Goal: Task Accomplishment & Management: Use online tool/utility

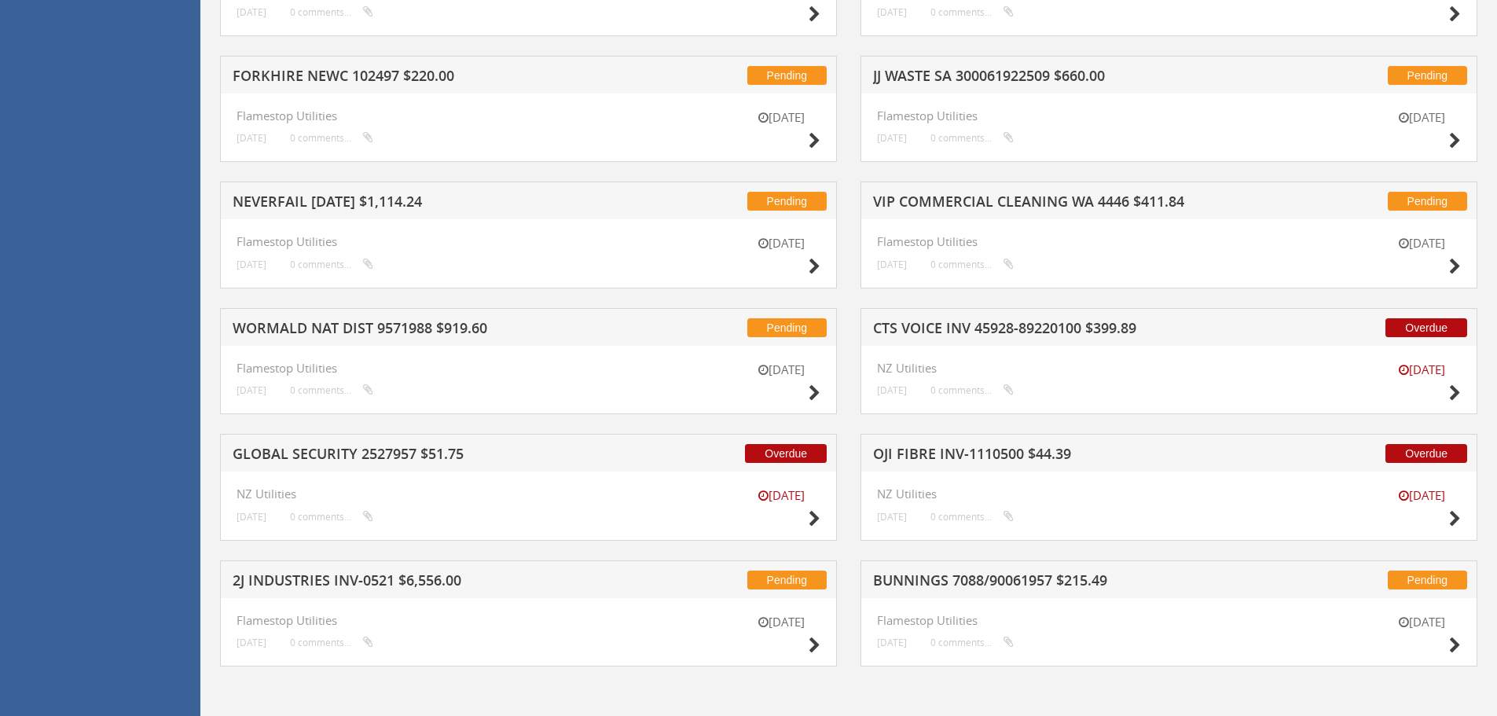
scroll to position [3725, 0]
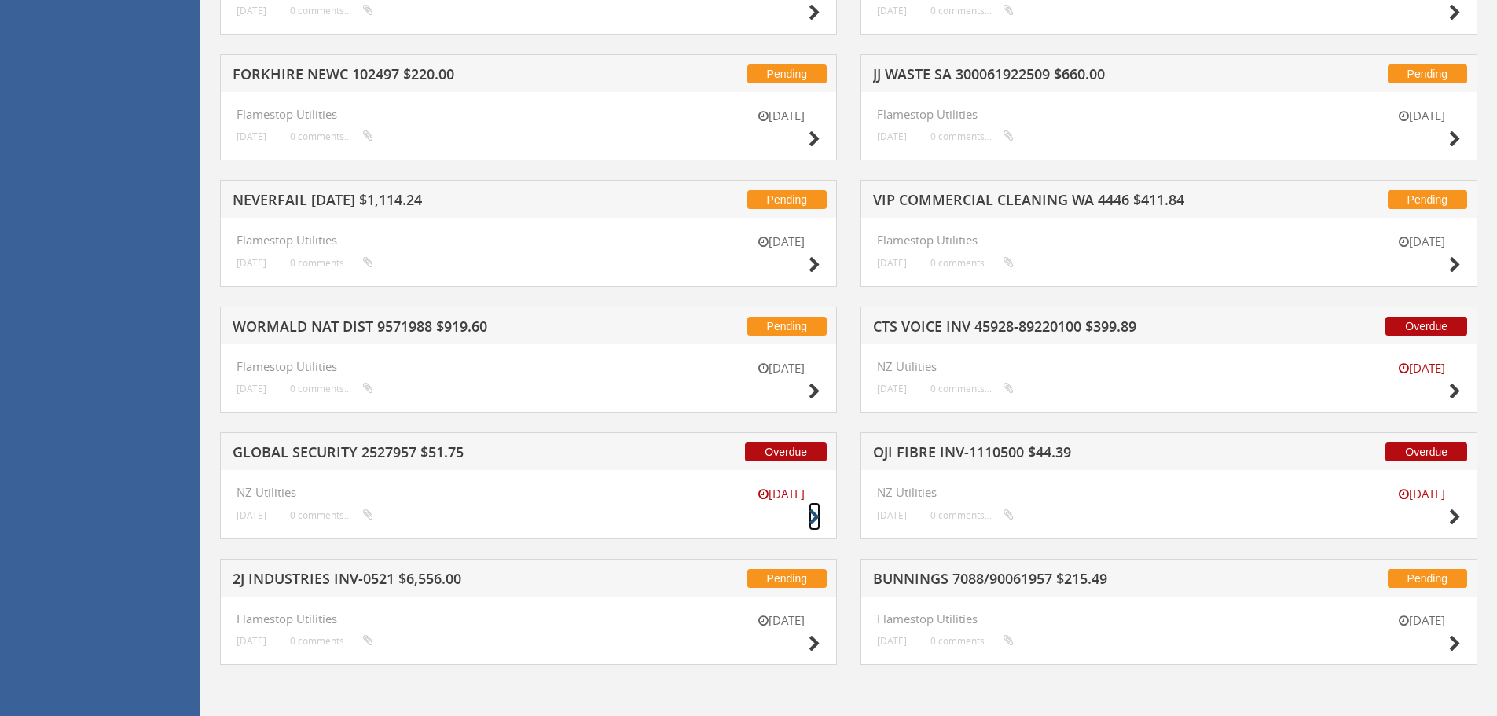
click at [816, 516] on icon at bounding box center [815, 517] width 12 height 17
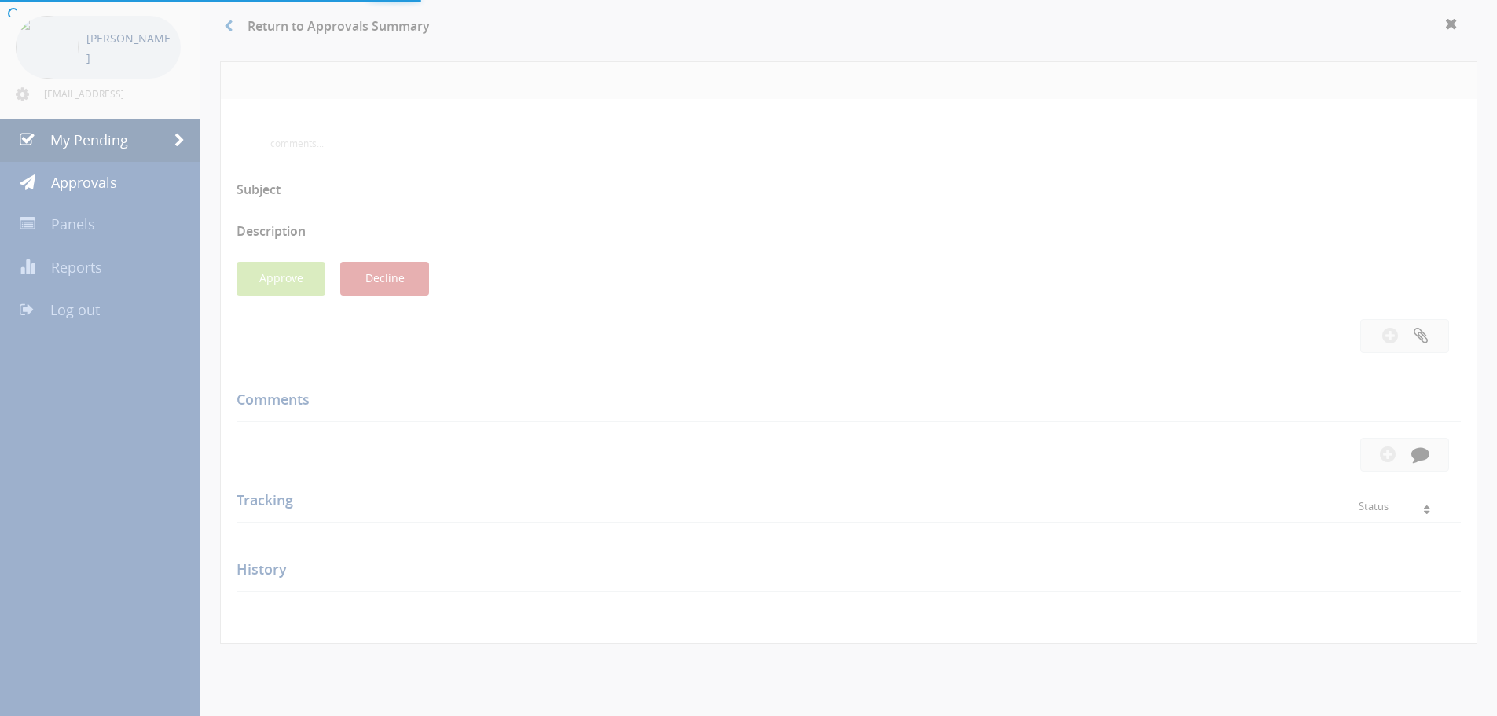
scroll to position [429, 0]
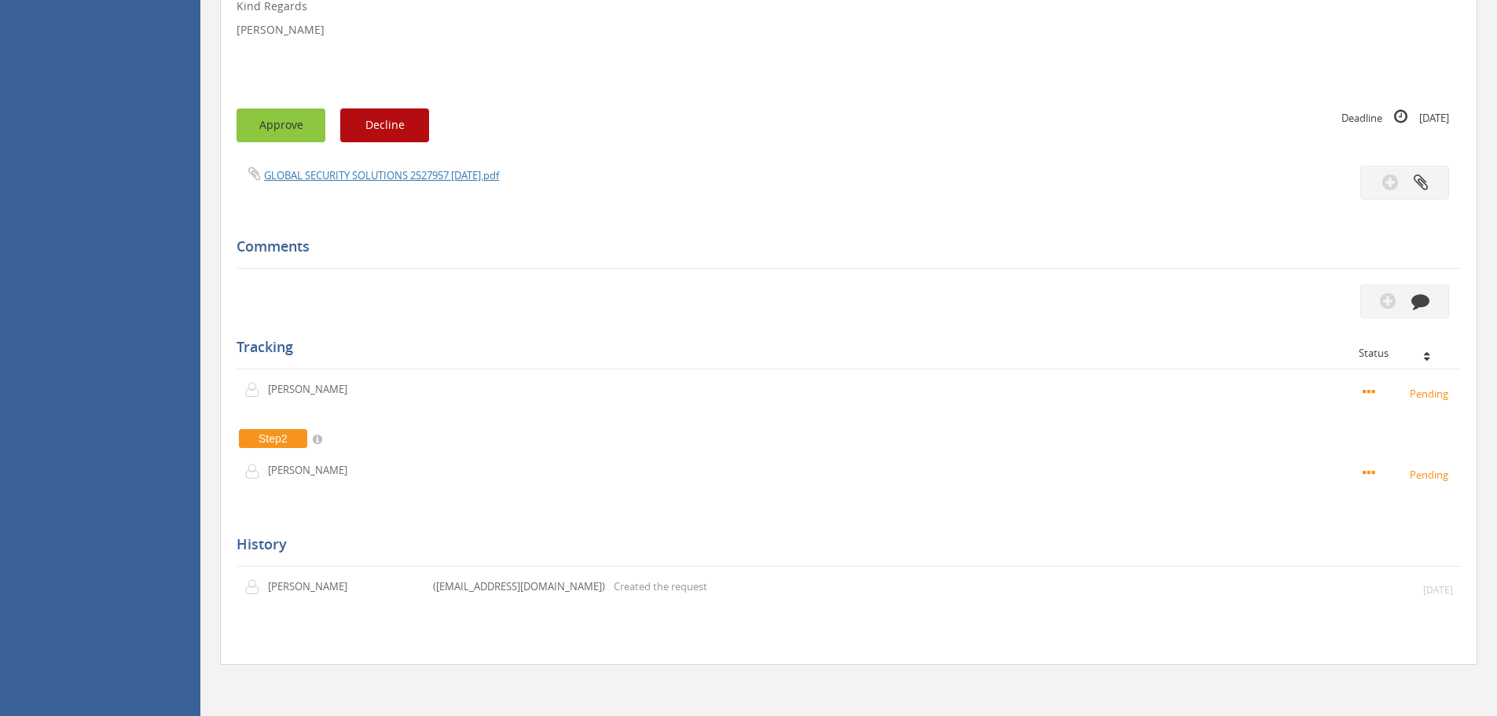
click at [291, 127] on button "Approve" at bounding box center [281, 125] width 89 height 34
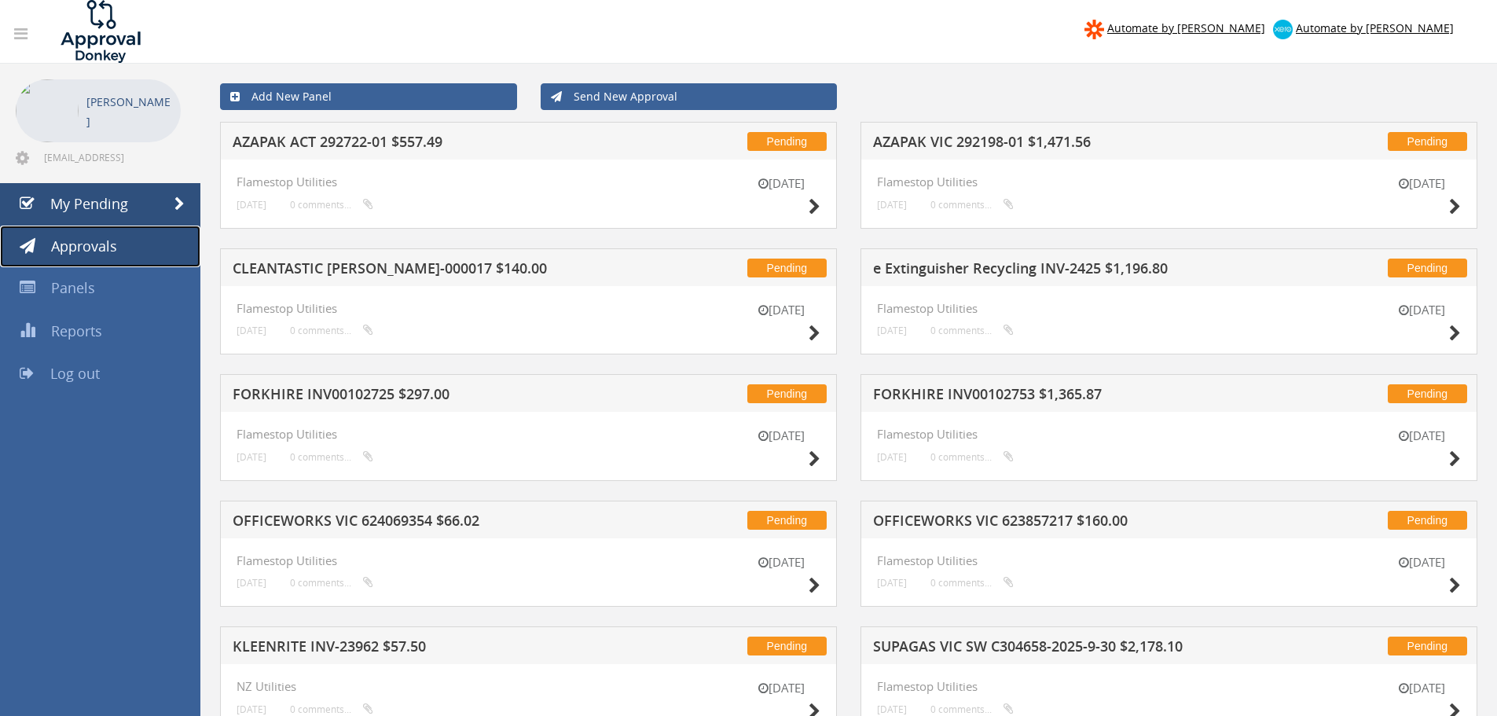
click at [75, 249] on span "Approvals" at bounding box center [84, 246] width 66 height 19
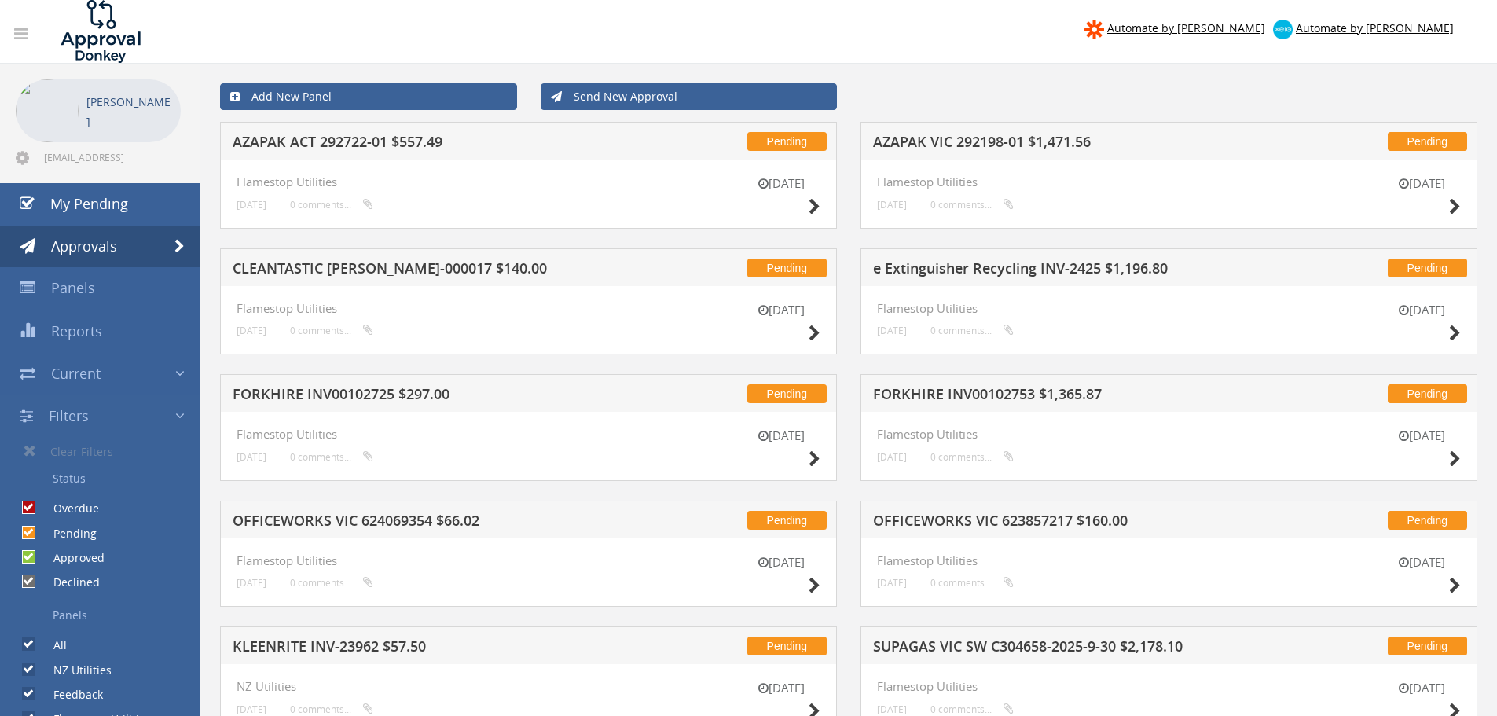
click at [31, 533] on input "Pending" at bounding box center [27, 532] width 10 height 10
checkbox input "false"
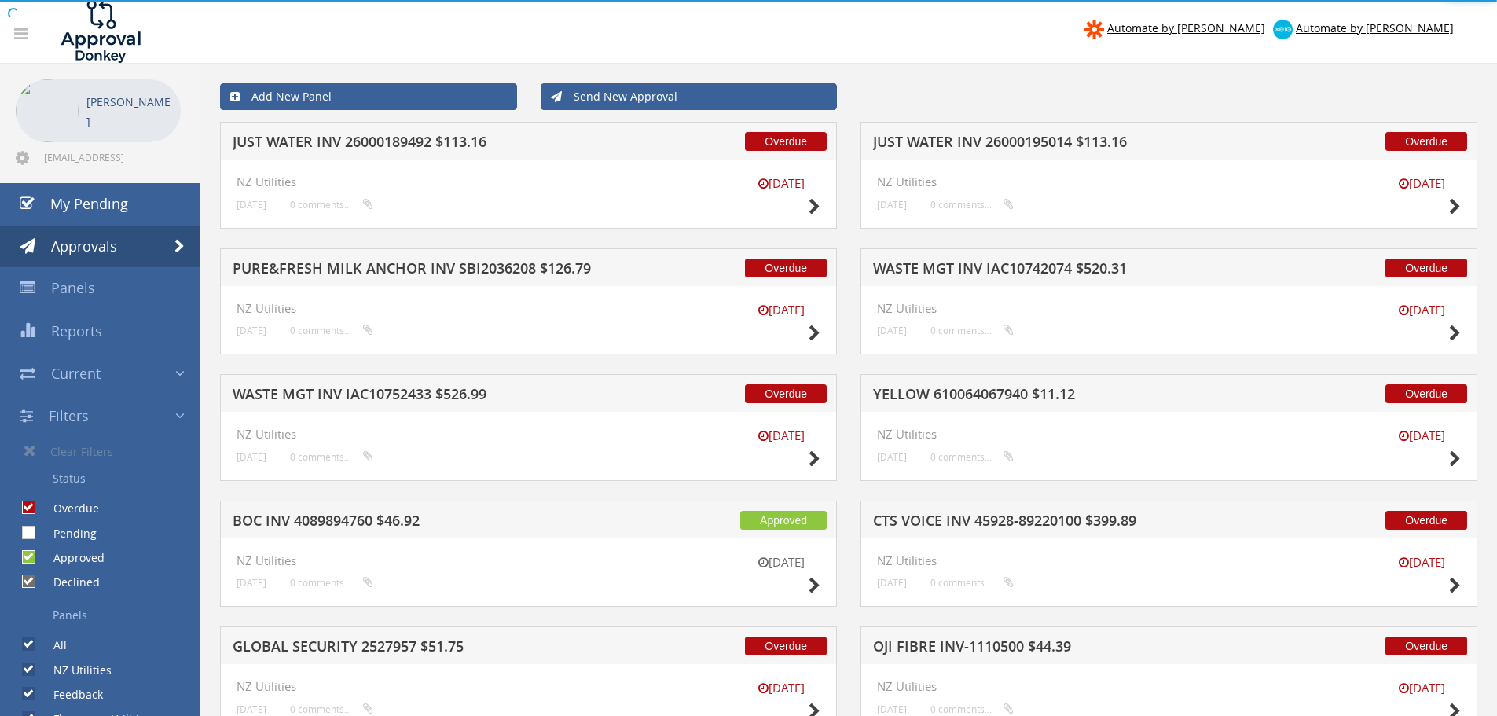
click at [31, 556] on input "Approved" at bounding box center [27, 557] width 10 height 10
checkbox input "false"
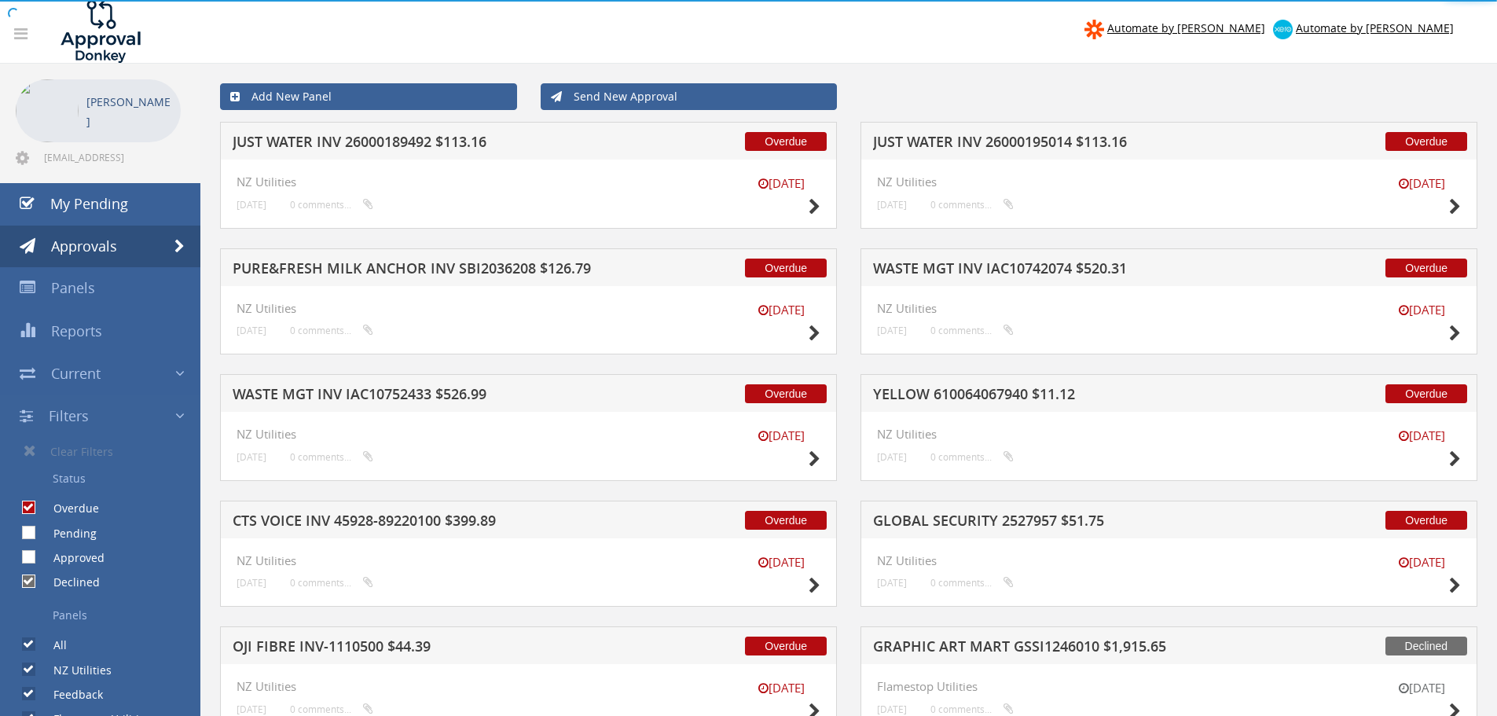
click at [31, 583] on input "Declined" at bounding box center [27, 582] width 10 height 10
checkbox input "false"
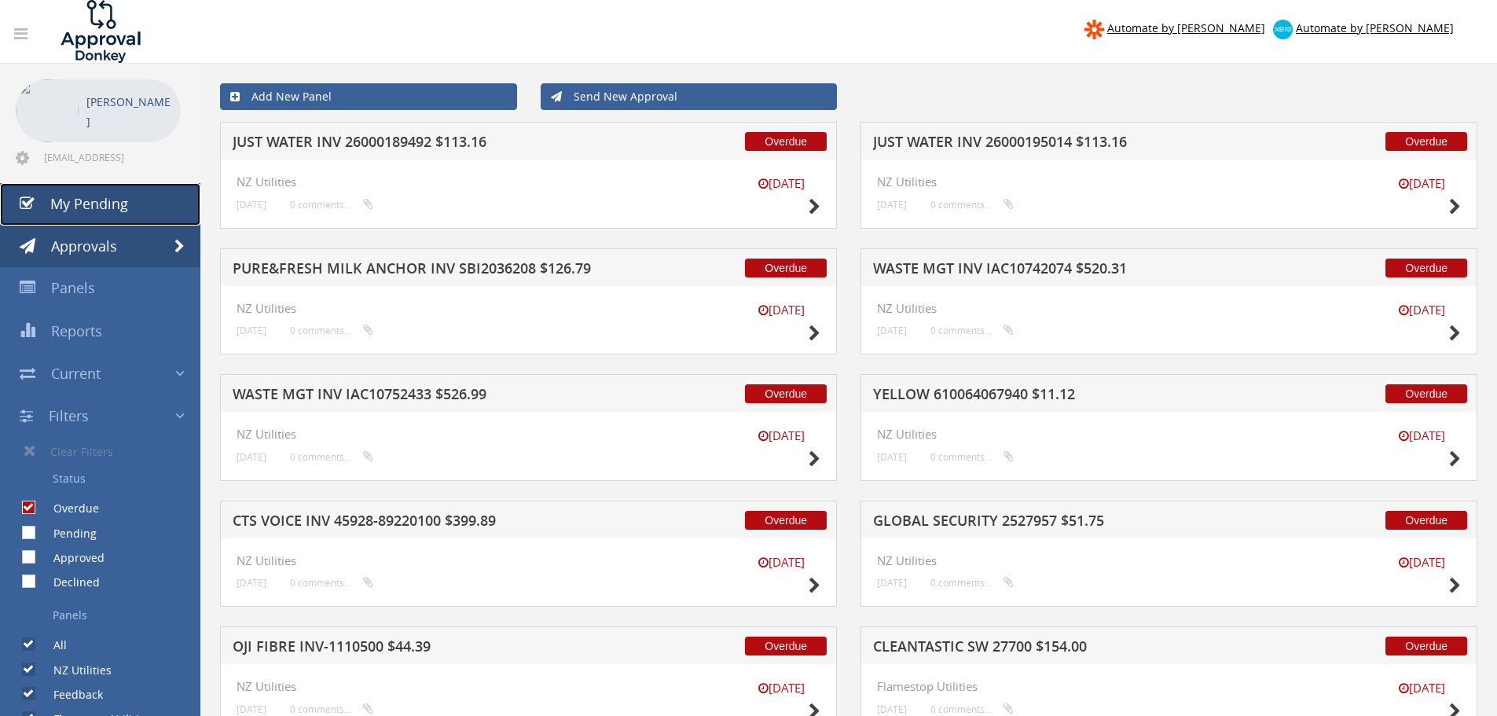
click at [82, 212] on span "My Pending" at bounding box center [89, 203] width 78 height 19
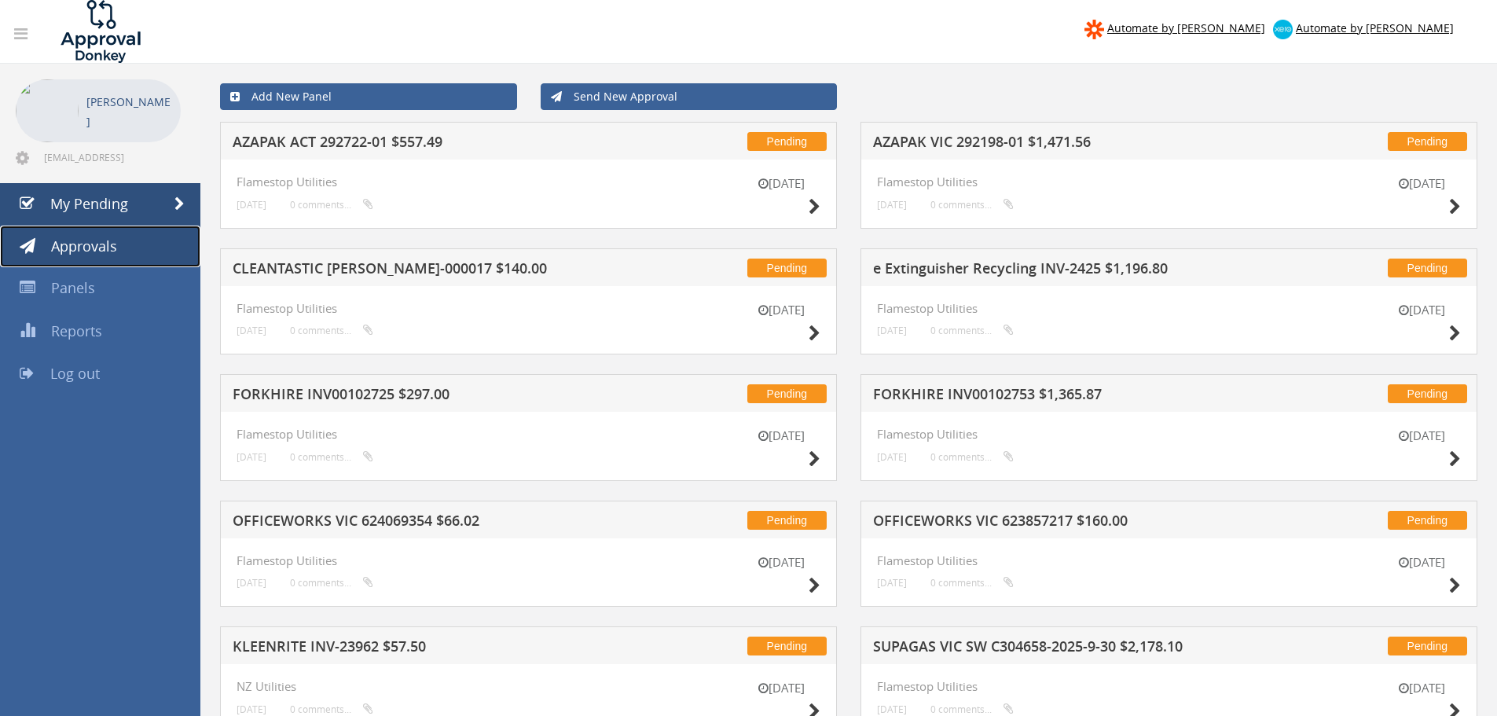
click at [81, 250] on span "Approvals" at bounding box center [84, 246] width 66 height 19
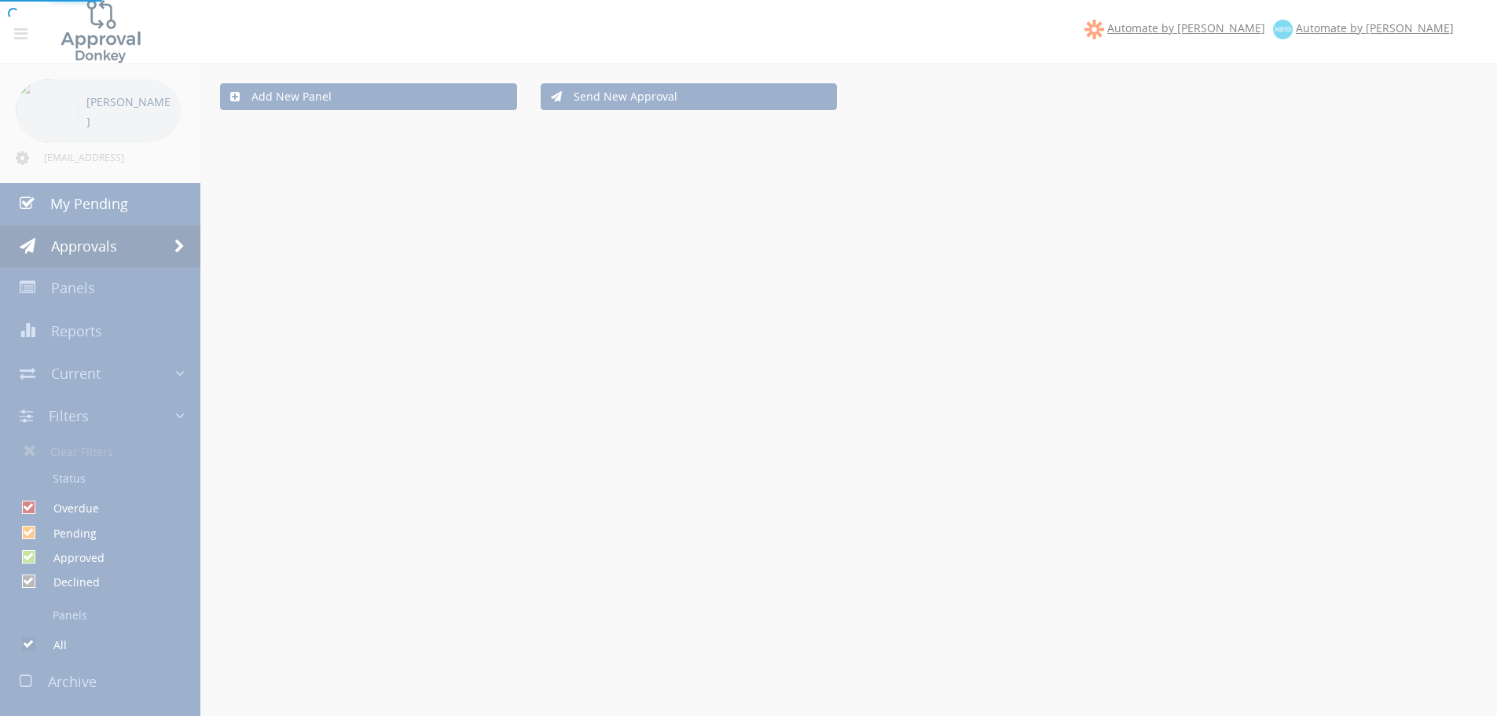
checkbox input "false"
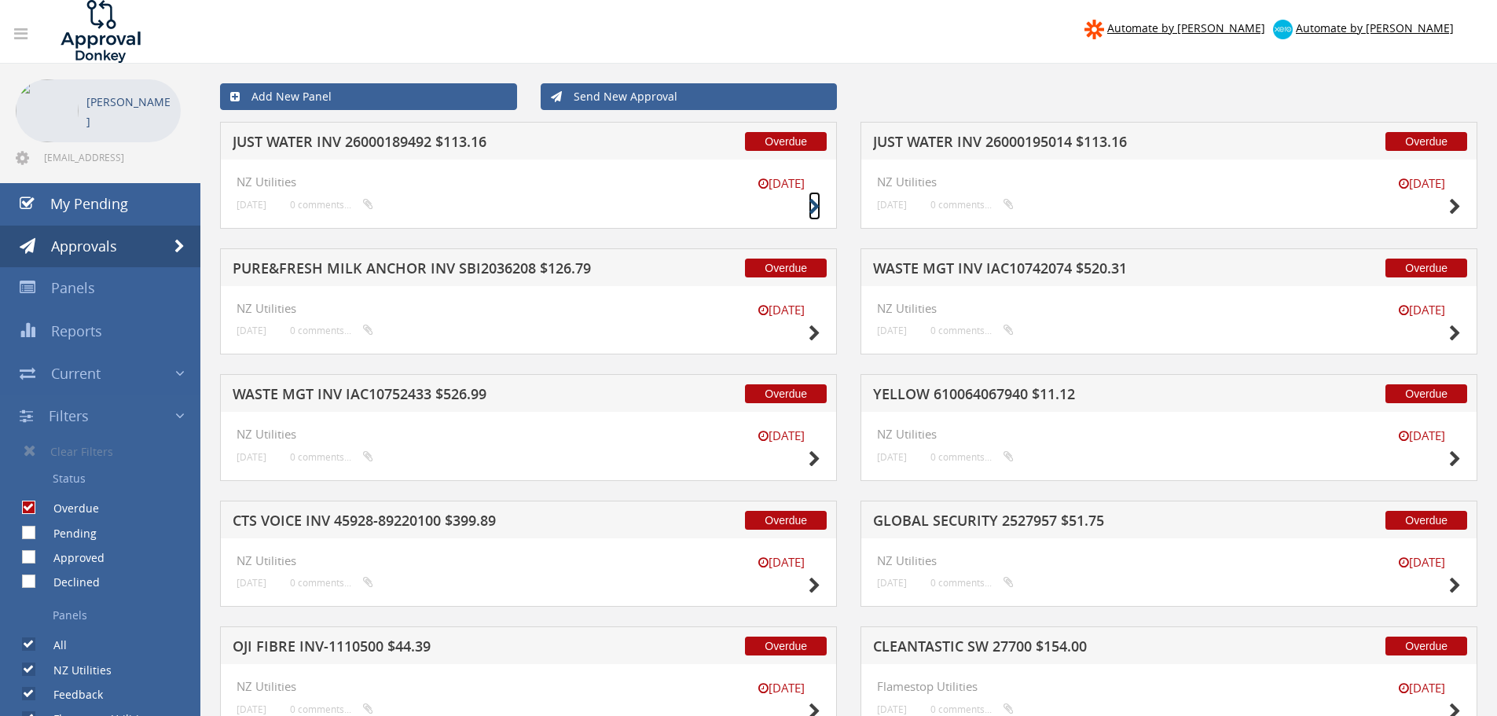
click at [813, 206] on icon at bounding box center [815, 207] width 12 height 17
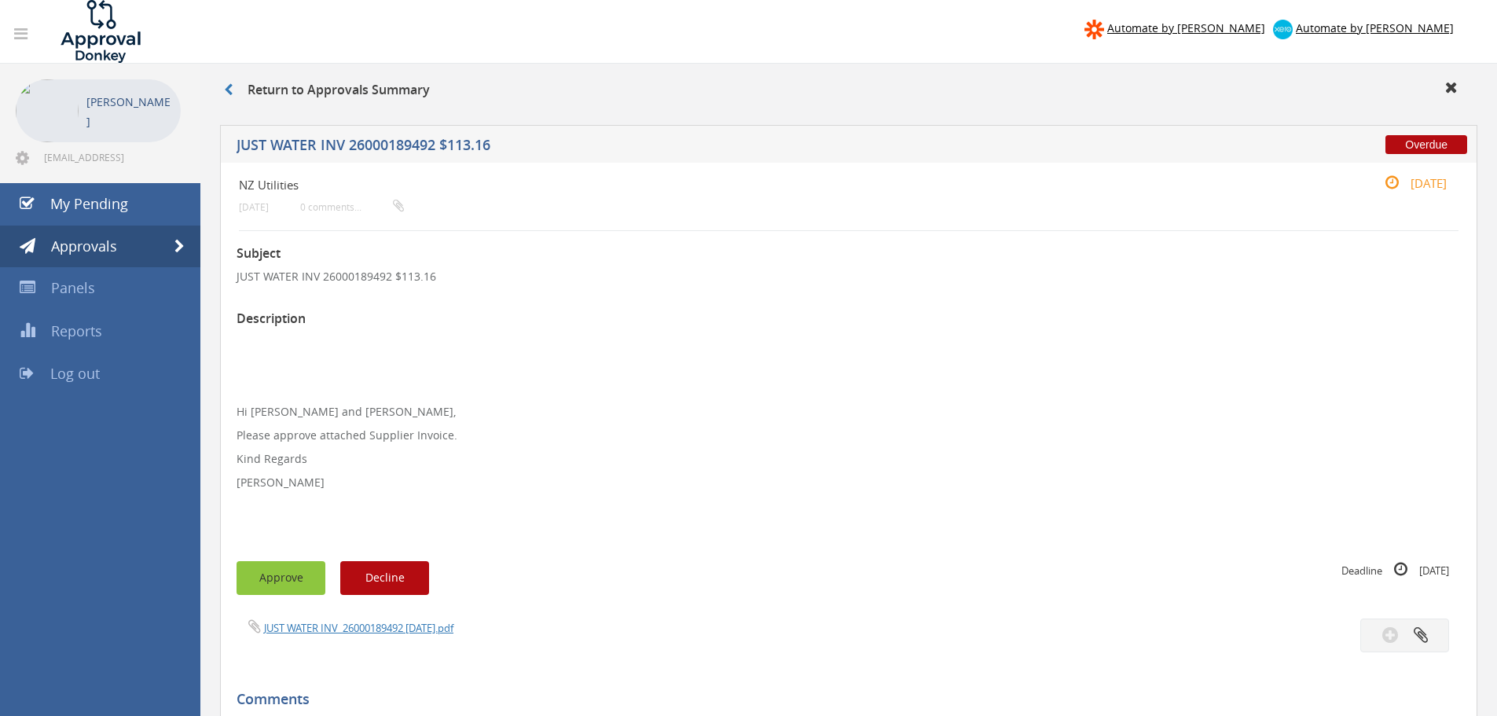
click at [262, 574] on button "Approve" at bounding box center [281, 578] width 89 height 34
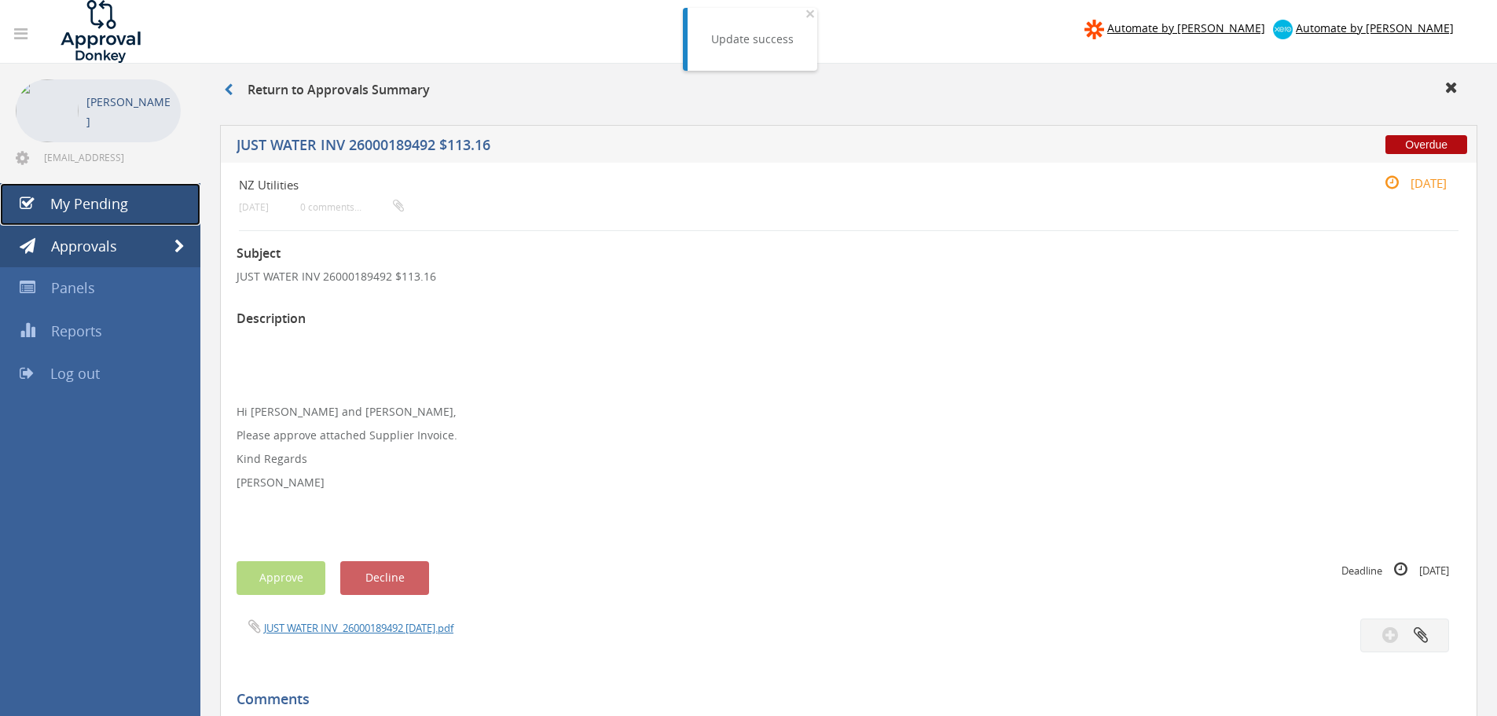
click at [116, 209] on span "My Pending" at bounding box center [89, 203] width 78 height 19
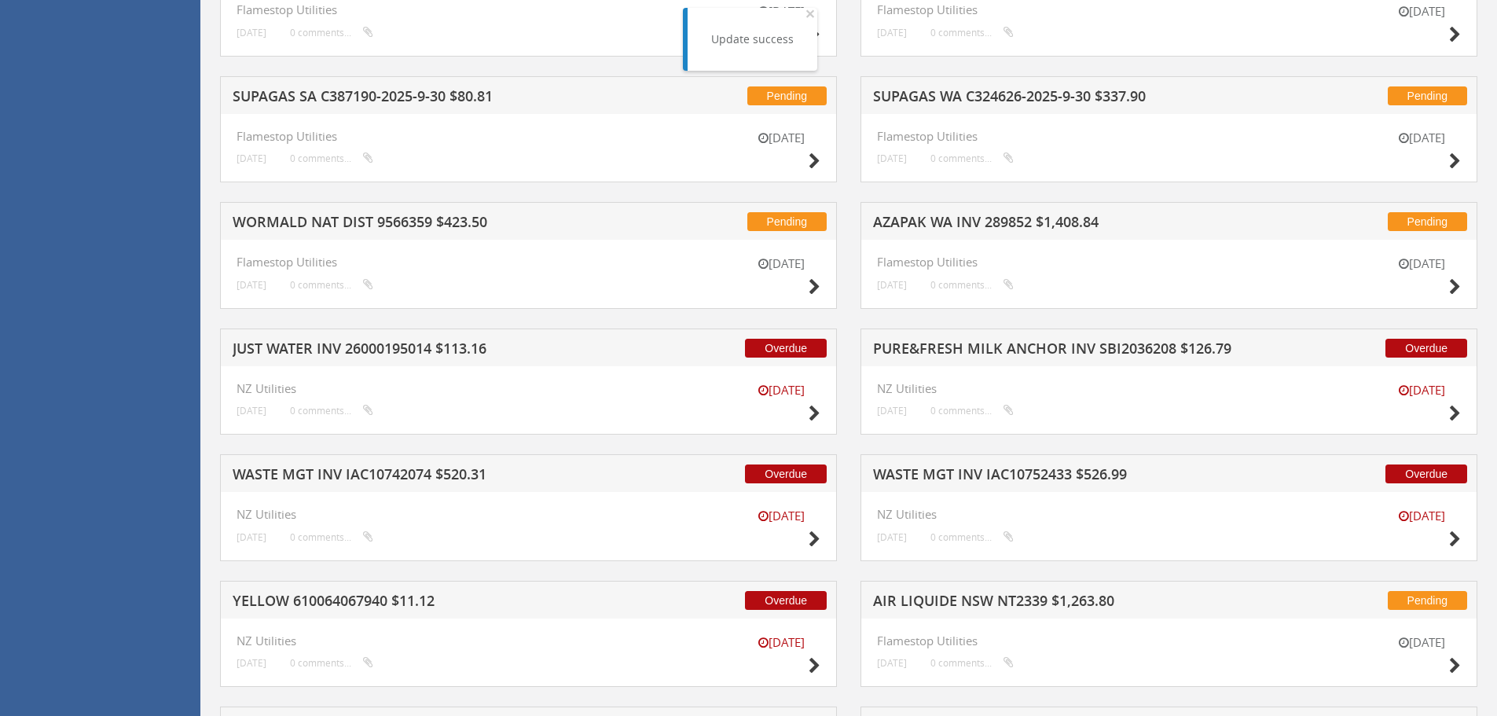
scroll to position [2986, 0]
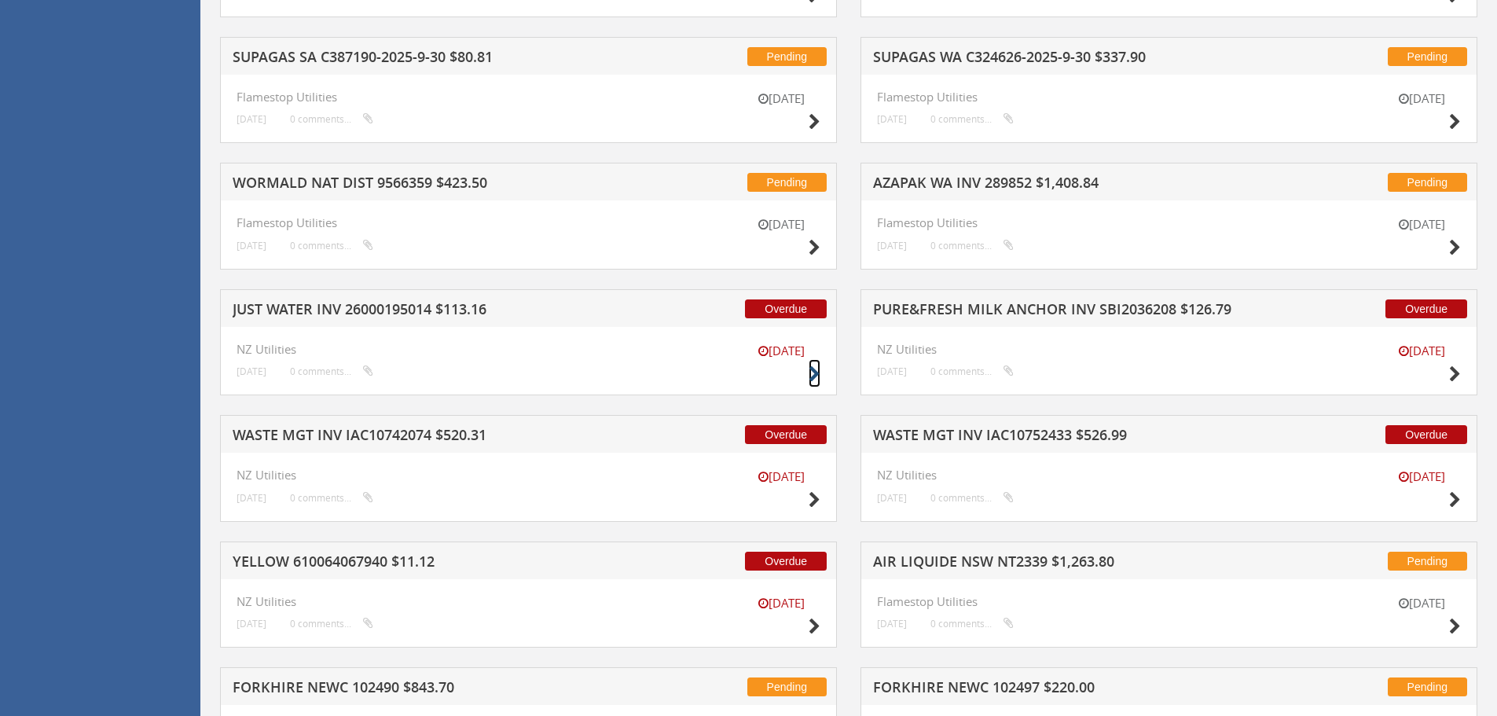
click at [812, 372] on icon at bounding box center [815, 374] width 12 height 17
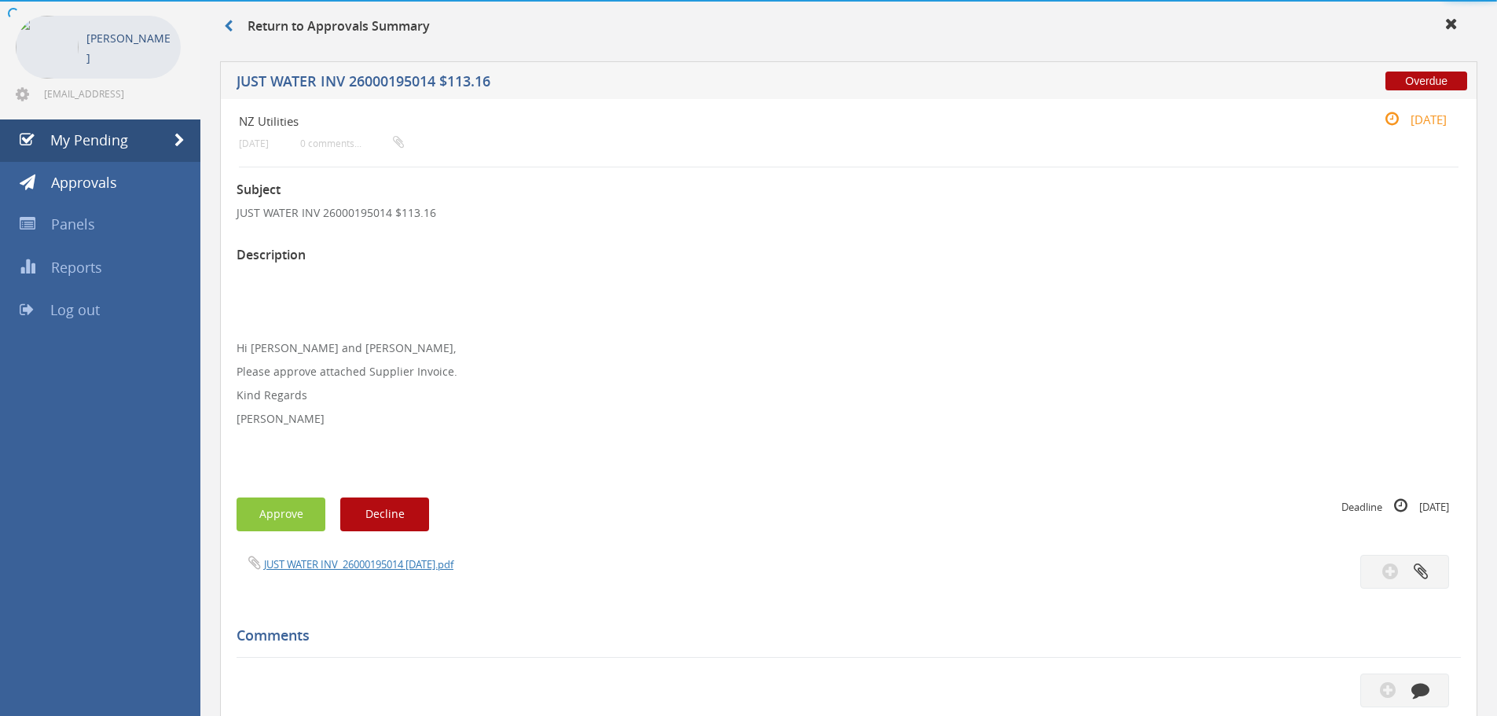
scroll to position [453, 0]
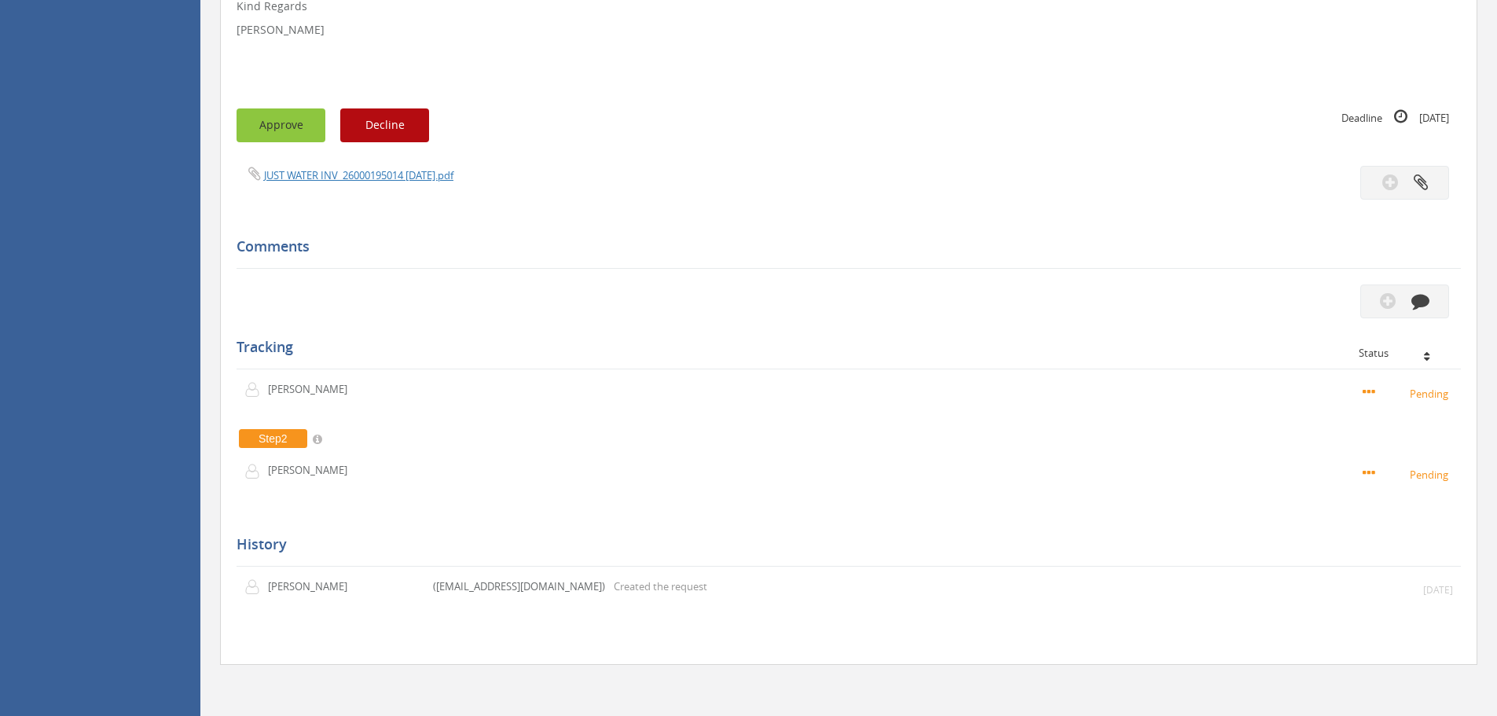
click at [265, 123] on button "Approve" at bounding box center [281, 125] width 89 height 34
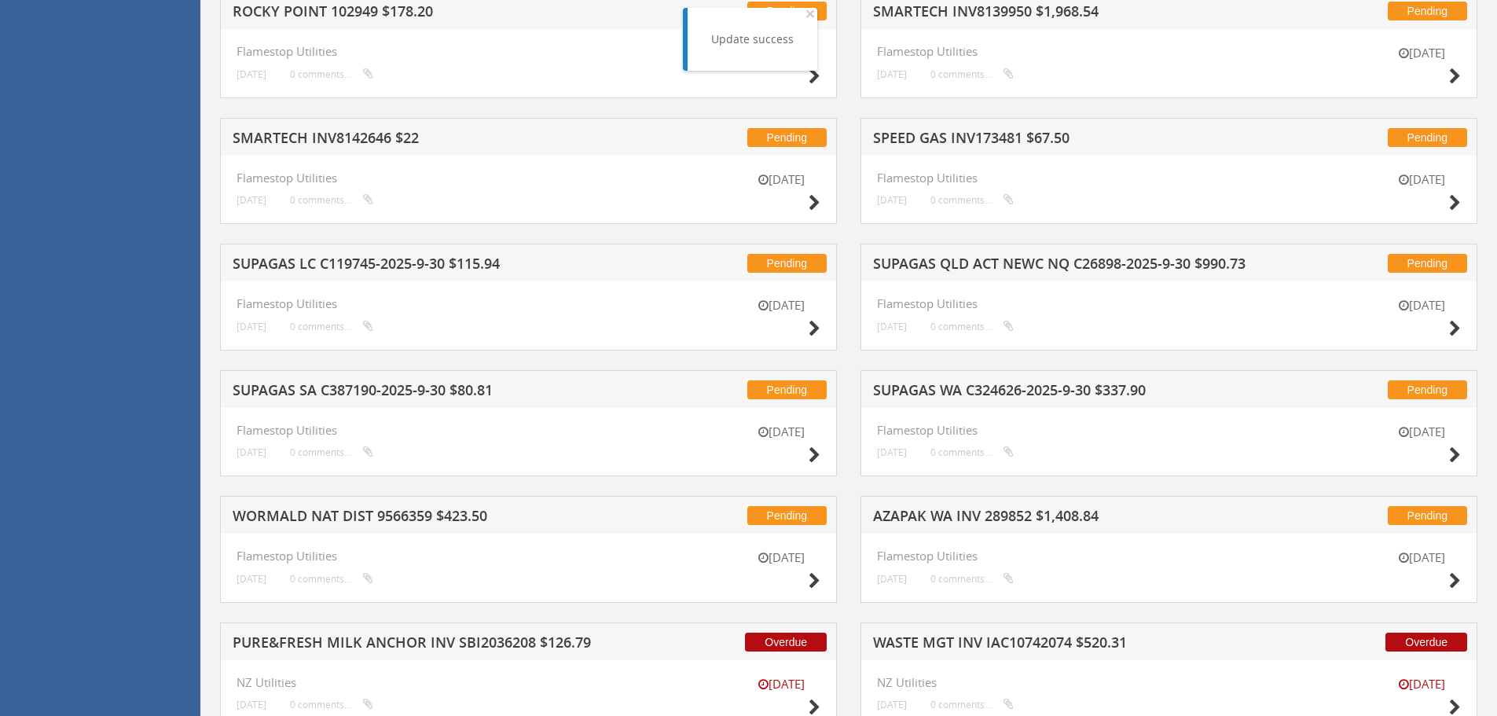
scroll to position [3203, 0]
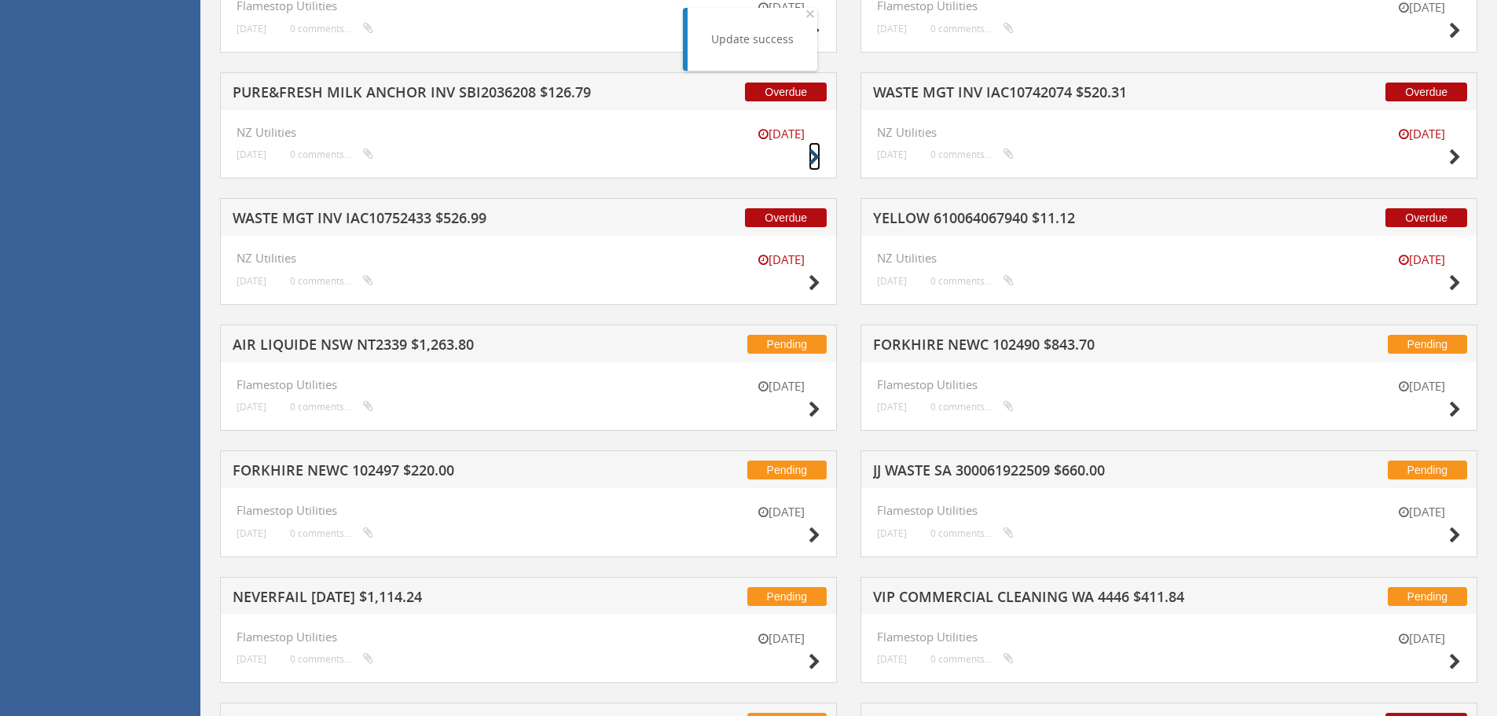
click at [812, 154] on icon at bounding box center [815, 157] width 12 height 17
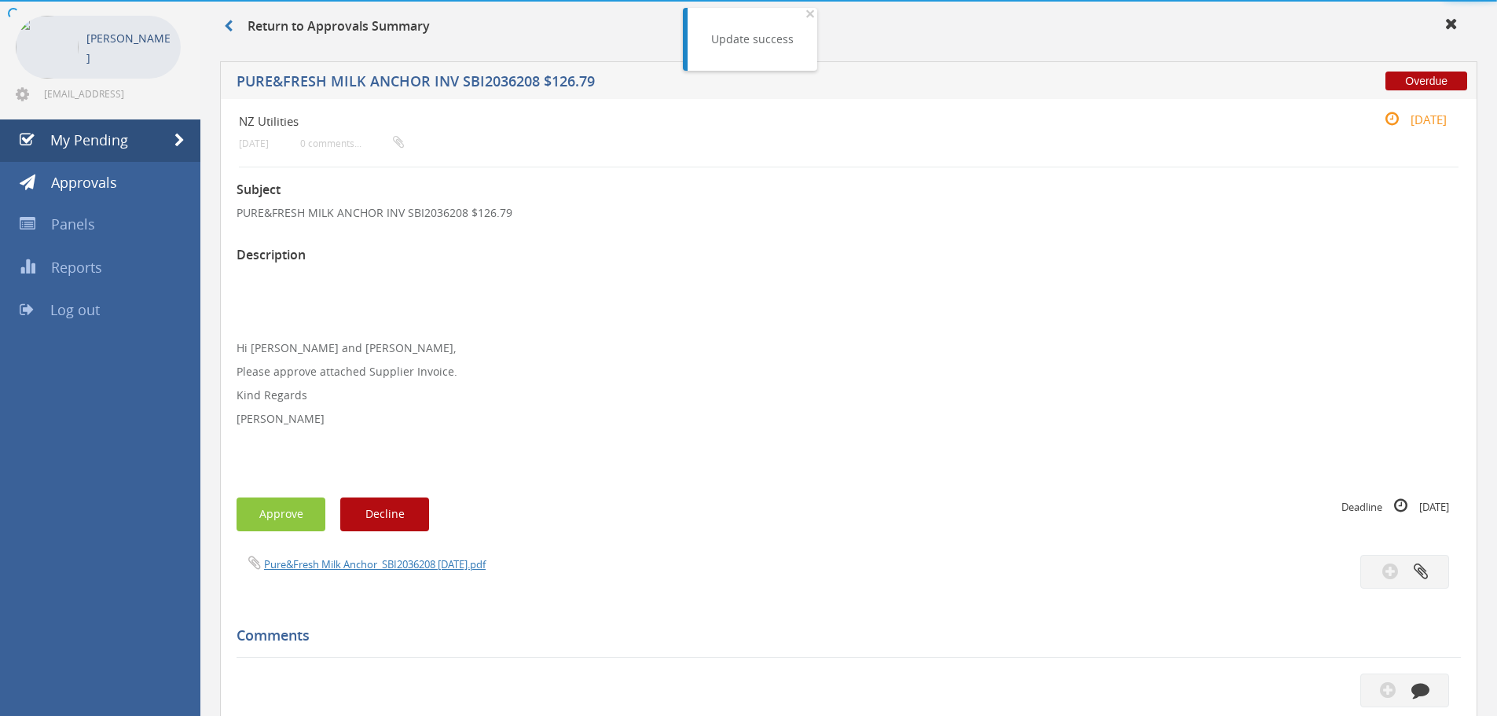
scroll to position [453, 0]
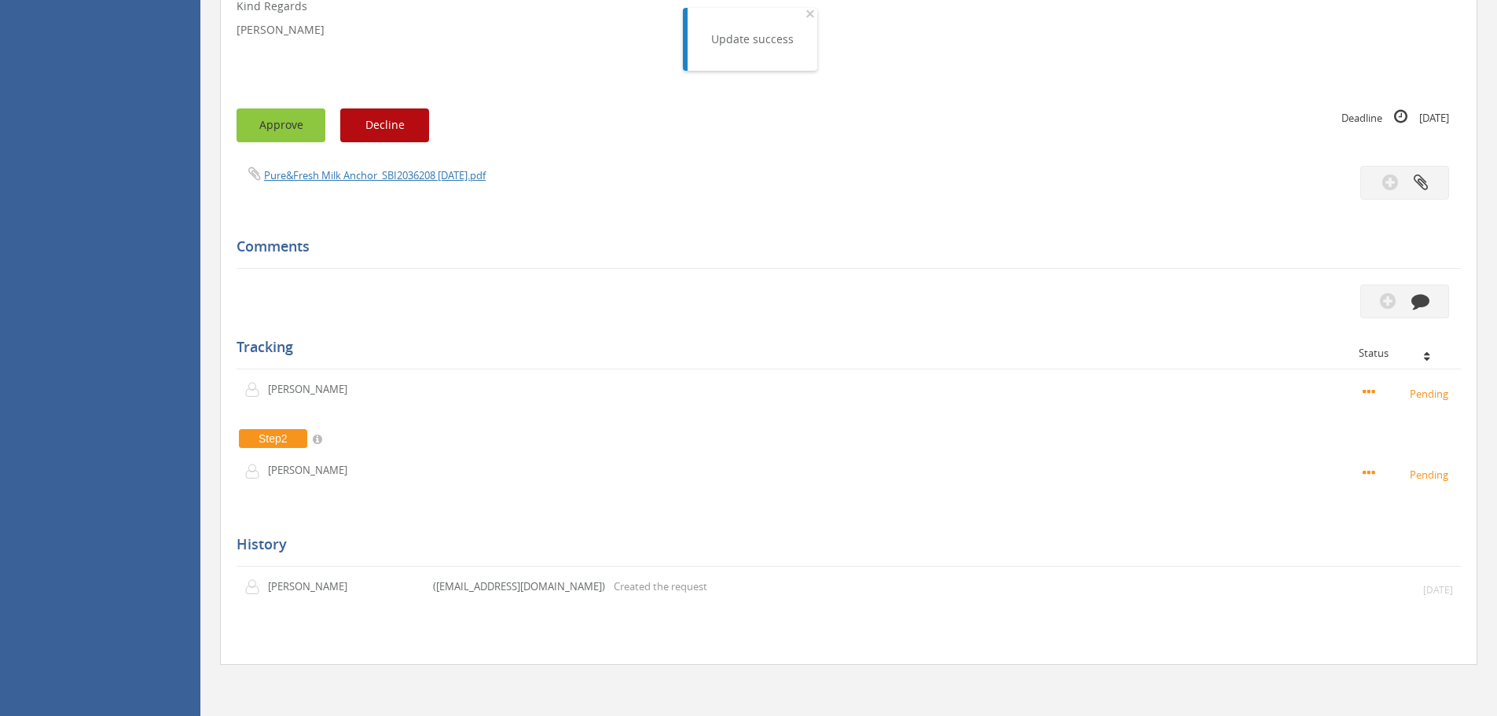
click at [283, 134] on button "Approve" at bounding box center [281, 125] width 89 height 34
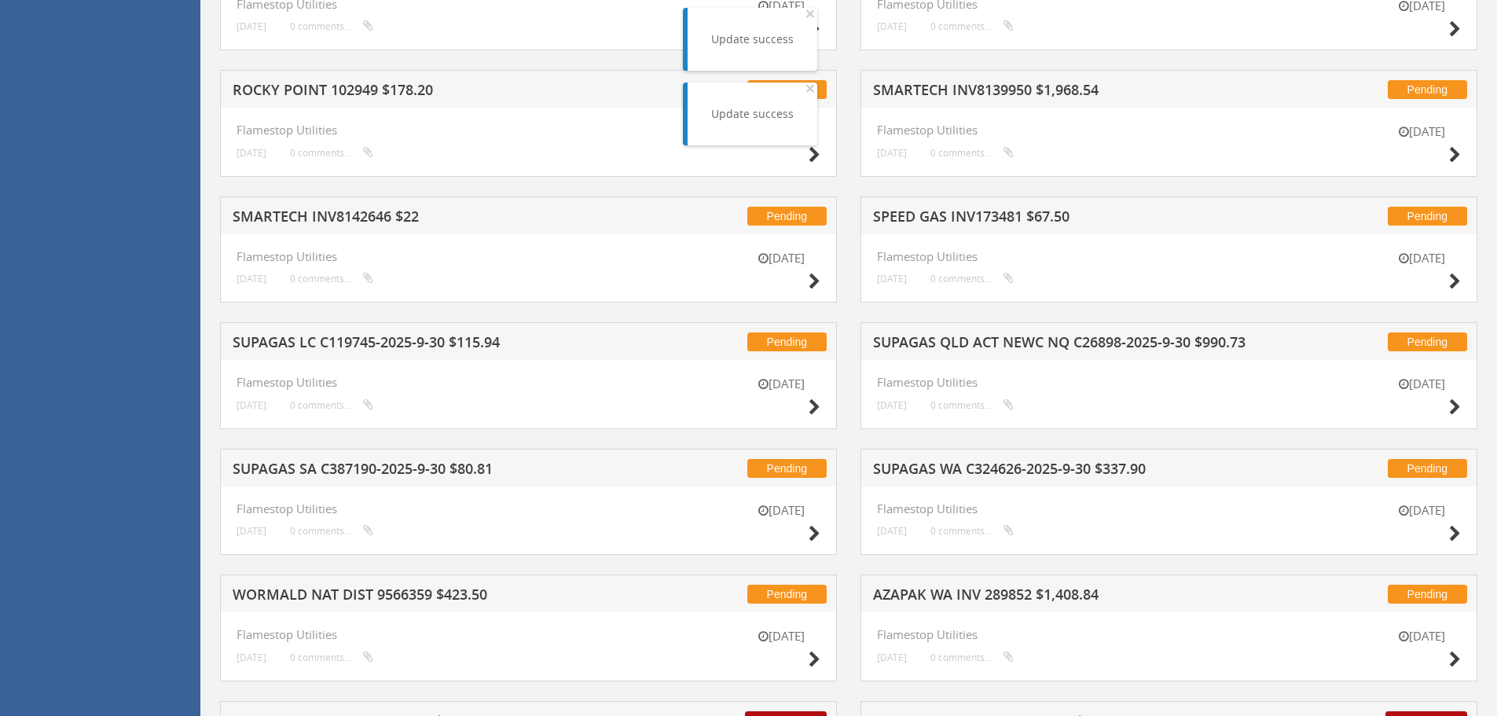
scroll to position [2967, 0]
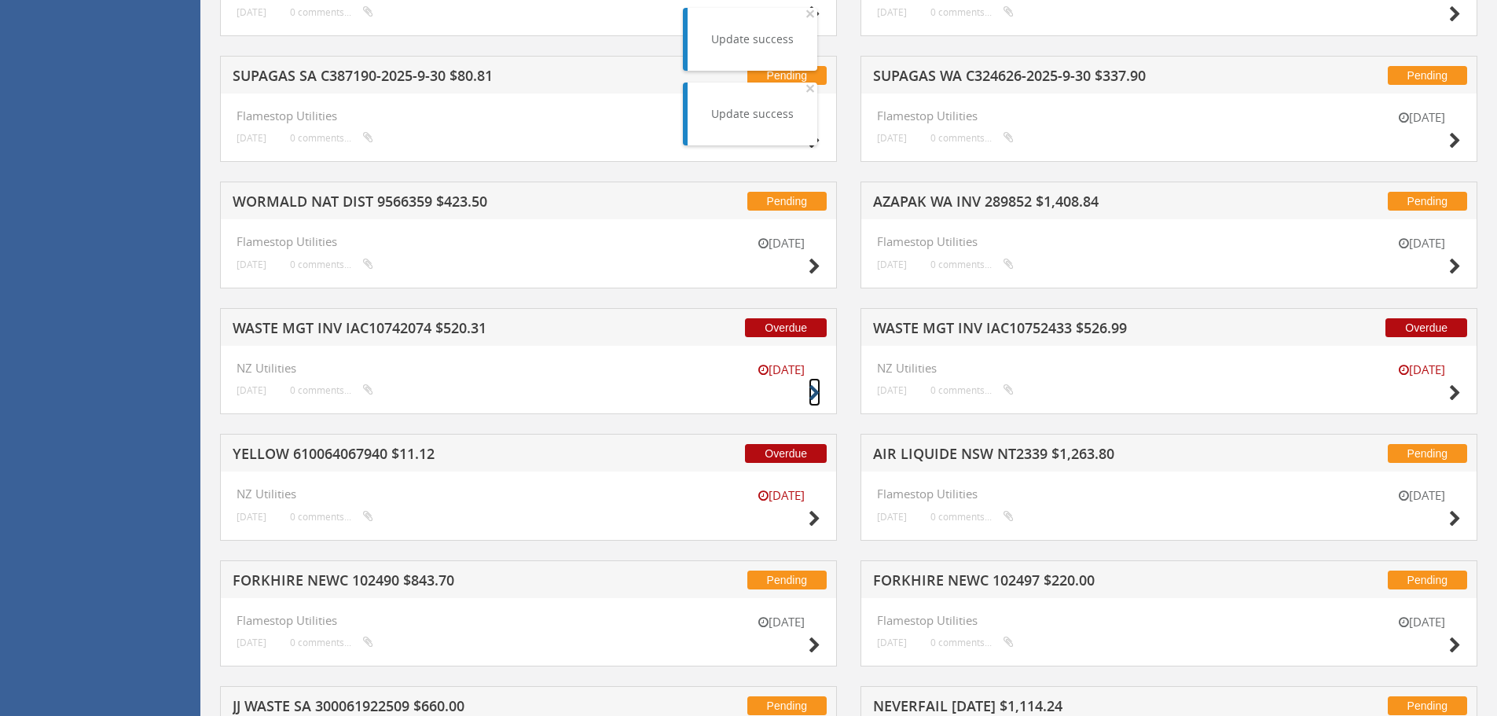
click at [814, 390] on icon at bounding box center [815, 393] width 12 height 17
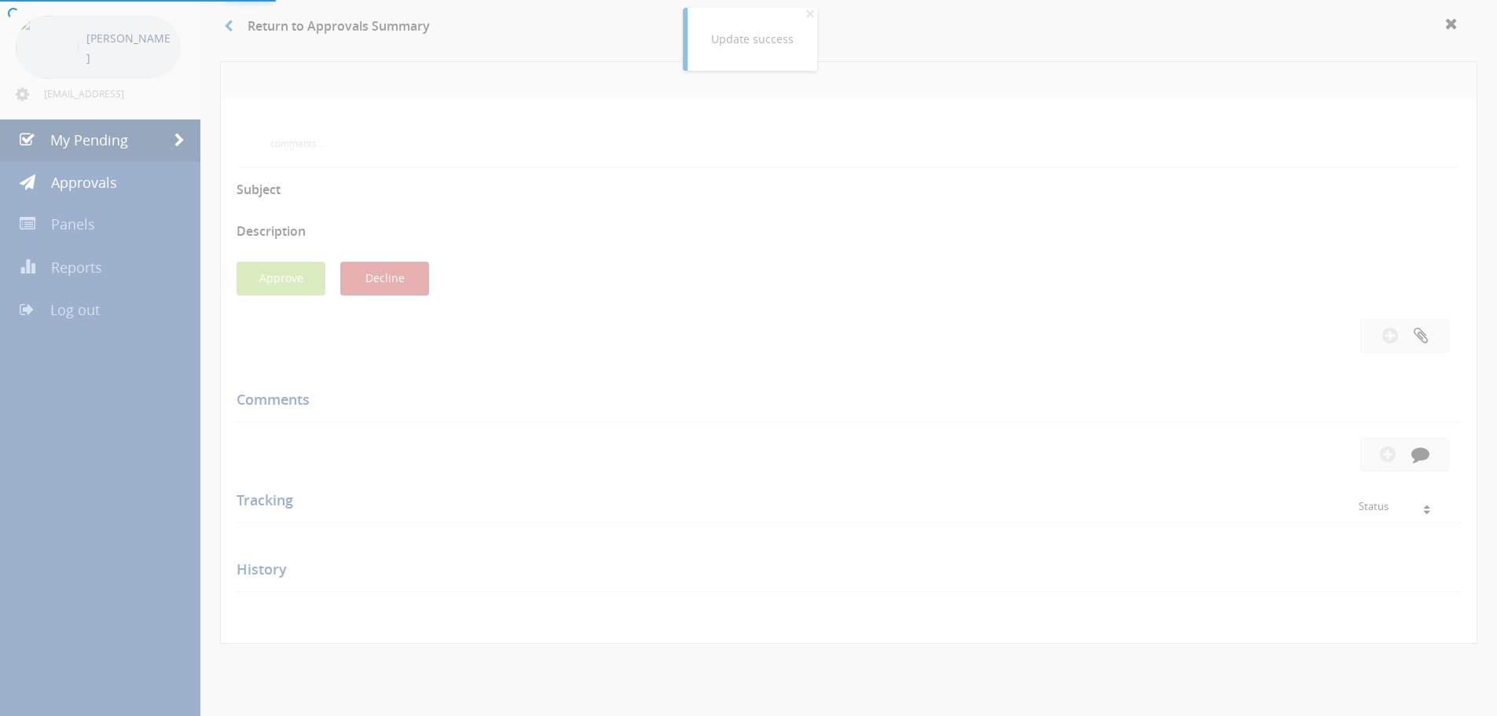
scroll to position [453, 0]
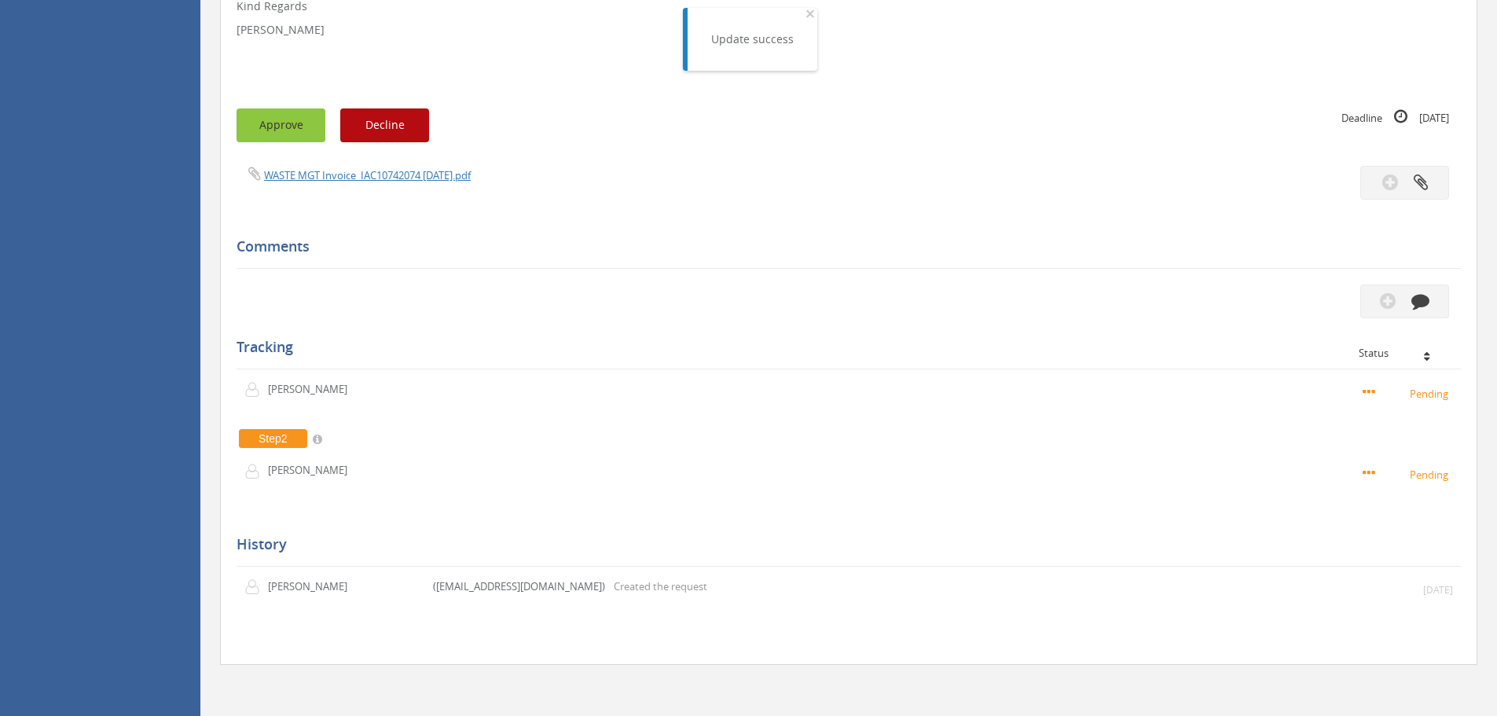
click at [293, 133] on button "Approve" at bounding box center [281, 125] width 89 height 34
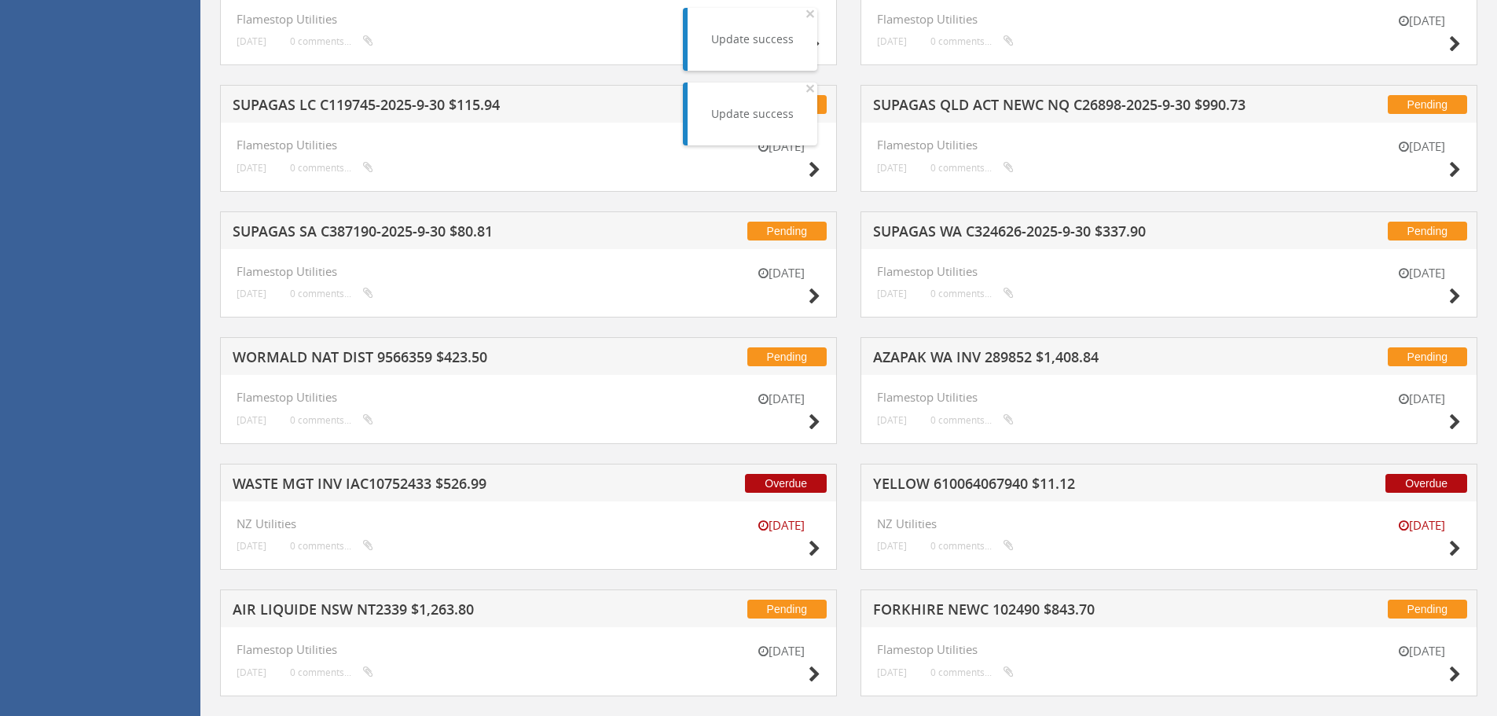
scroll to position [3046, 0]
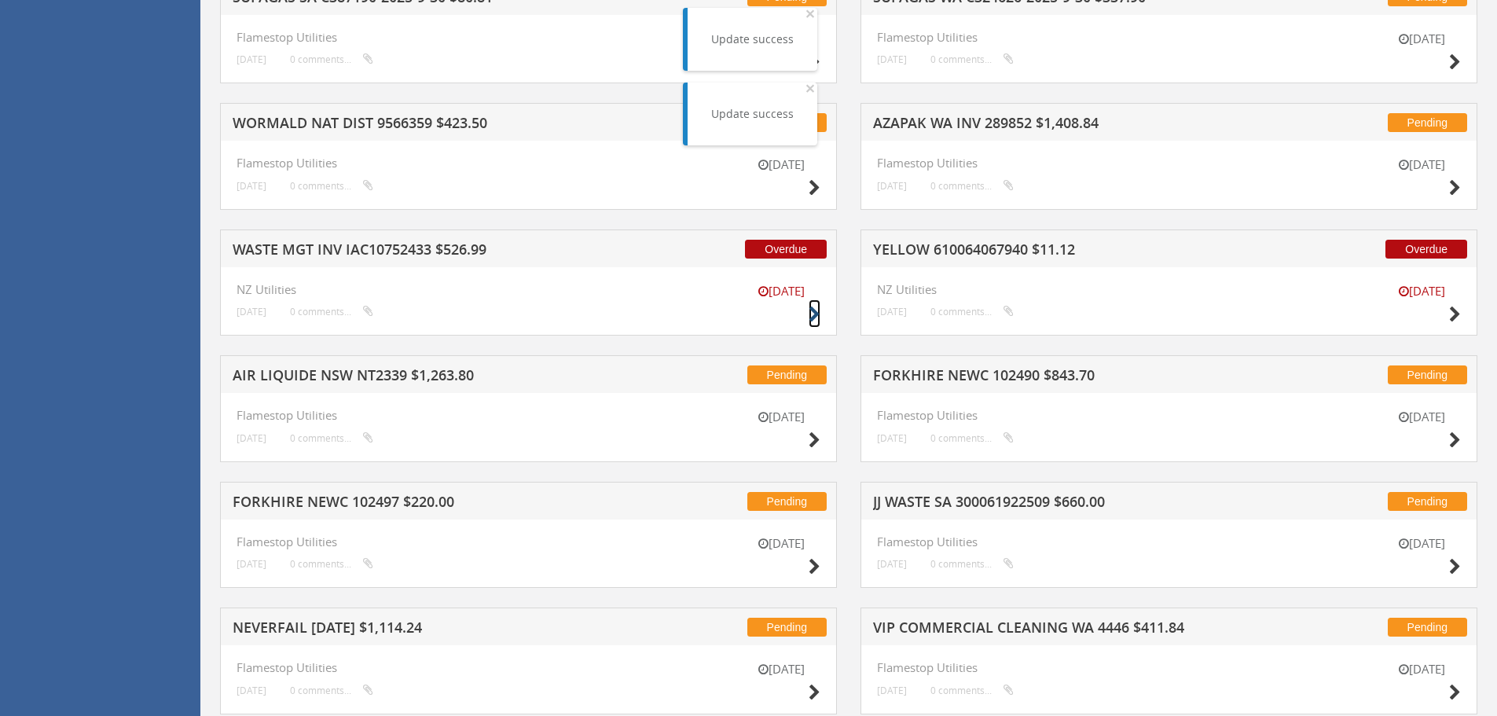
click at [816, 310] on icon at bounding box center [815, 314] width 12 height 17
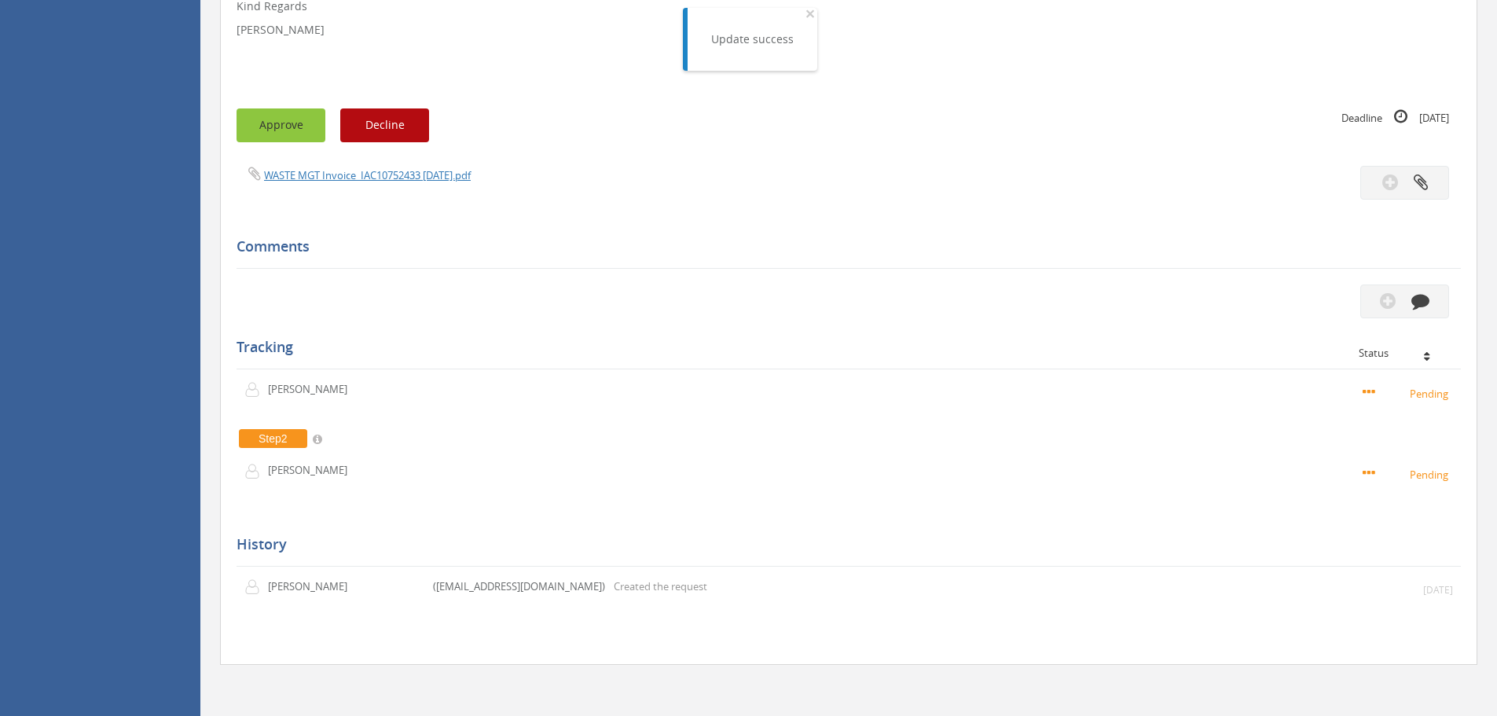
click at [273, 128] on button "Approve" at bounding box center [281, 125] width 89 height 34
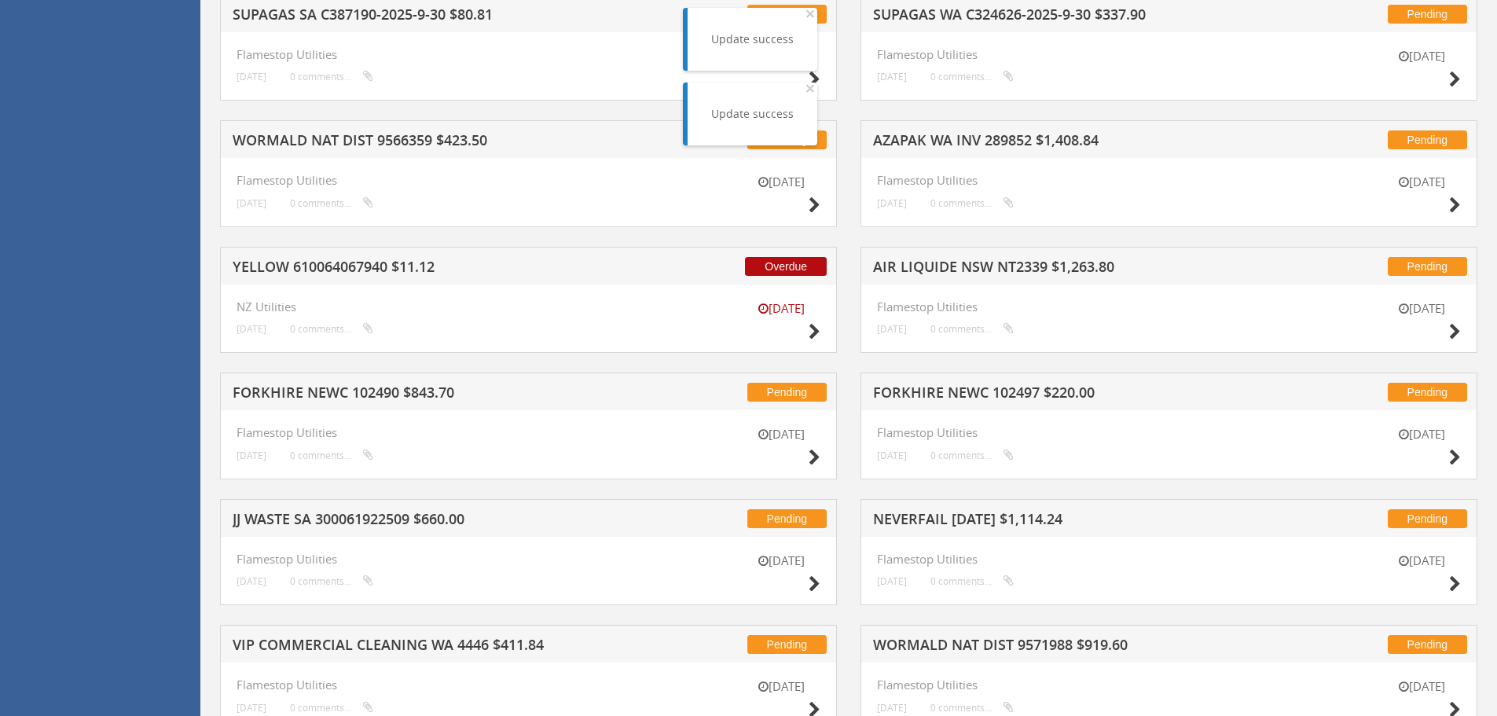
scroll to position [3046, 0]
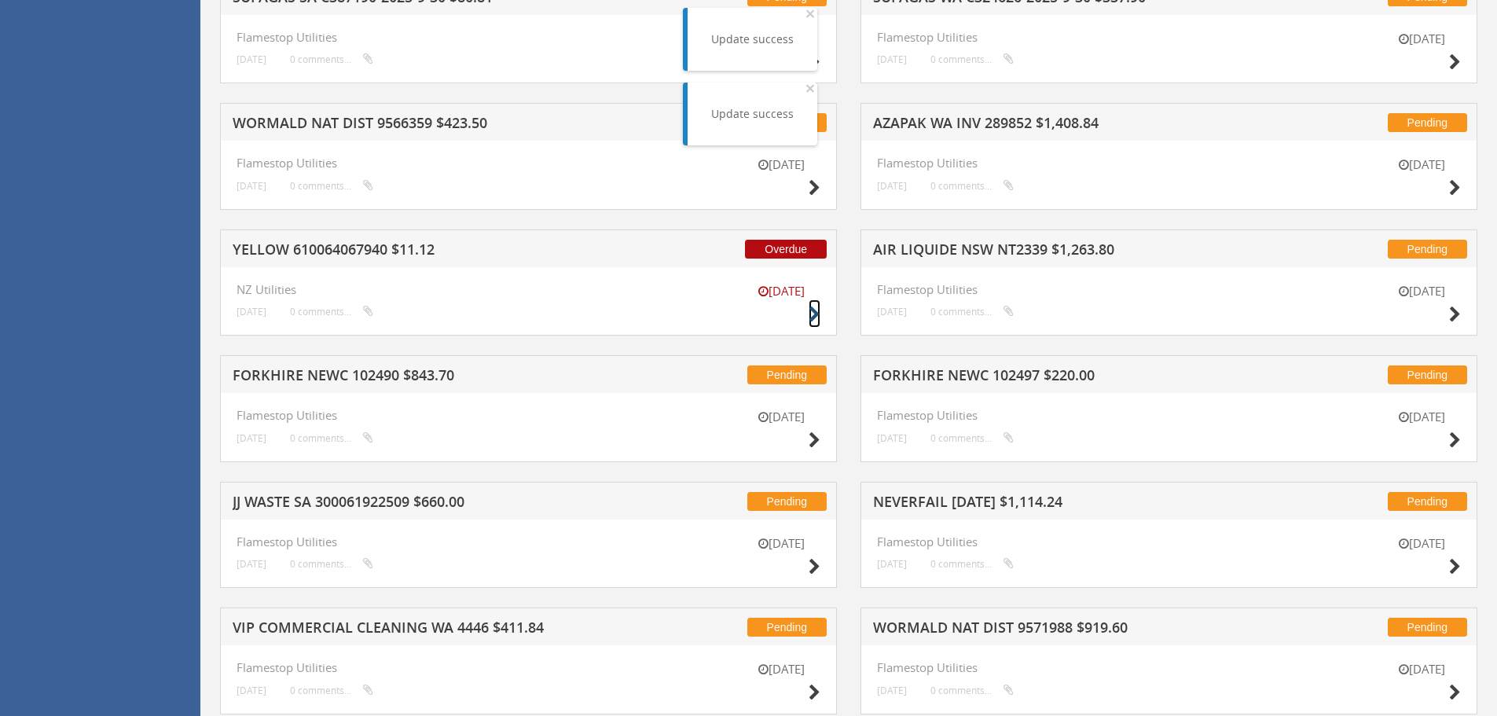
click at [812, 317] on icon at bounding box center [815, 314] width 12 height 17
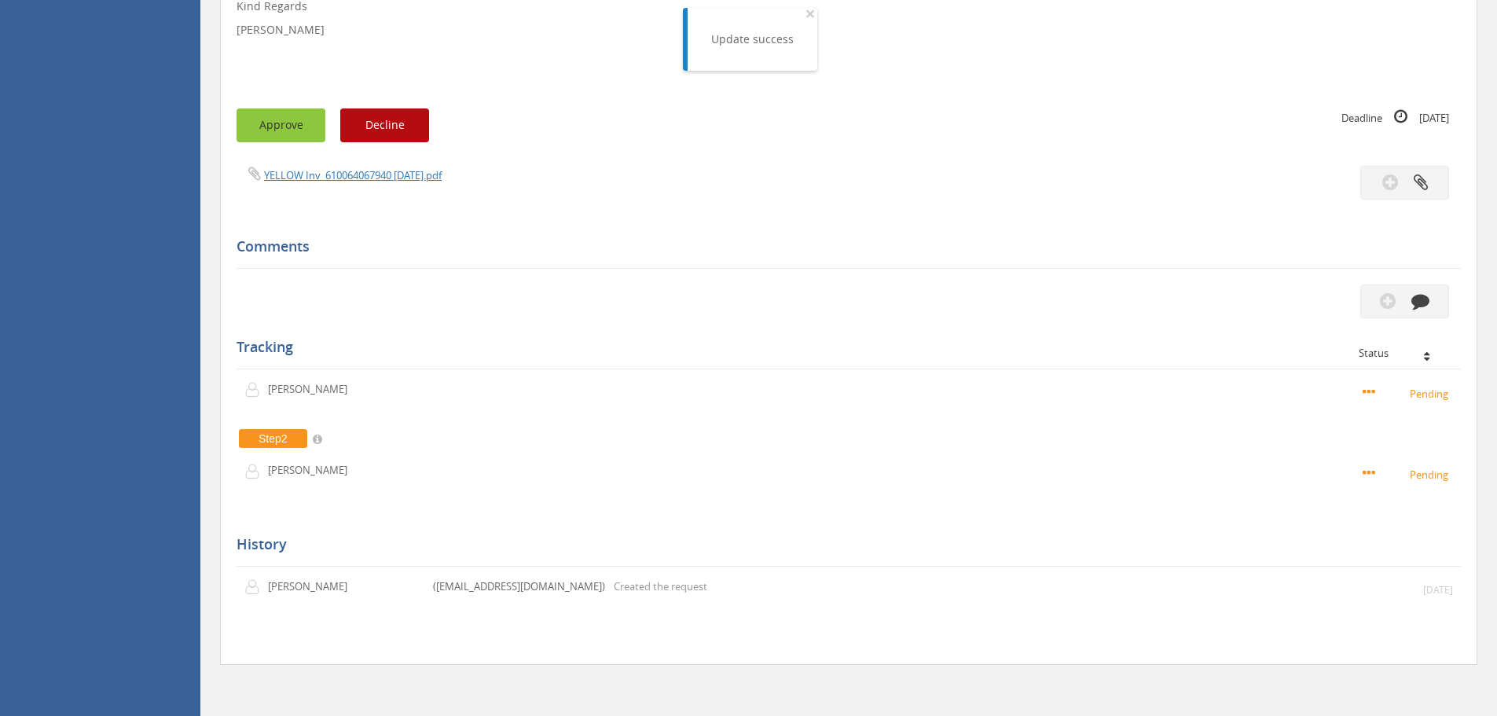
click at [281, 127] on button "Approve" at bounding box center [281, 125] width 89 height 34
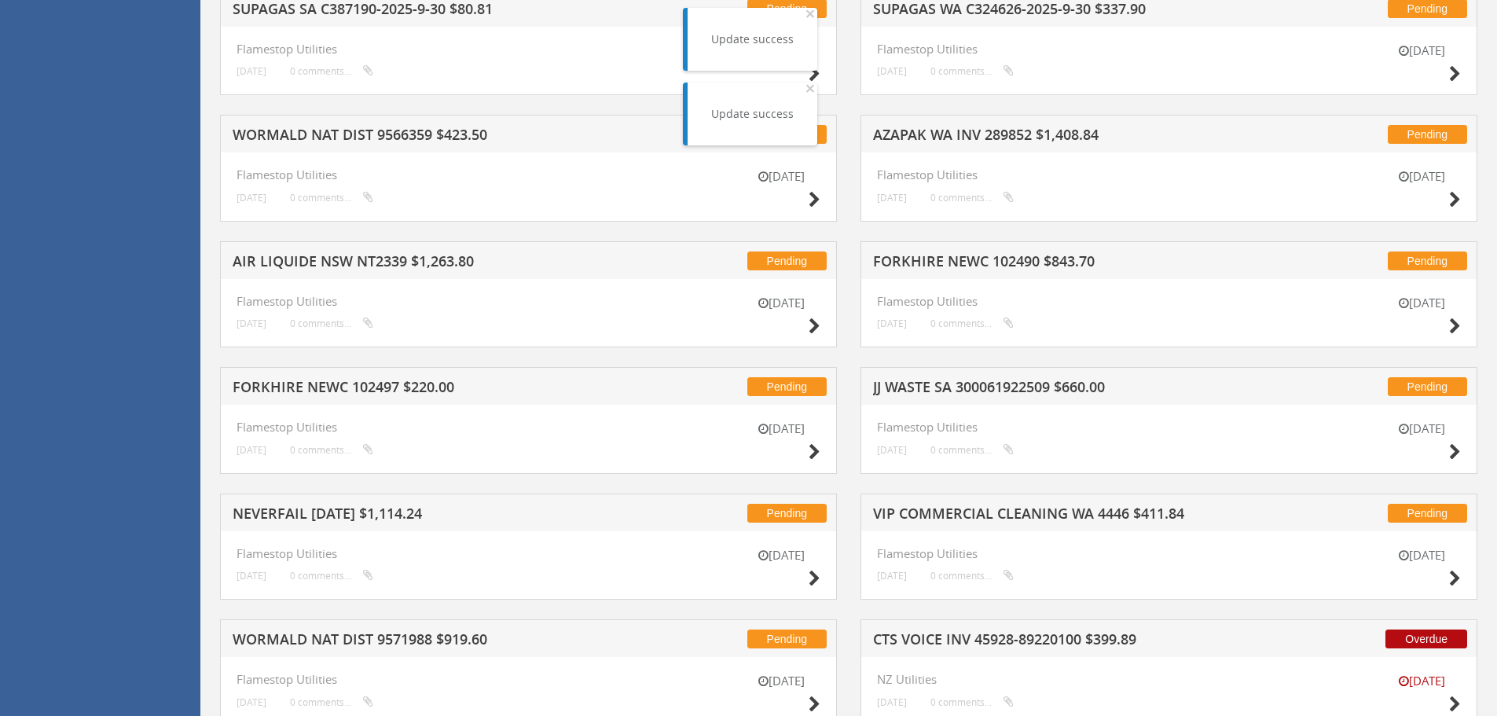
scroll to position [3347, 0]
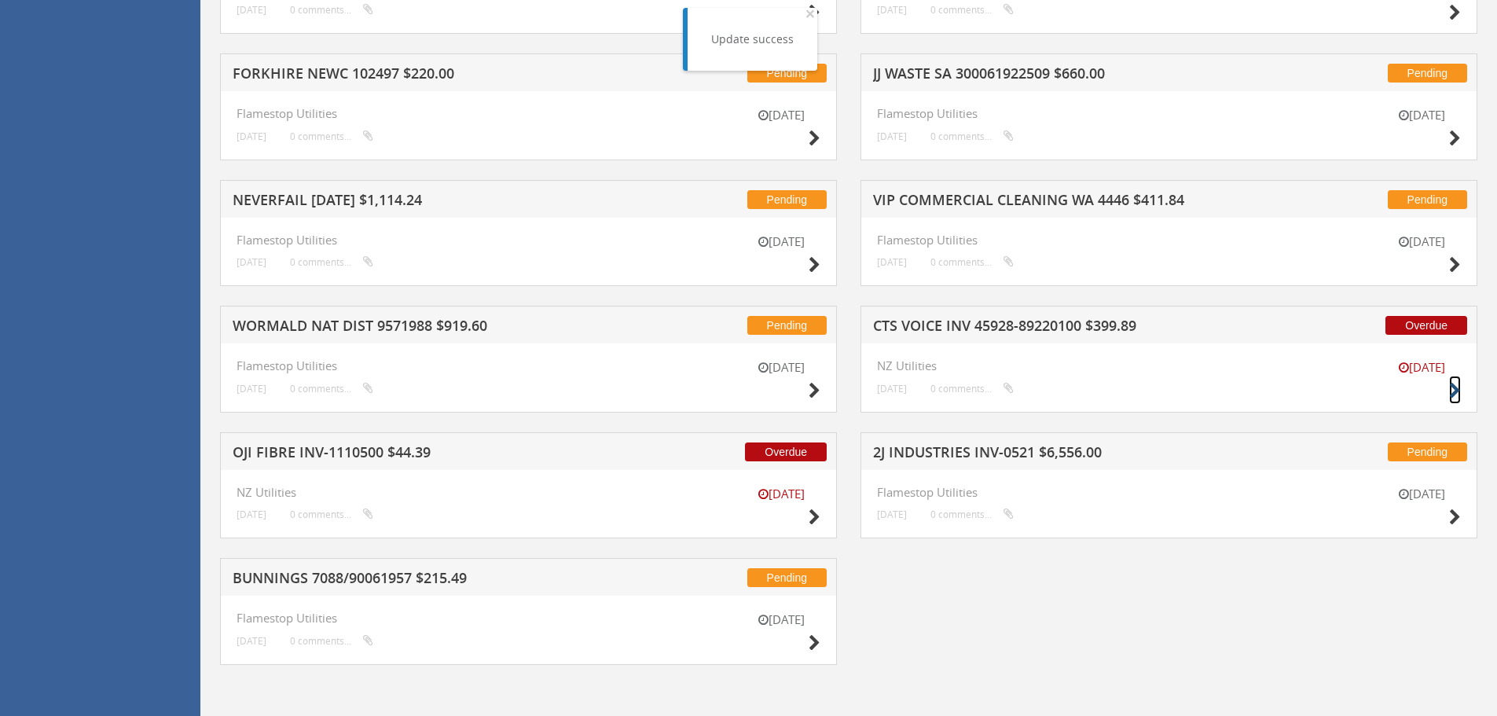
click at [1450, 392] on icon at bounding box center [1455, 391] width 12 height 17
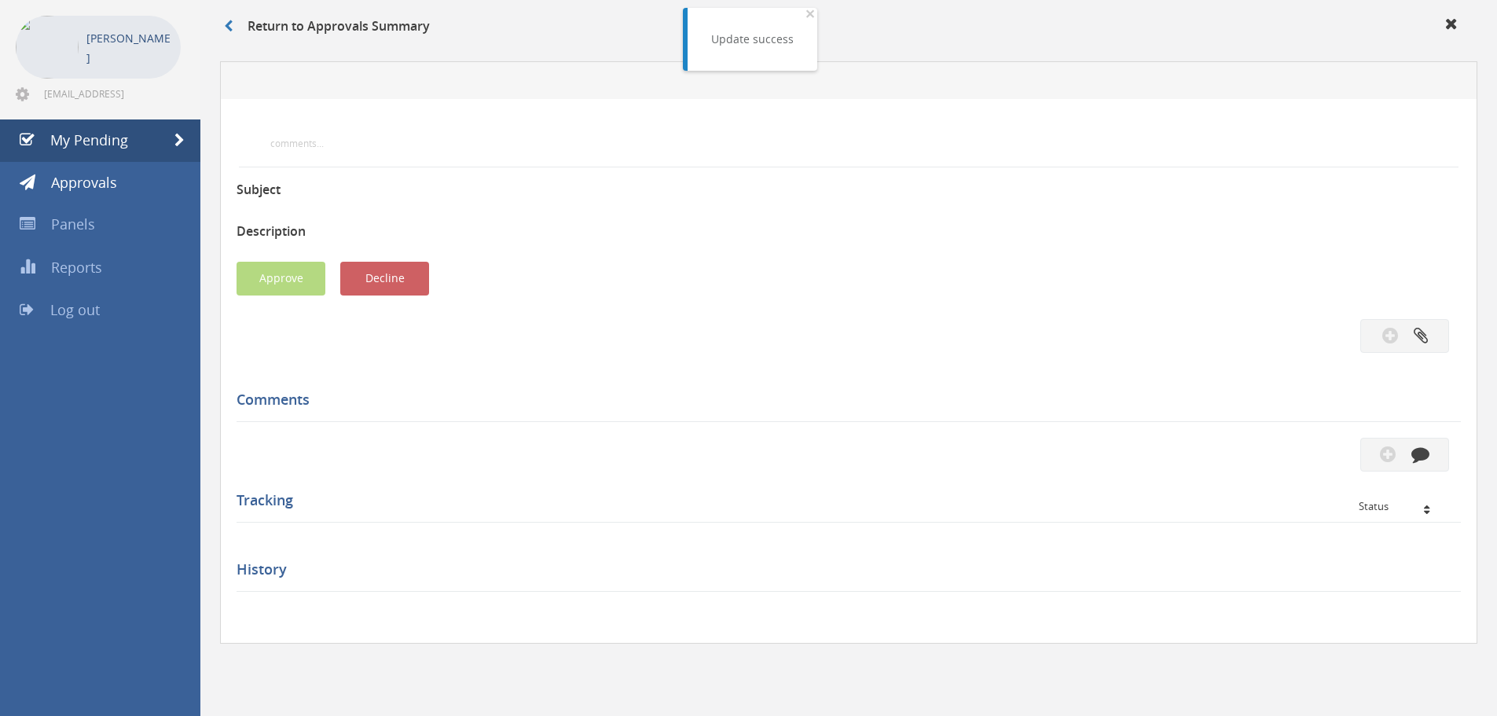
scroll to position [429, 0]
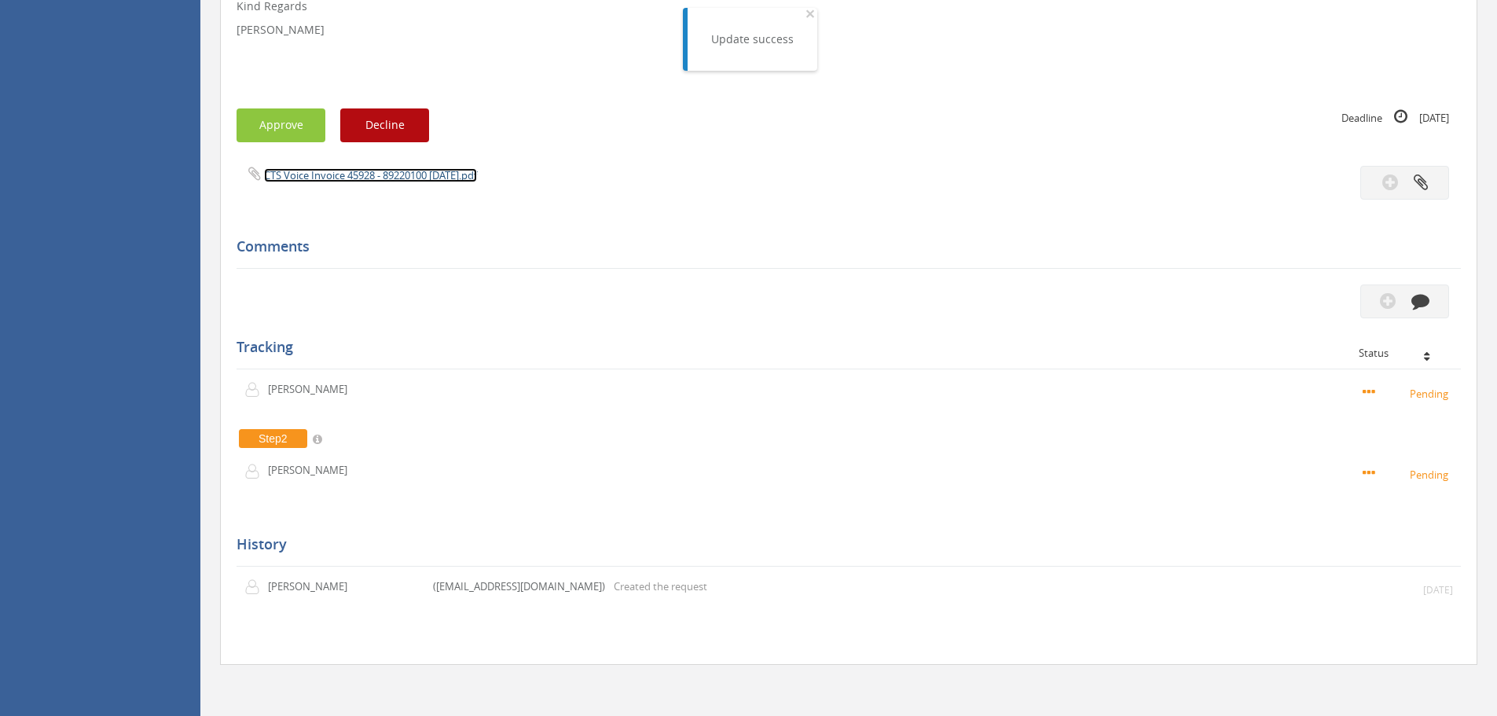
click at [356, 177] on link "CTS Voice Invoice 45928 - 89220100 [DATE].pdf" at bounding box center [370, 175] width 213 height 14
click at [284, 135] on button "Approve" at bounding box center [281, 125] width 89 height 34
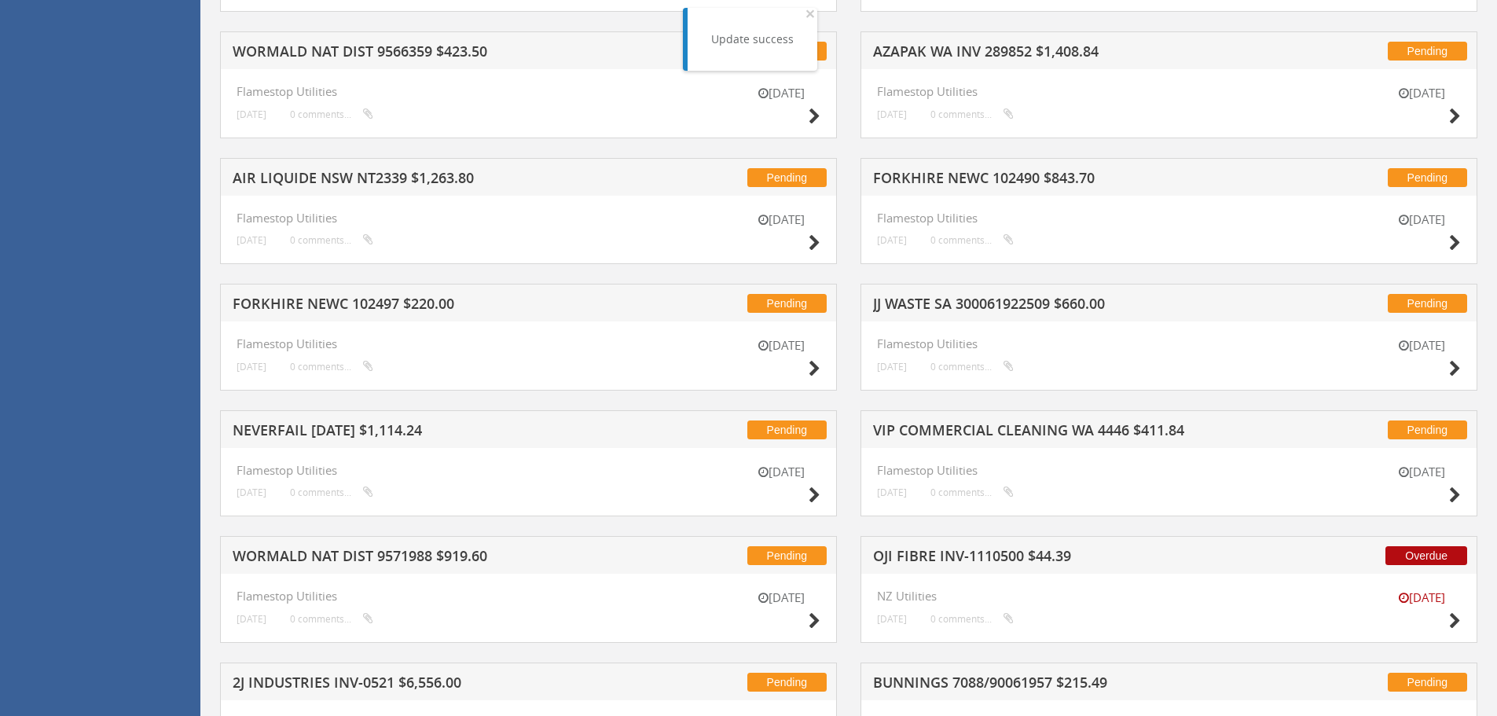
scroll to position [3221, 0]
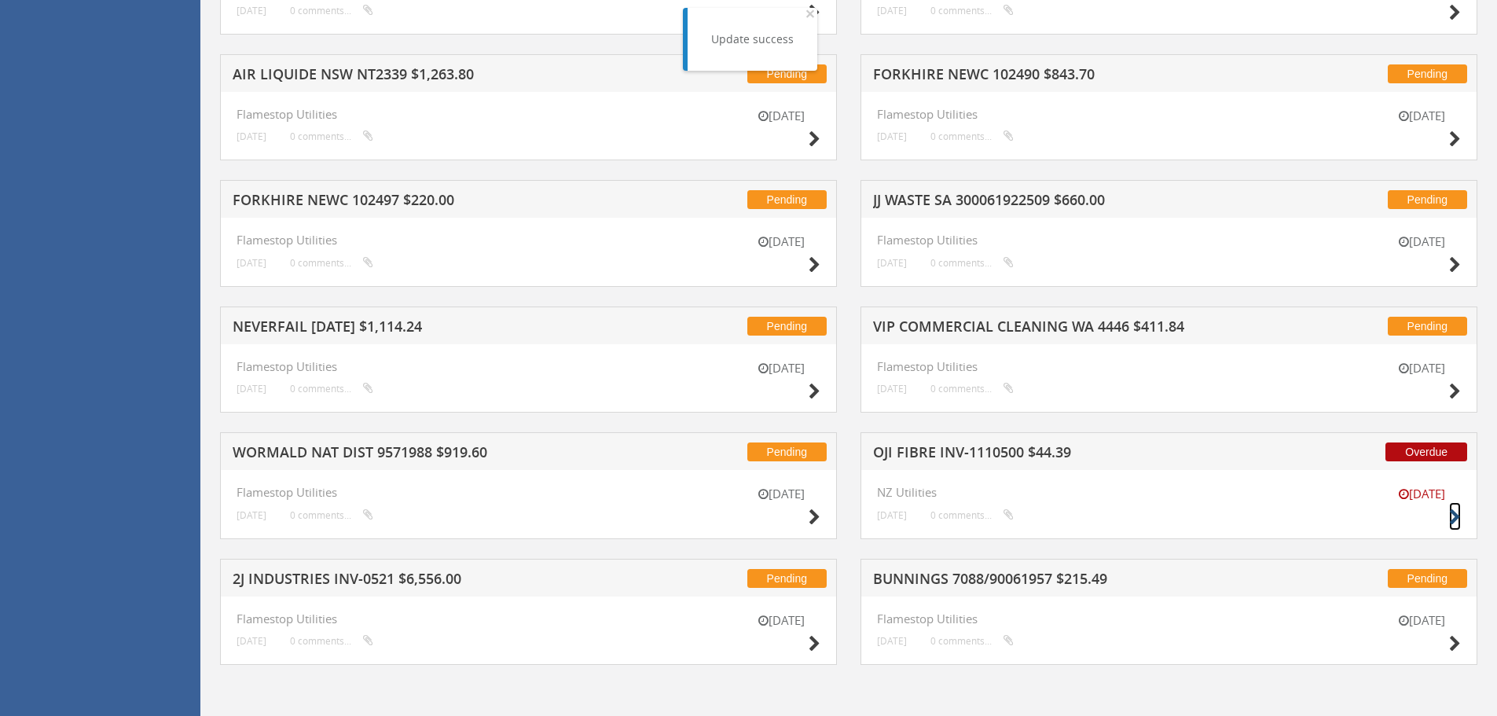
click at [1451, 516] on icon at bounding box center [1455, 517] width 12 height 17
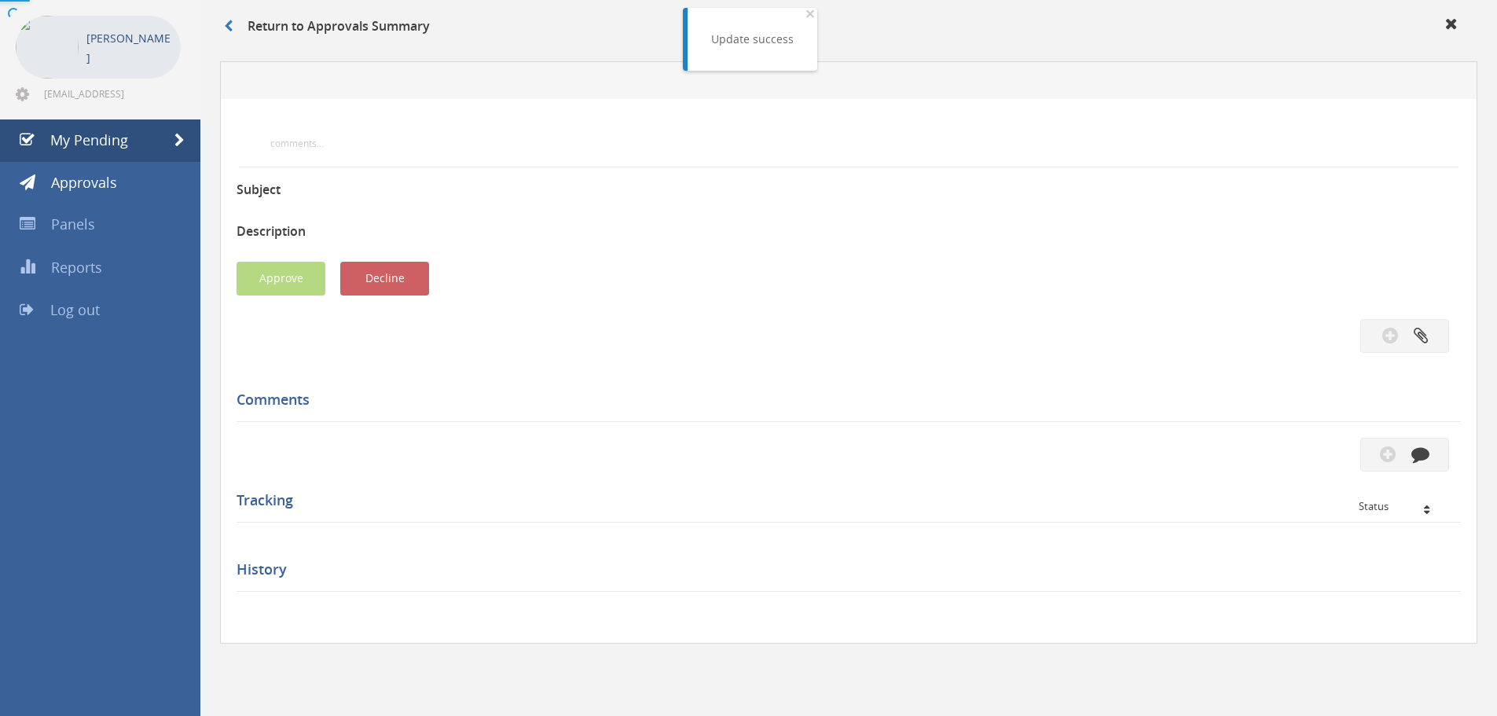
scroll to position [429, 0]
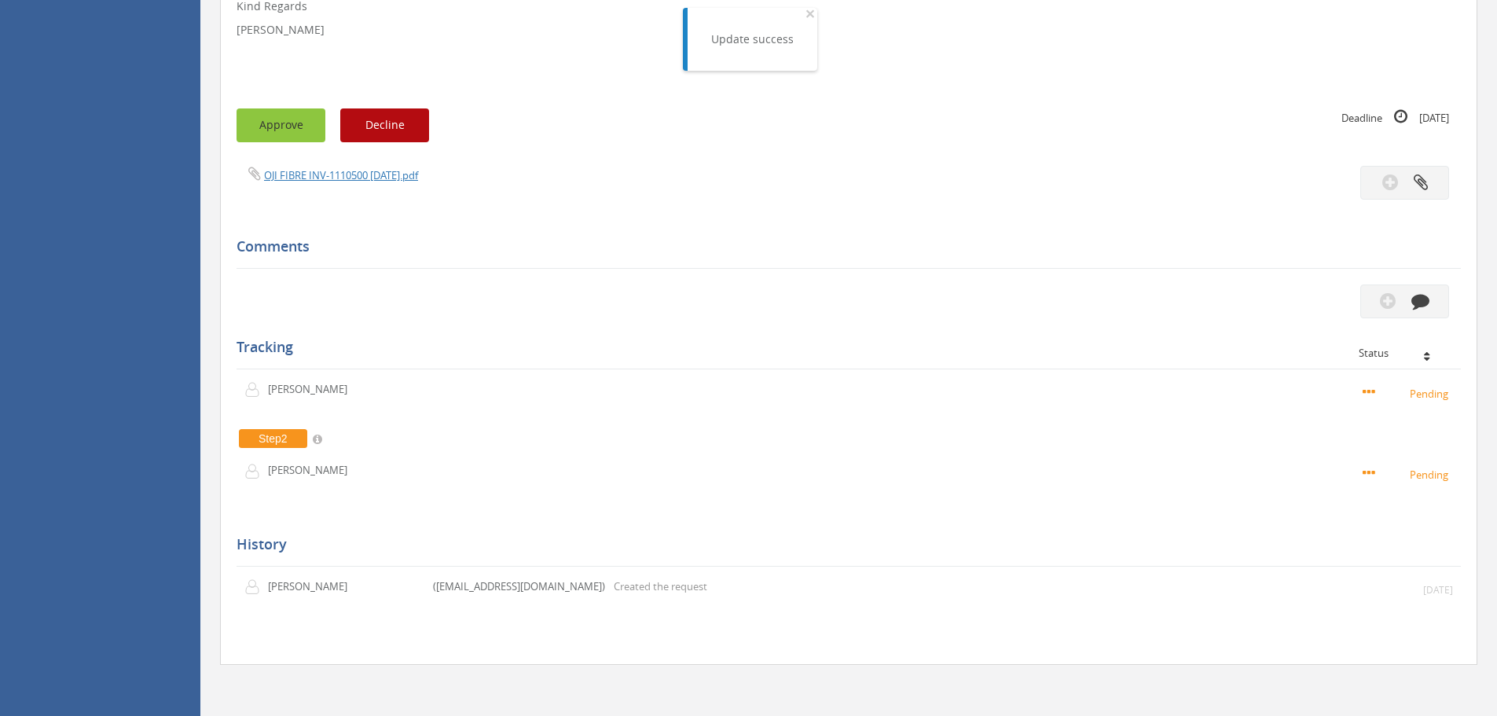
click at [278, 130] on button "Approve" at bounding box center [281, 125] width 89 height 34
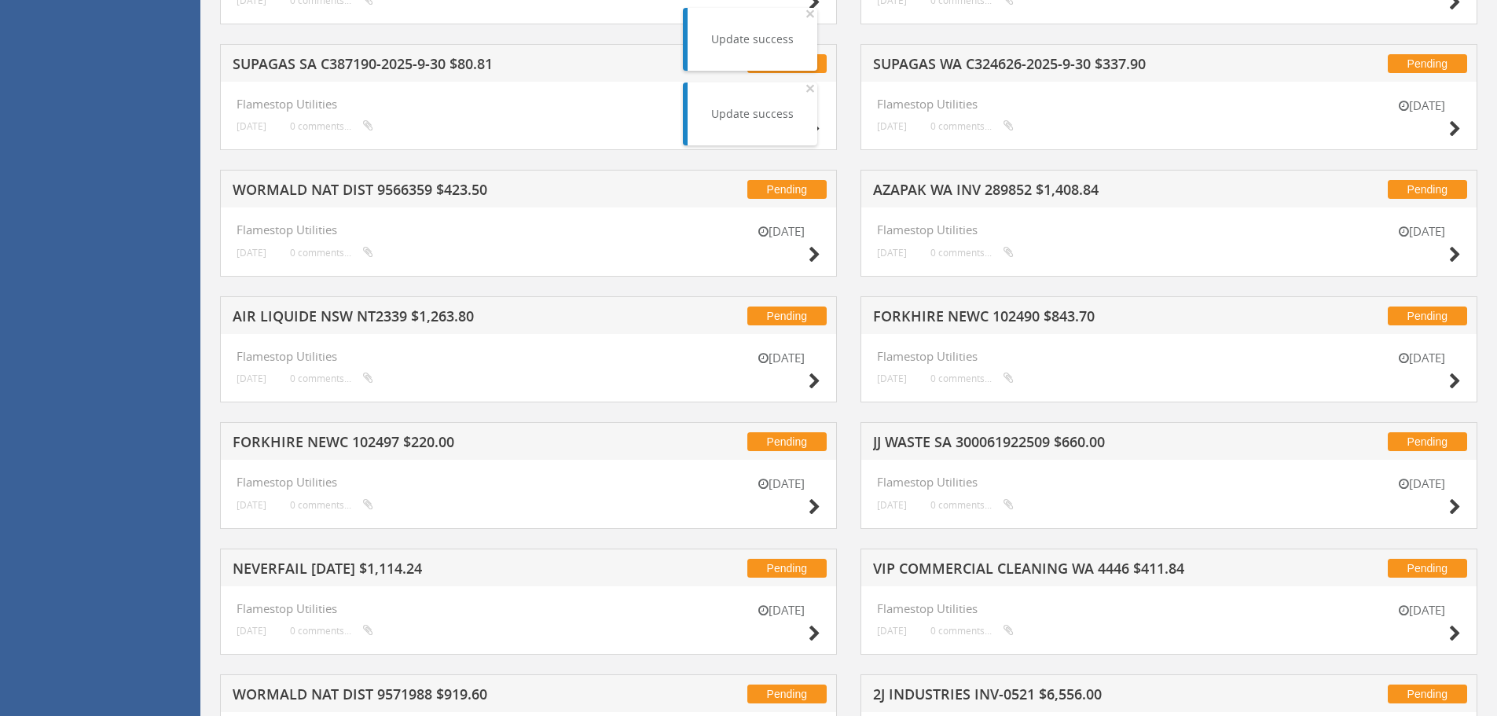
scroll to position [3221, 0]
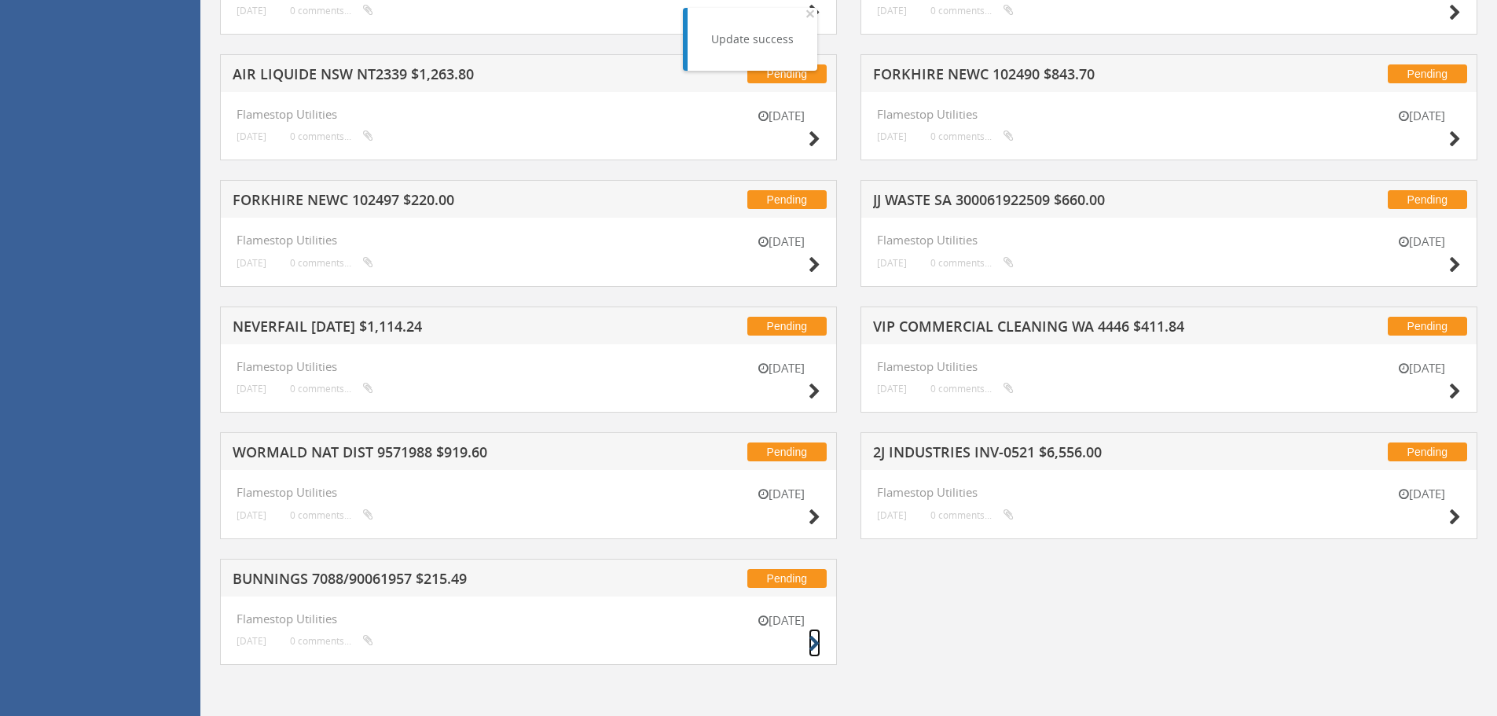
click at [818, 644] on icon at bounding box center [815, 644] width 12 height 17
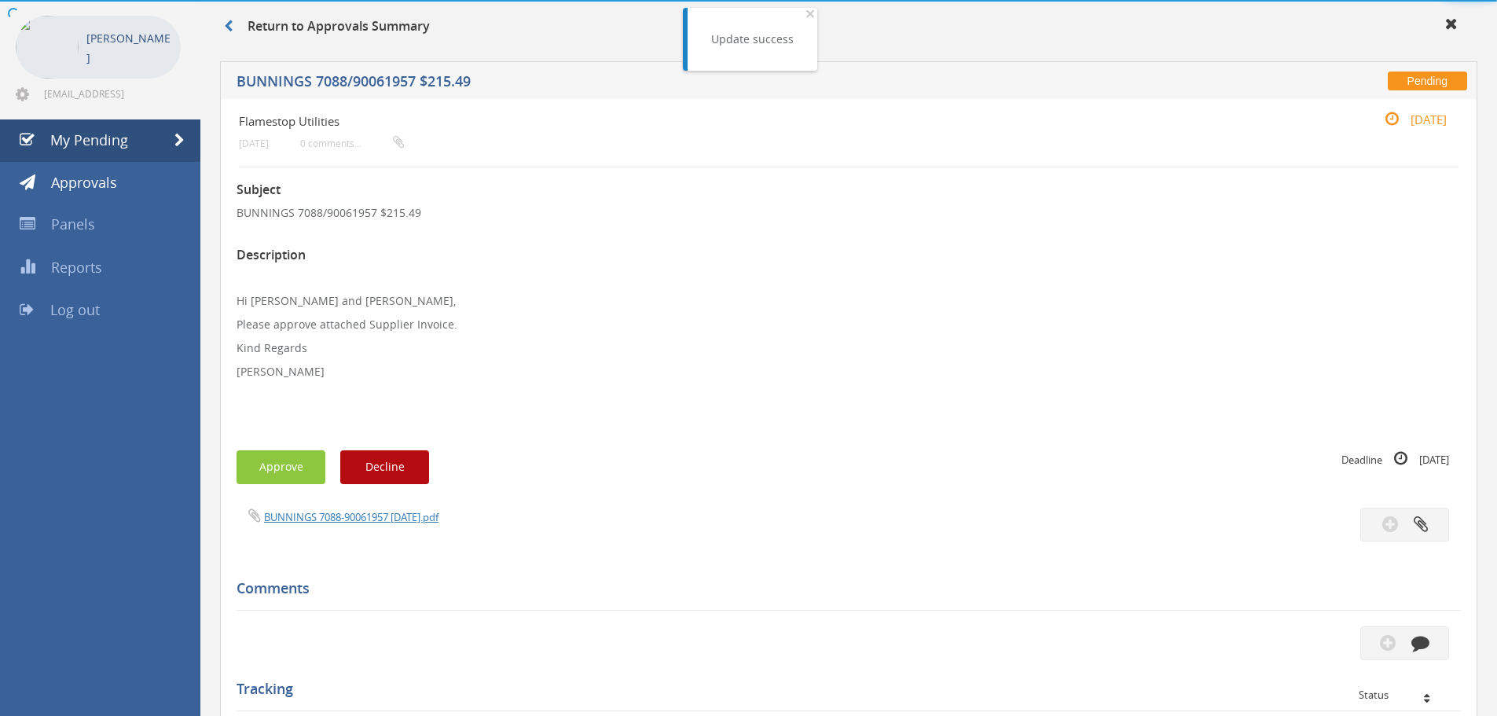
scroll to position [405, 0]
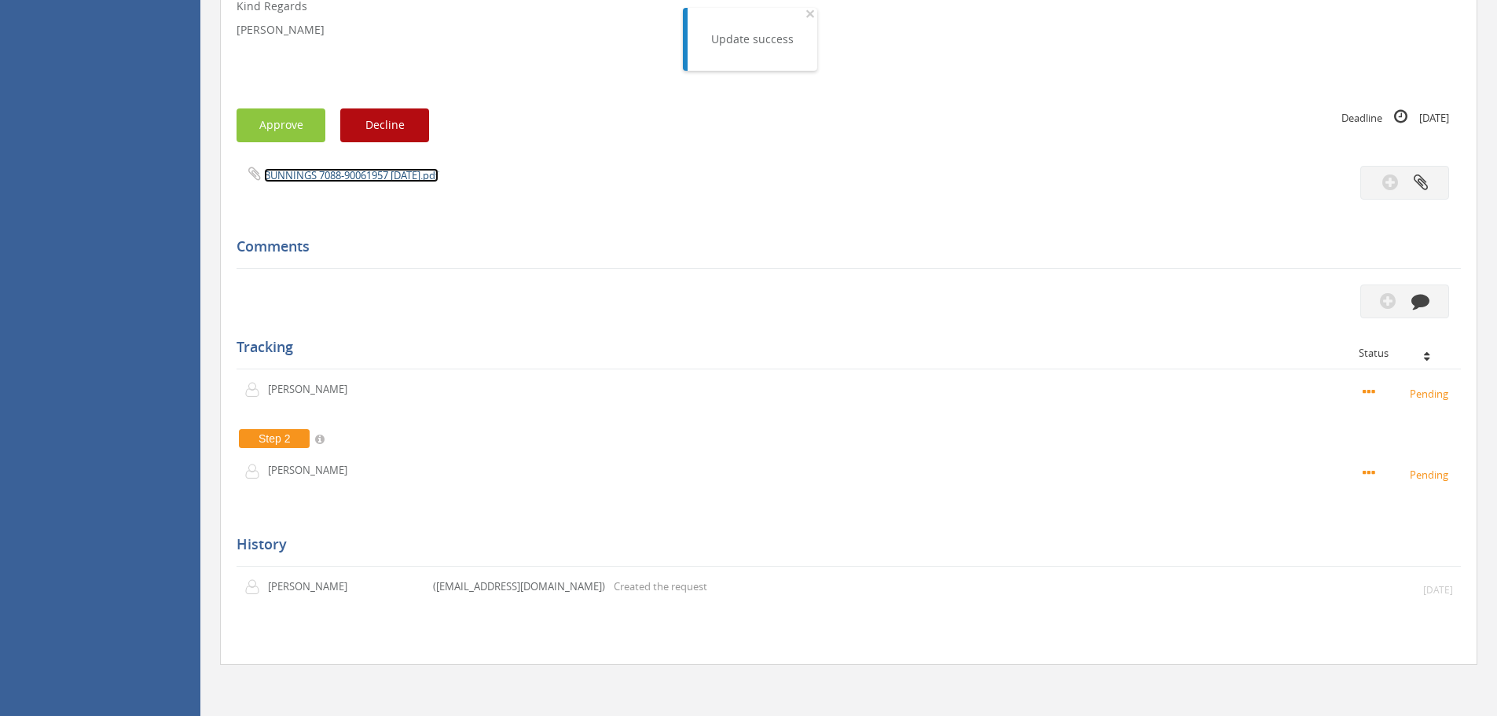
click at [324, 174] on link "BUNNINGS 7088-90061957 [DATE].pdf" at bounding box center [351, 175] width 174 height 14
click at [292, 119] on button "Approve" at bounding box center [281, 125] width 89 height 34
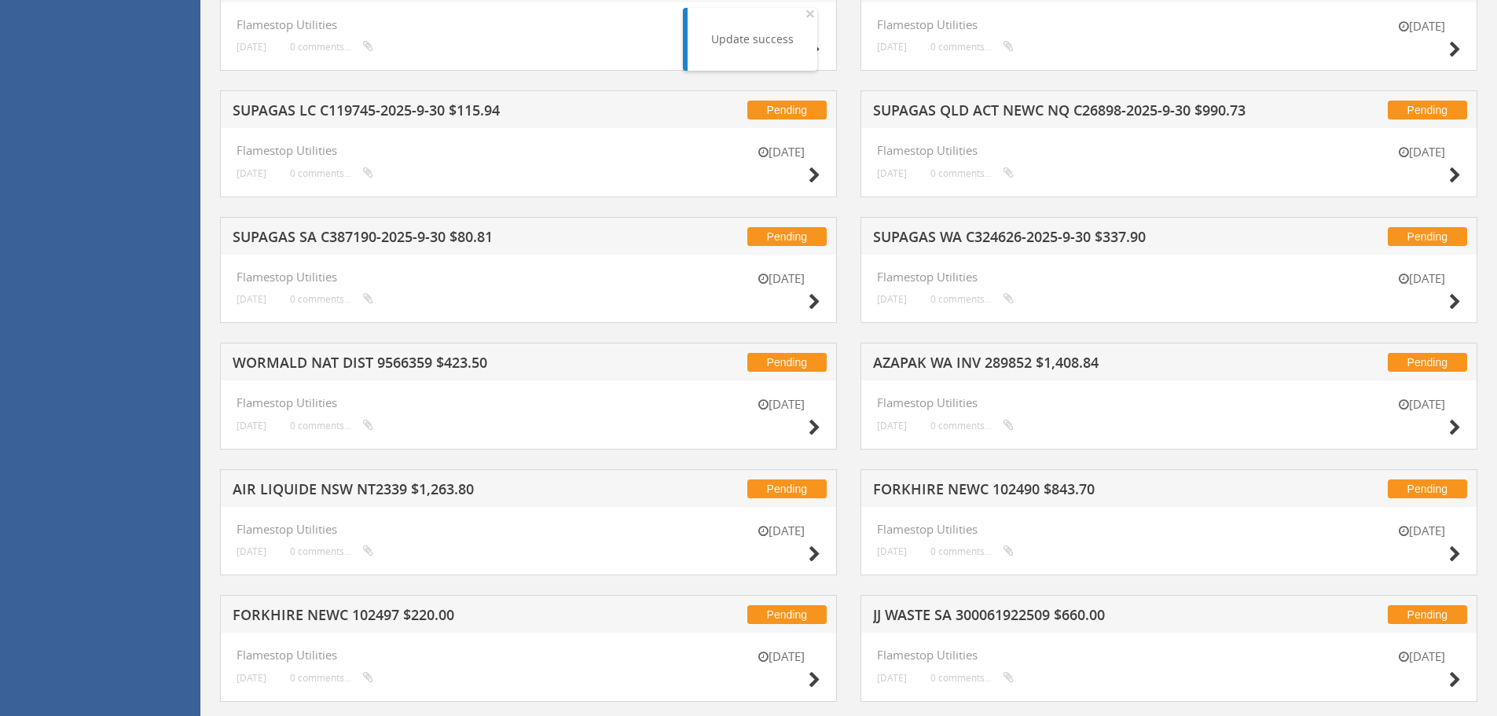
scroll to position [3095, 0]
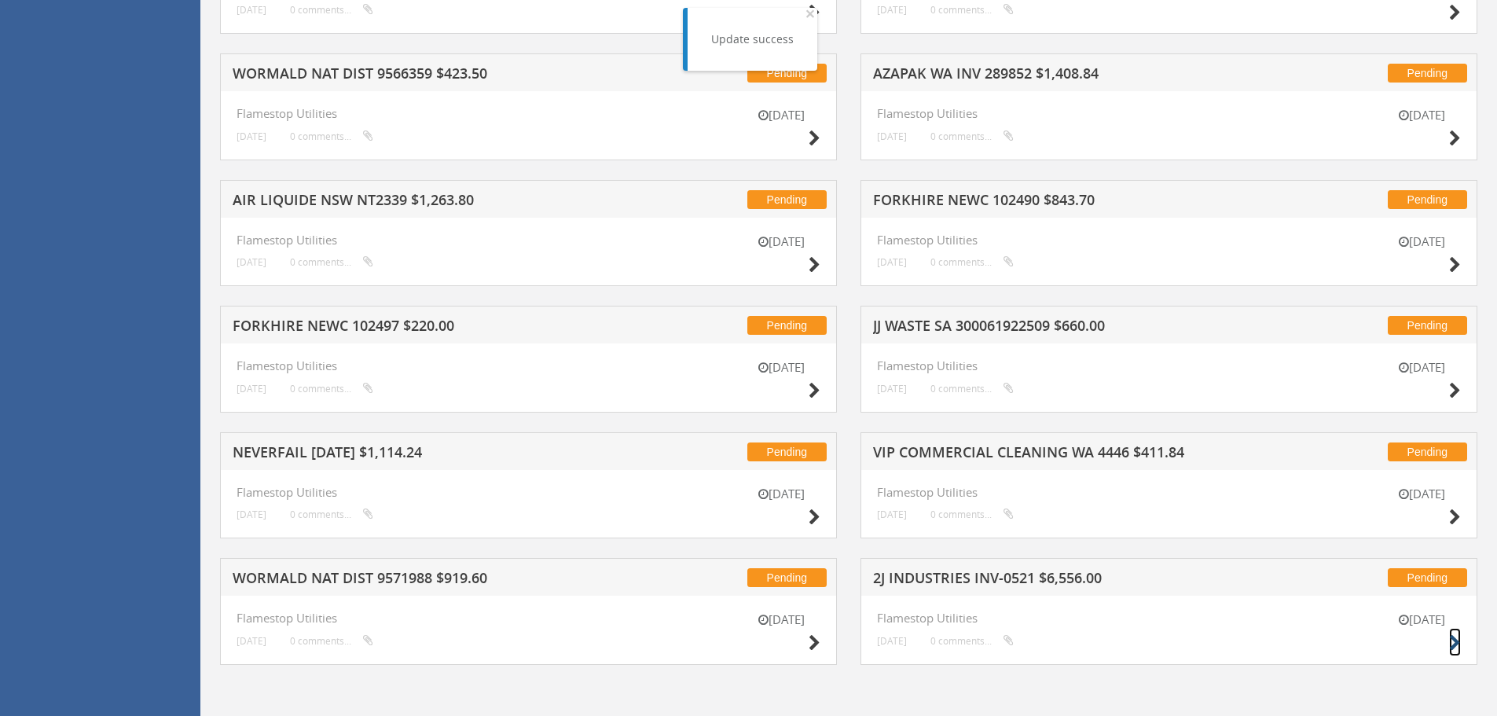
click at [1454, 640] on icon at bounding box center [1455, 643] width 12 height 17
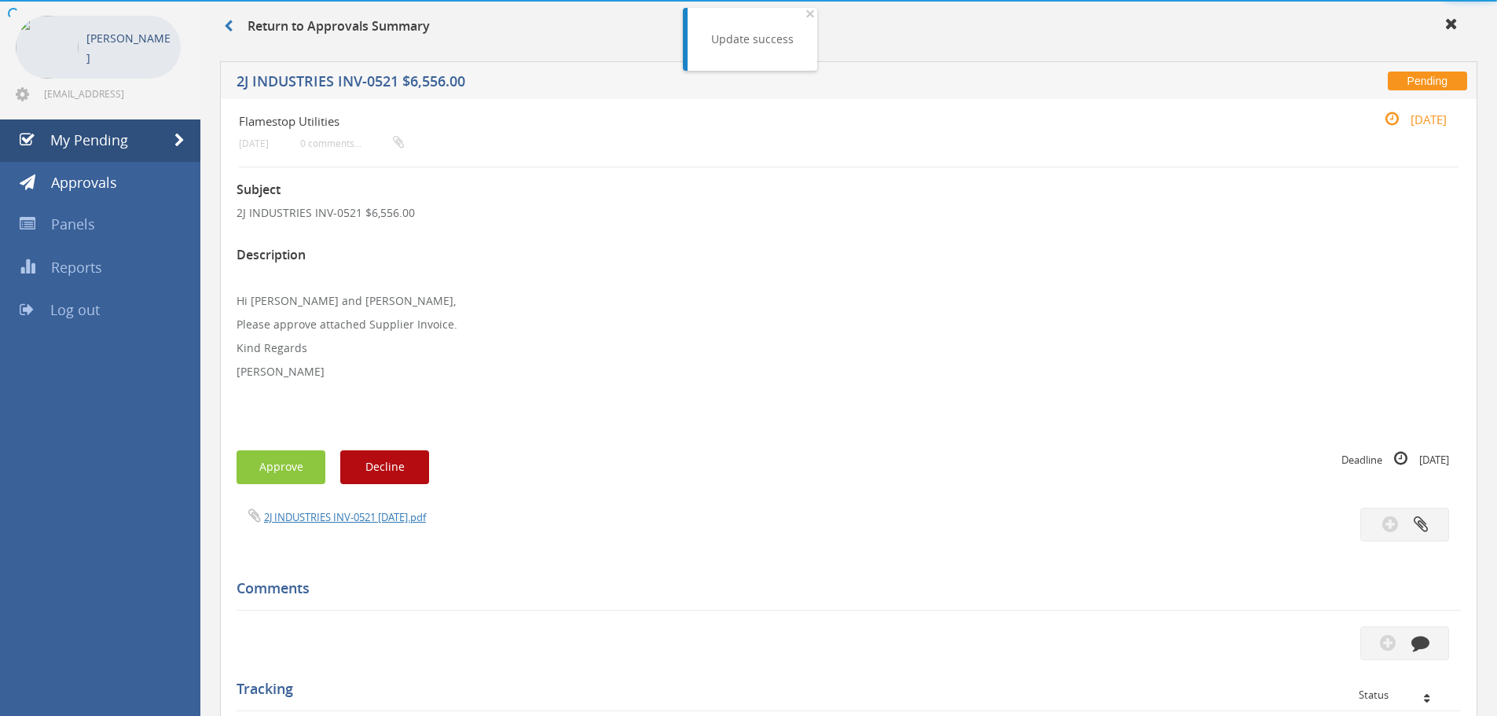
scroll to position [405, 0]
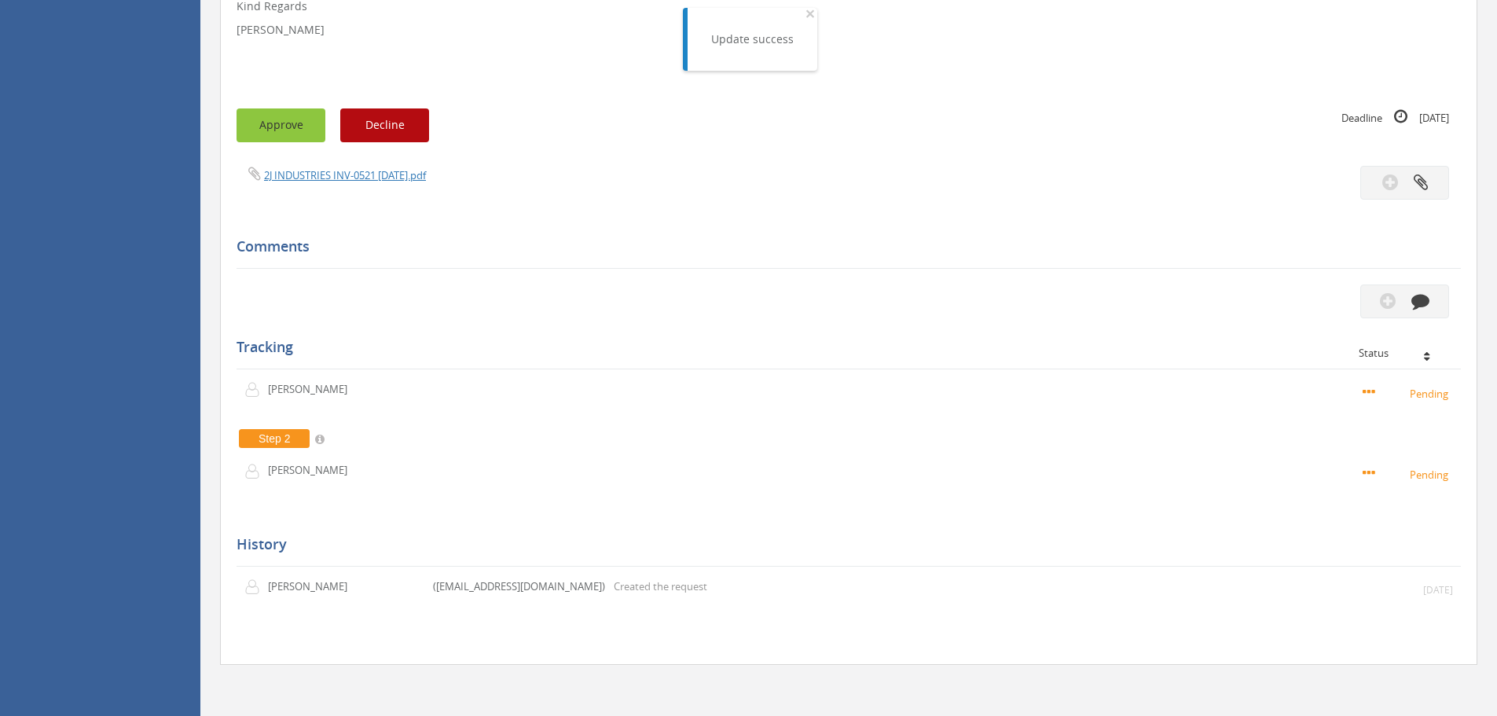
click at [292, 134] on button "Approve" at bounding box center [281, 125] width 89 height 34
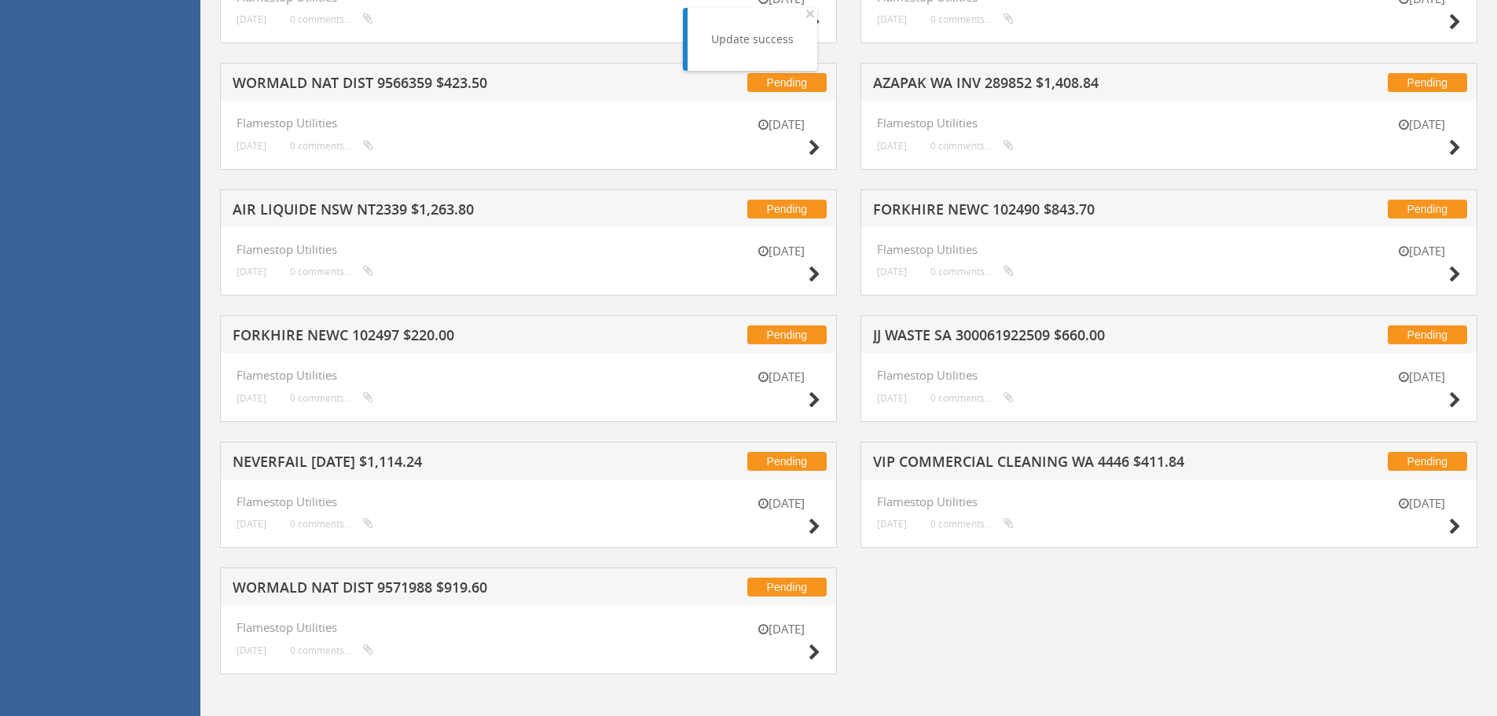
scroll to position [3095, 0]
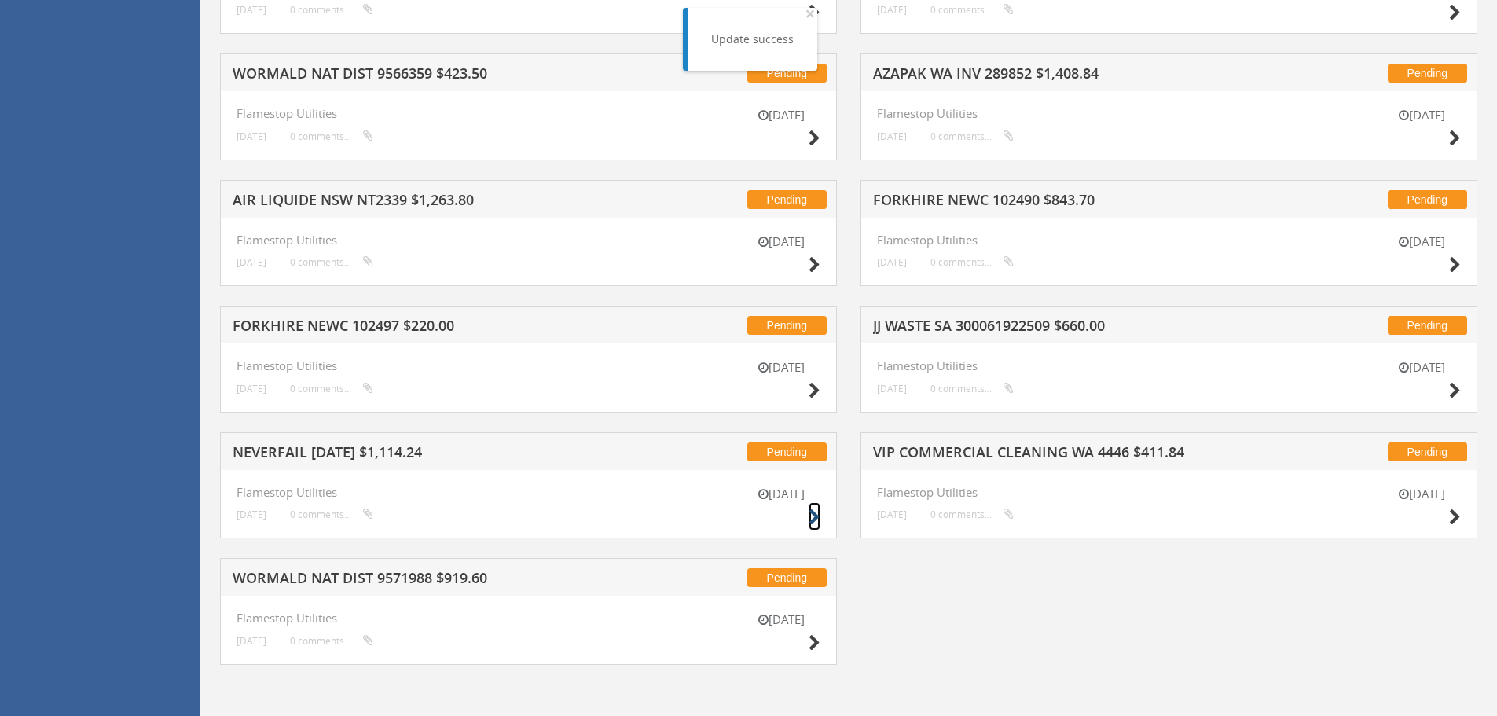
click at [817, 517] on icon at bounding box center [815, 517] width 12 height 17
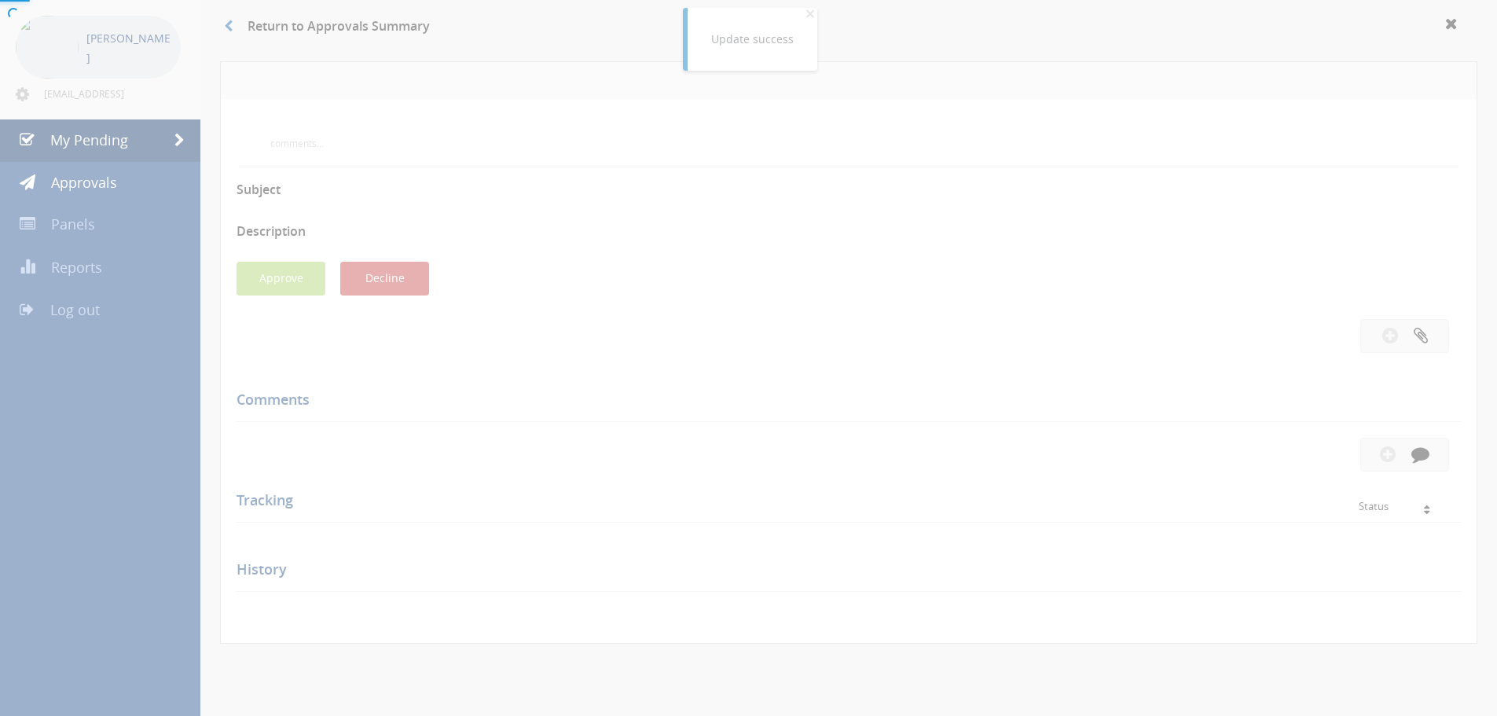
scroll to position [453, 0]
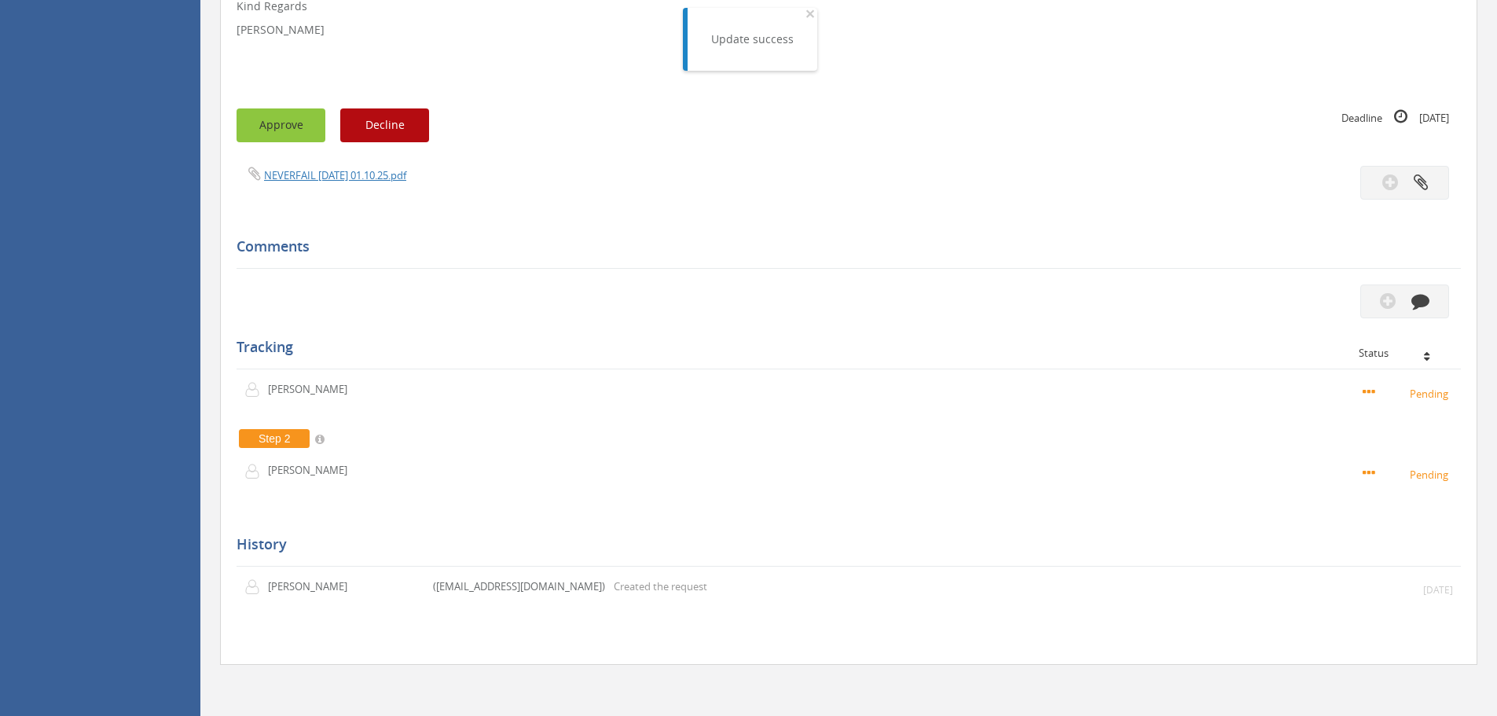
click at [293, 136] on button "Approve" at bounding box center [281, 125] width 89 height 34
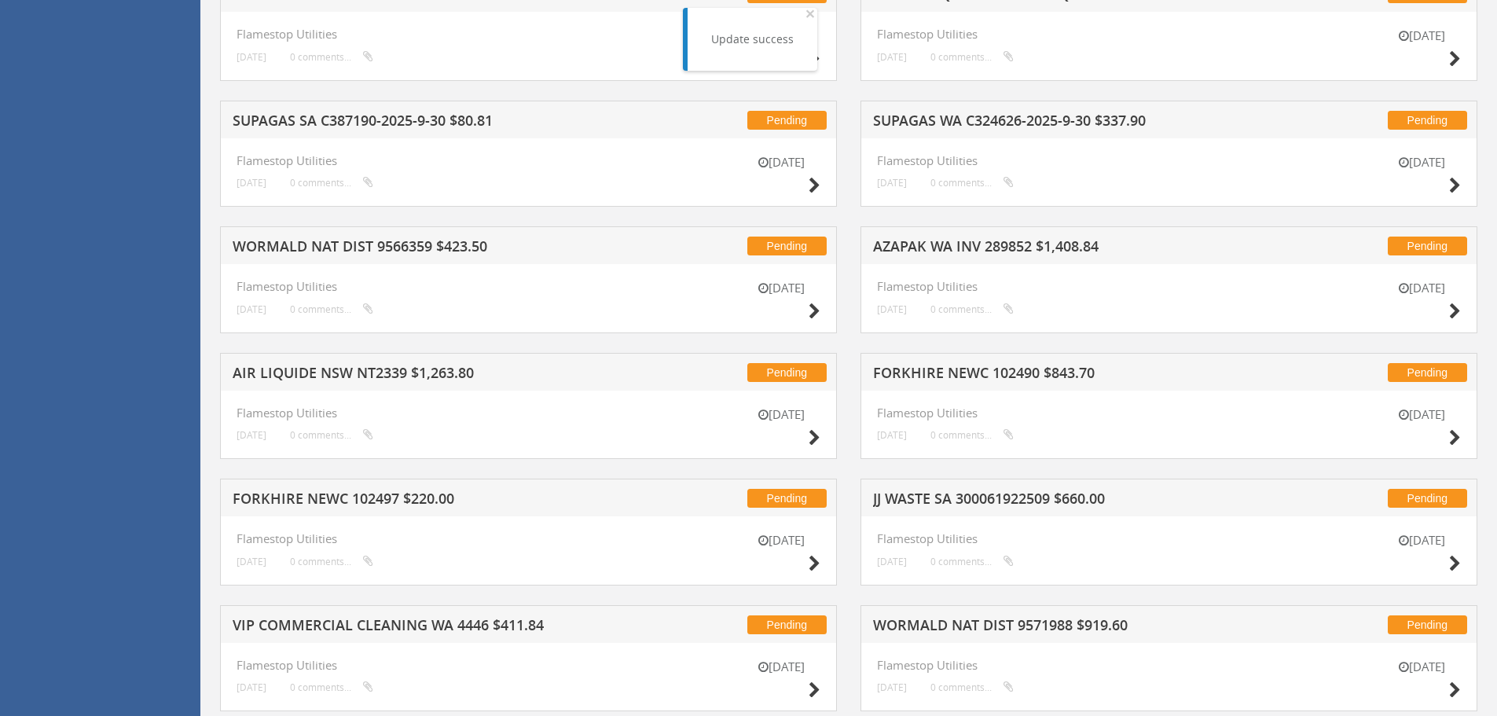
scroll to position [2969, 0]
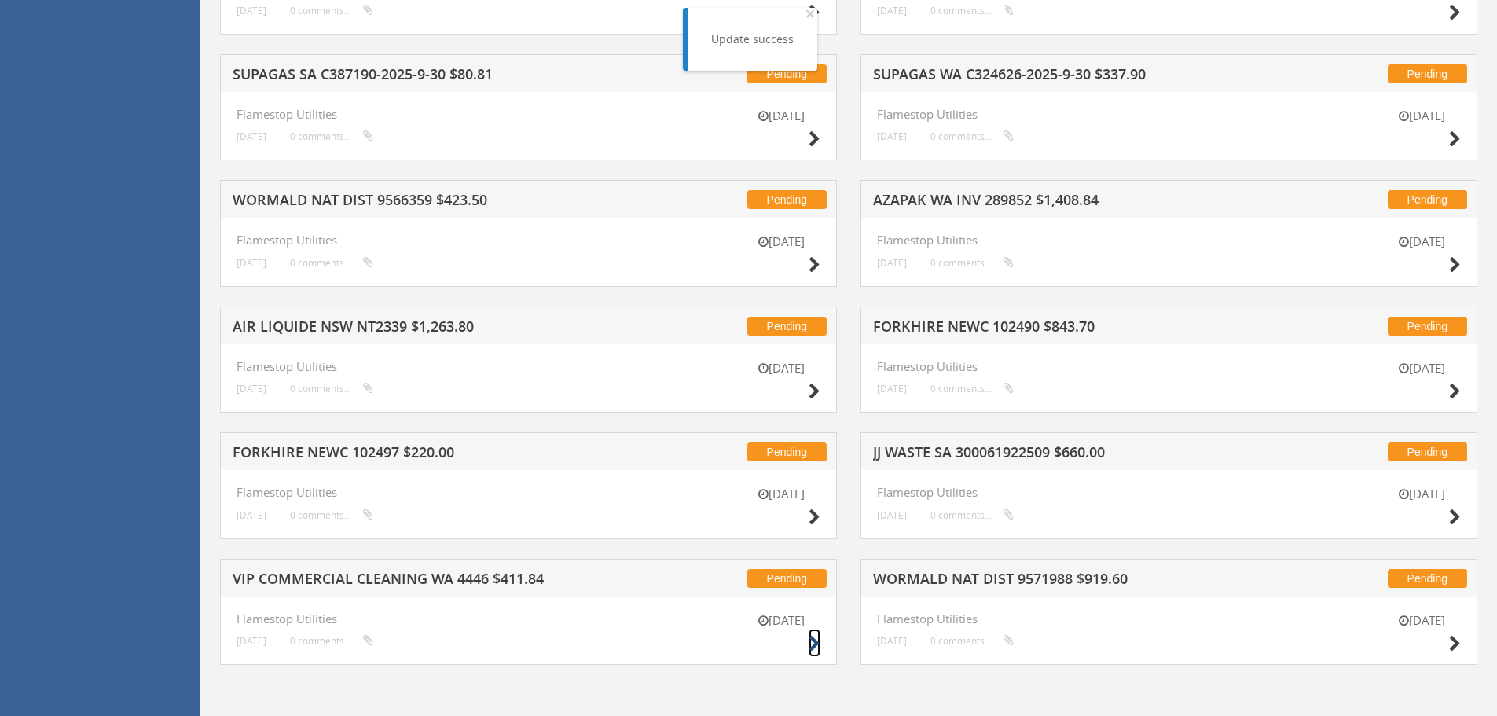
click at [816, 645] on icon at bounding box center [815, 644] width 12 height 17
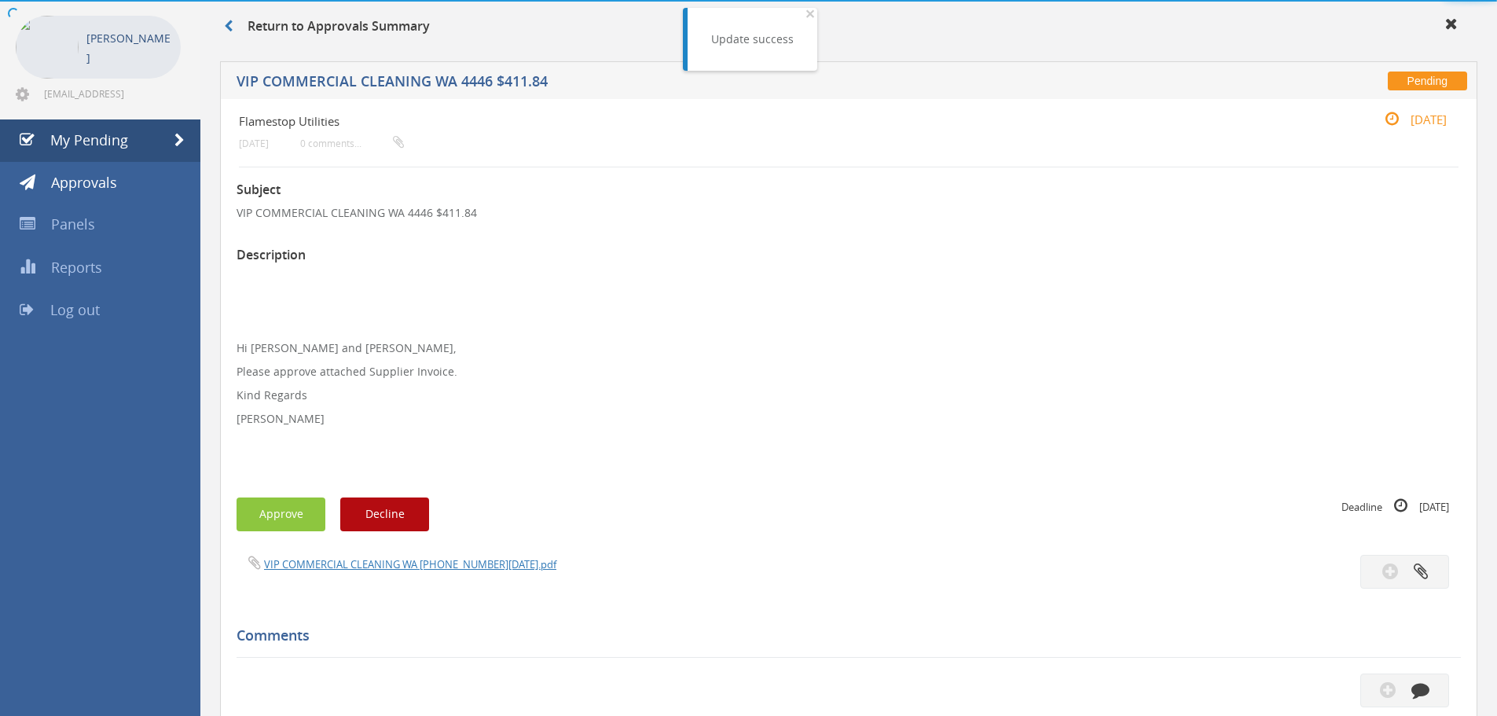
scroll to position [453, 0]
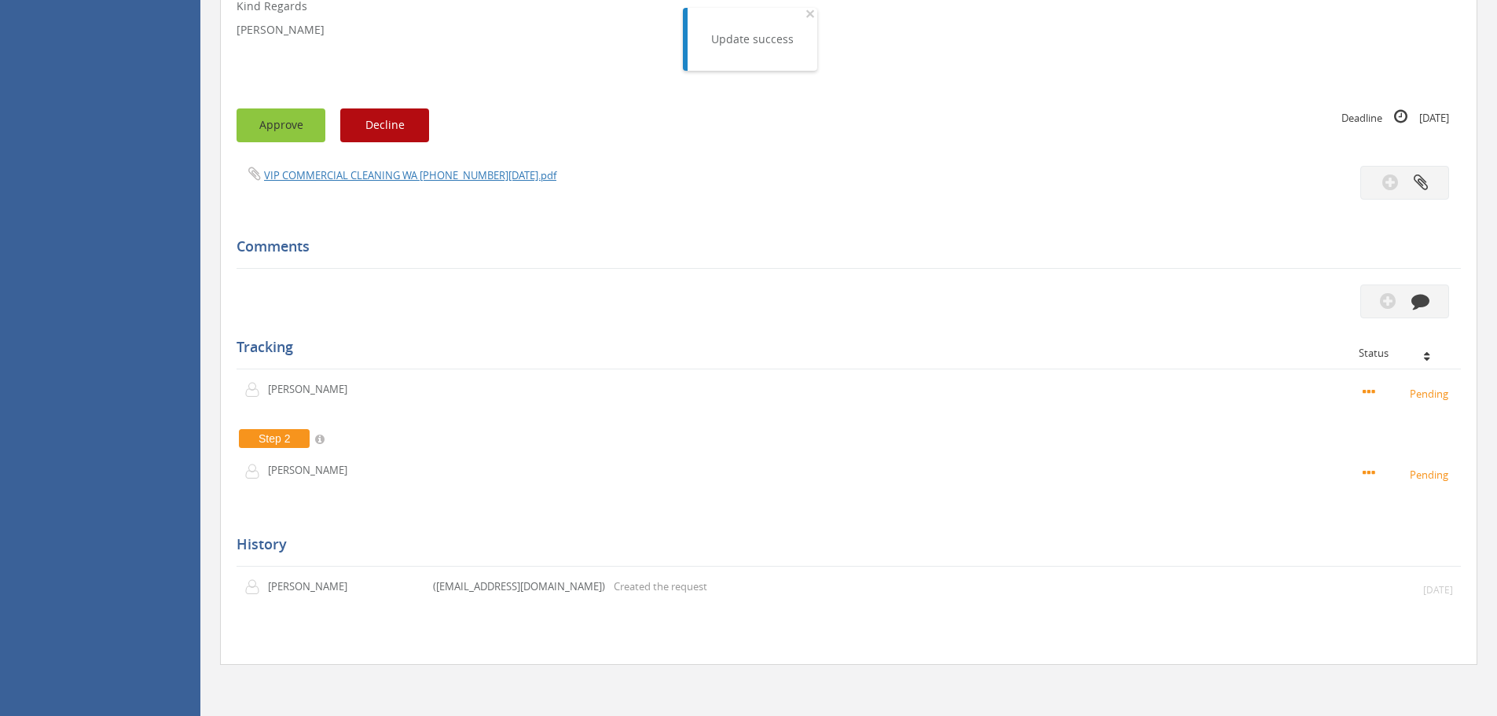
click at [269, 127] on button "Approve" at bounding box center [281, 125] width 89 height 34
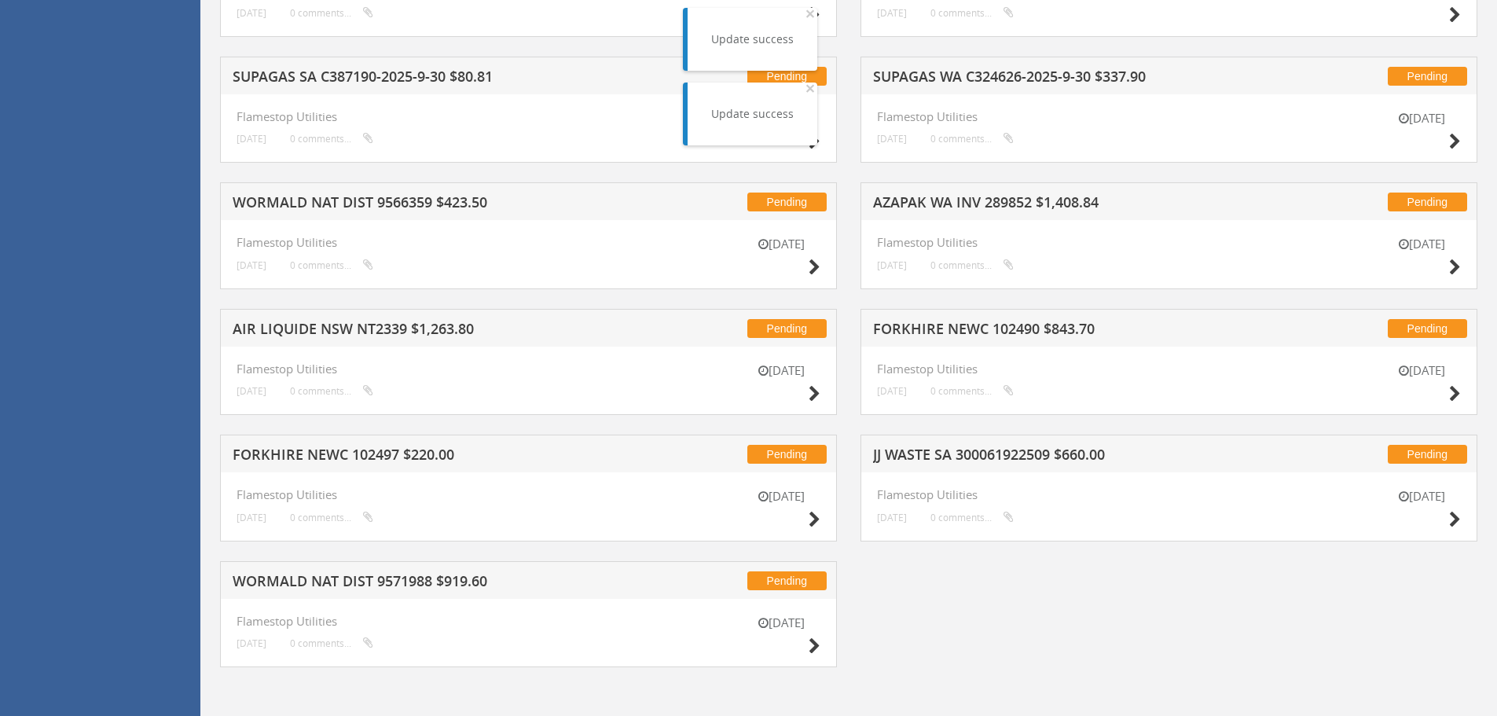
scroll to position [2969, 0]
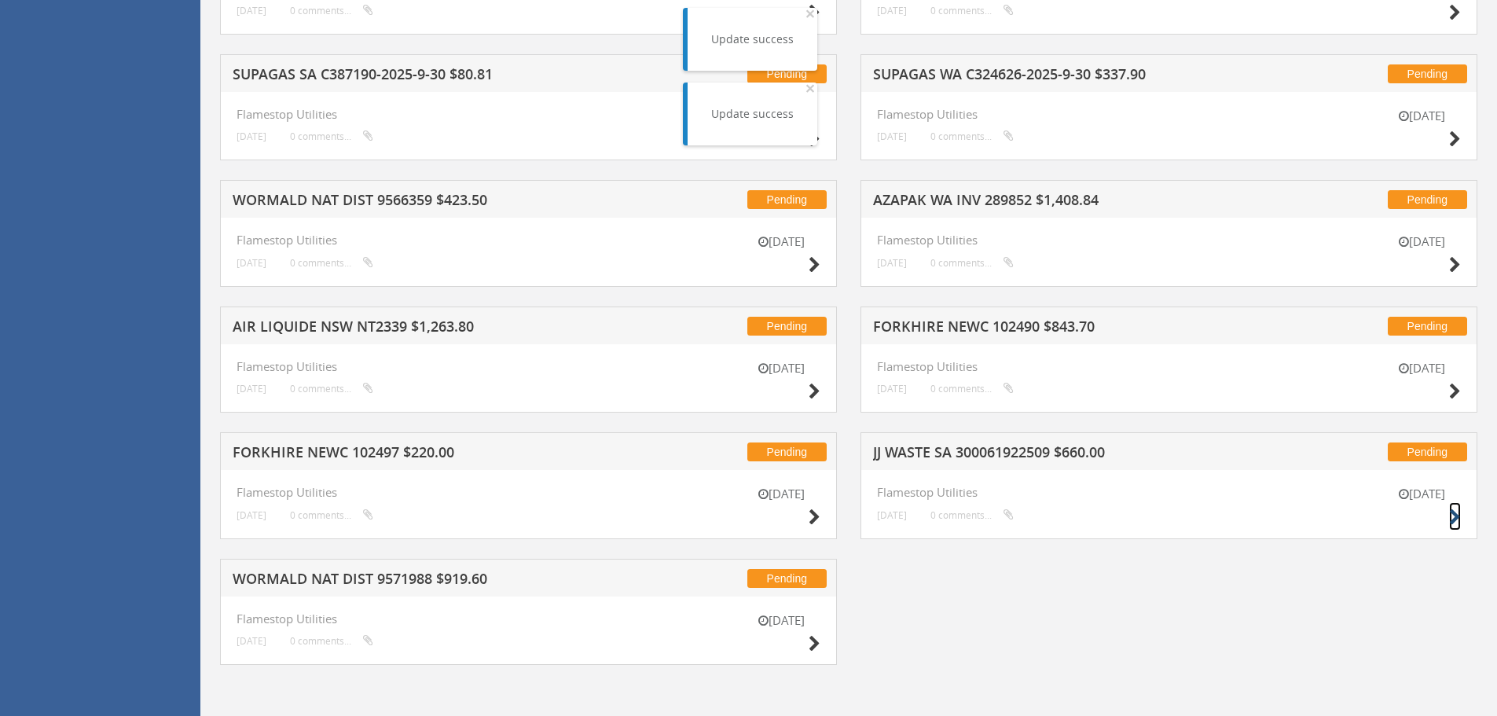
click at [1451, 519] on icon at bounding box center [1455, 517] width 12 height 17
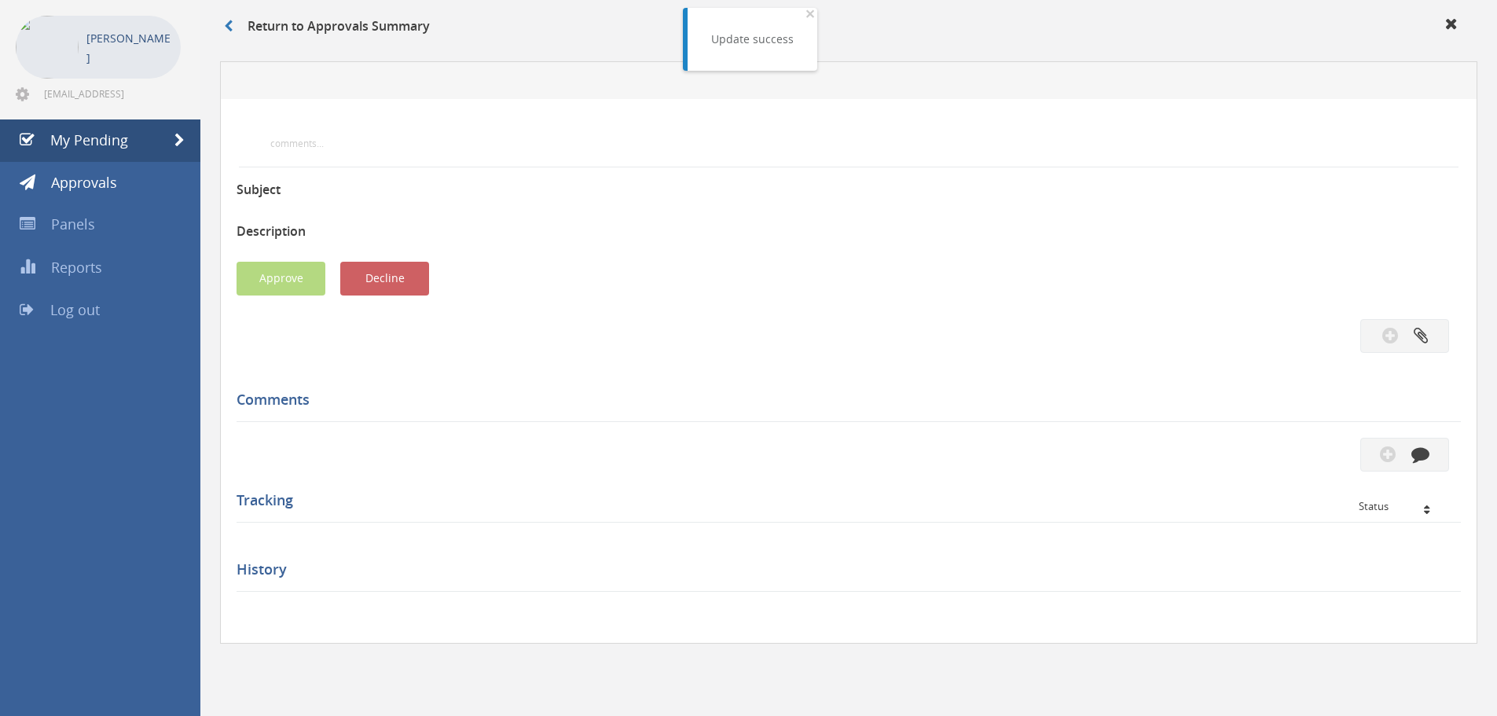
scroll to position [453, 0]
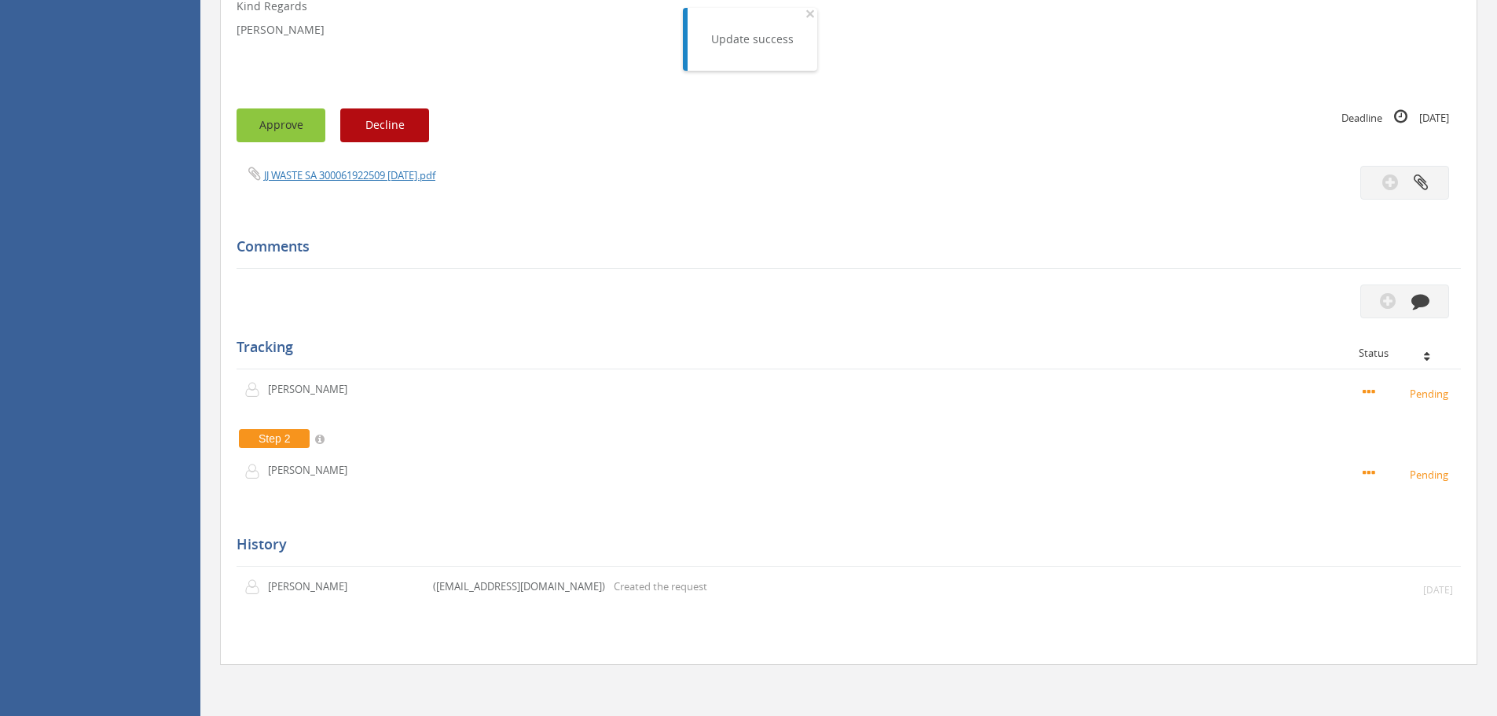
click at [298, 132] on button "Approve" at bounding box center [281, 125] width 89 height 34
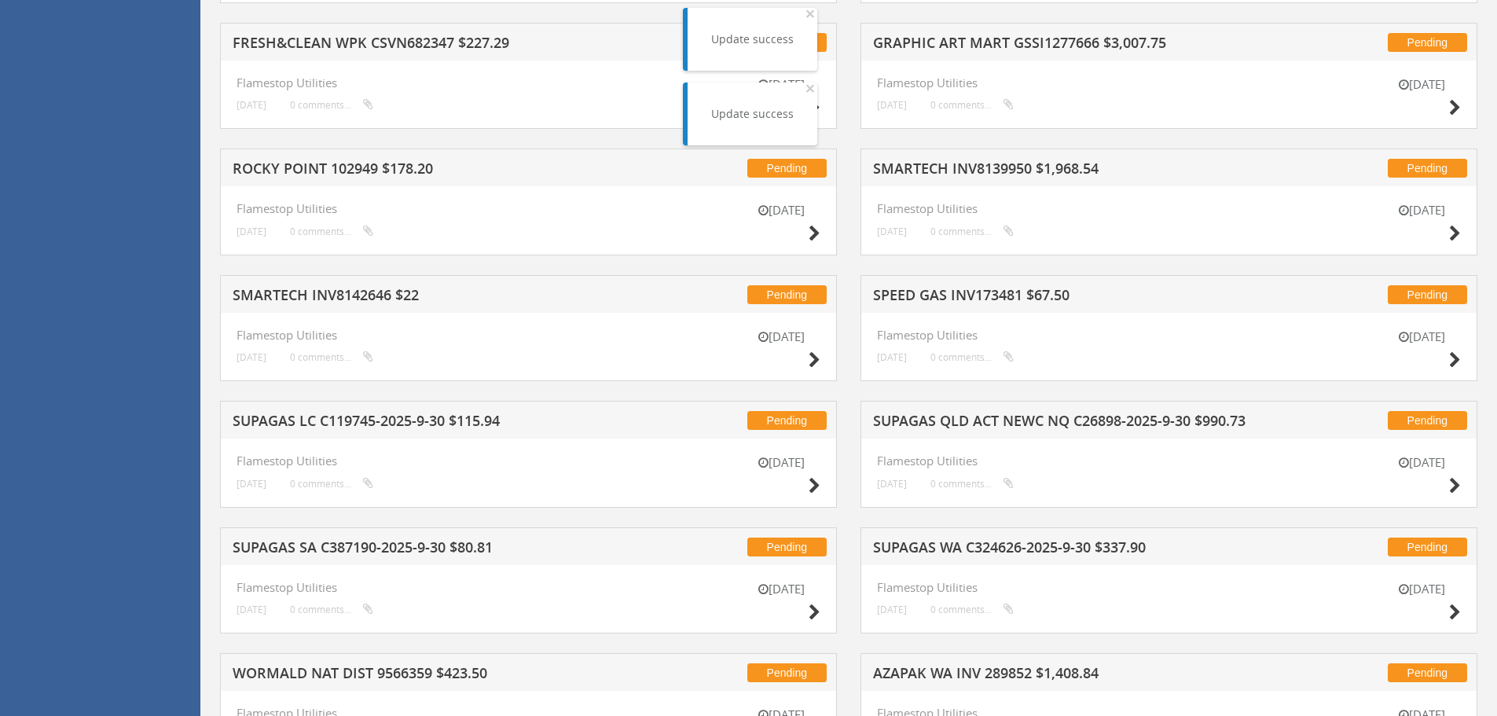
scroll to position [2843, 0]
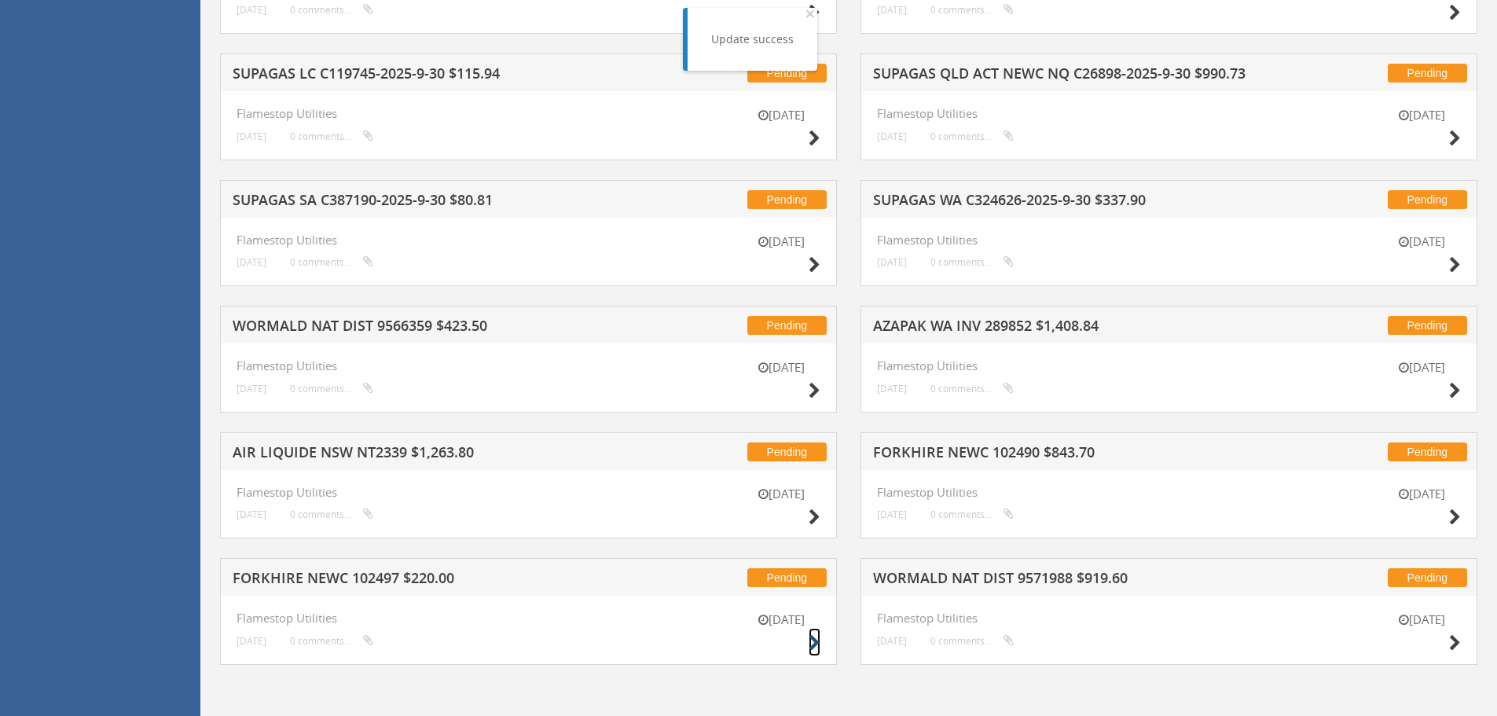
click at [811, 647] on icon at bounding box center [815, 643] width 12 height 17
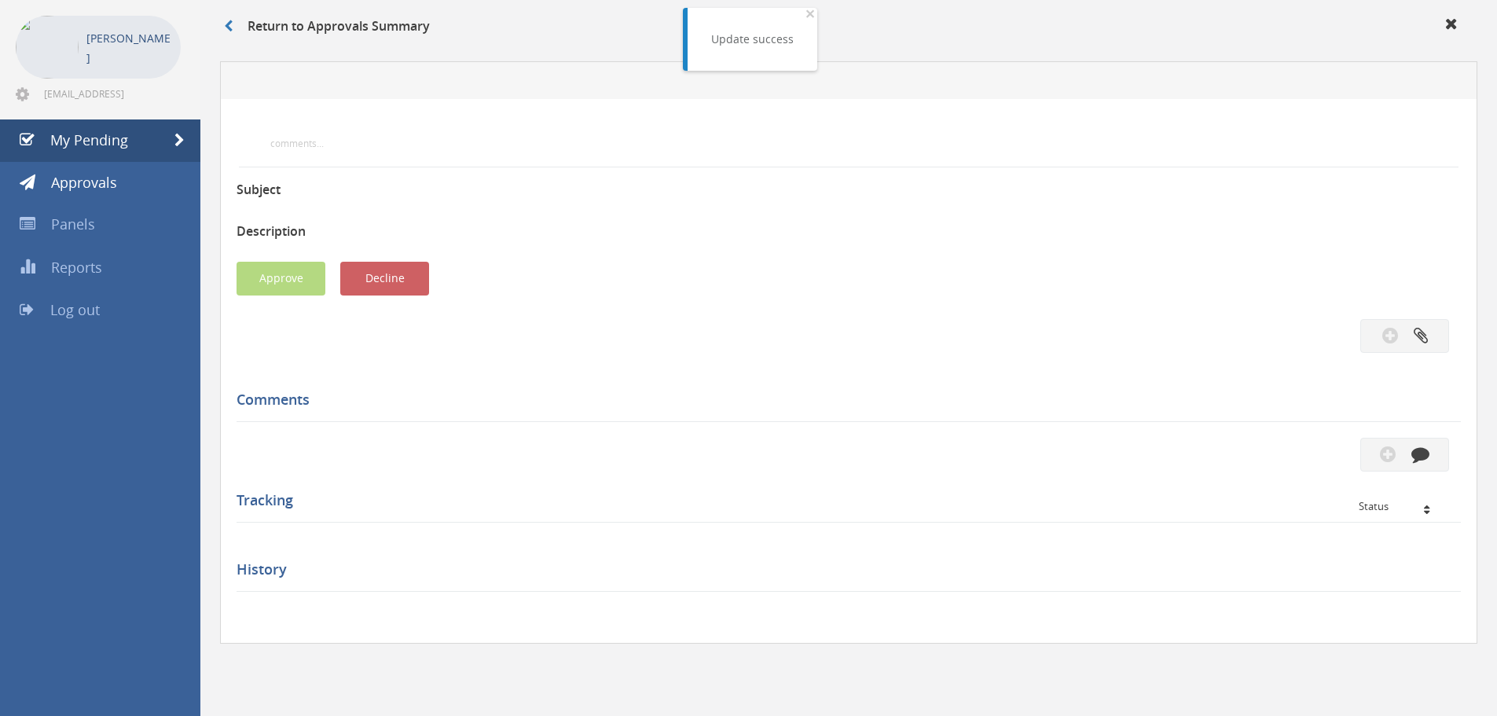
scroll to position [453, 0]
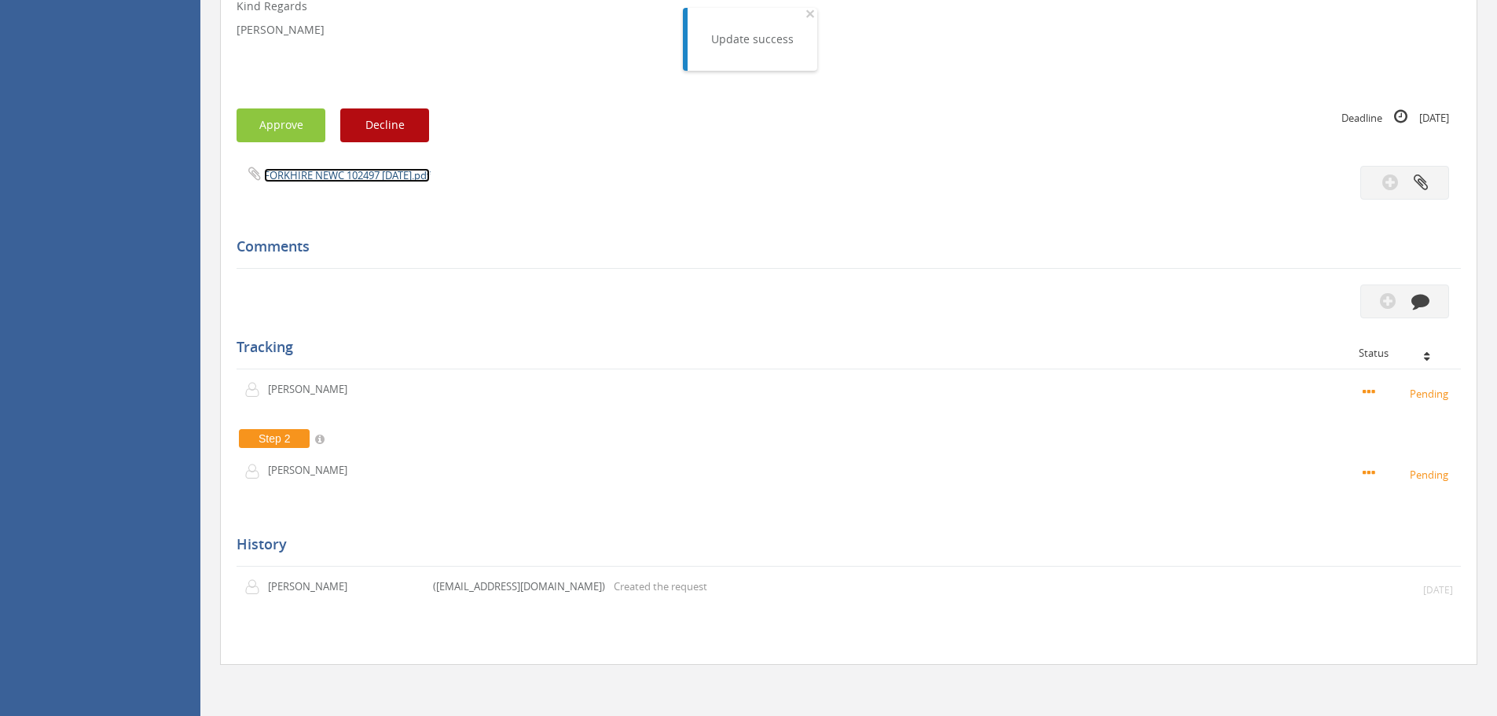
click at [353, 178] on link "FORKHIRE NEWC 102497 [DATE].pdf" at bounding box center [347, 175] width 166 height 14
click at [251, 138] on button "Approve" at bounding box center [281, 125] width 89 height 34
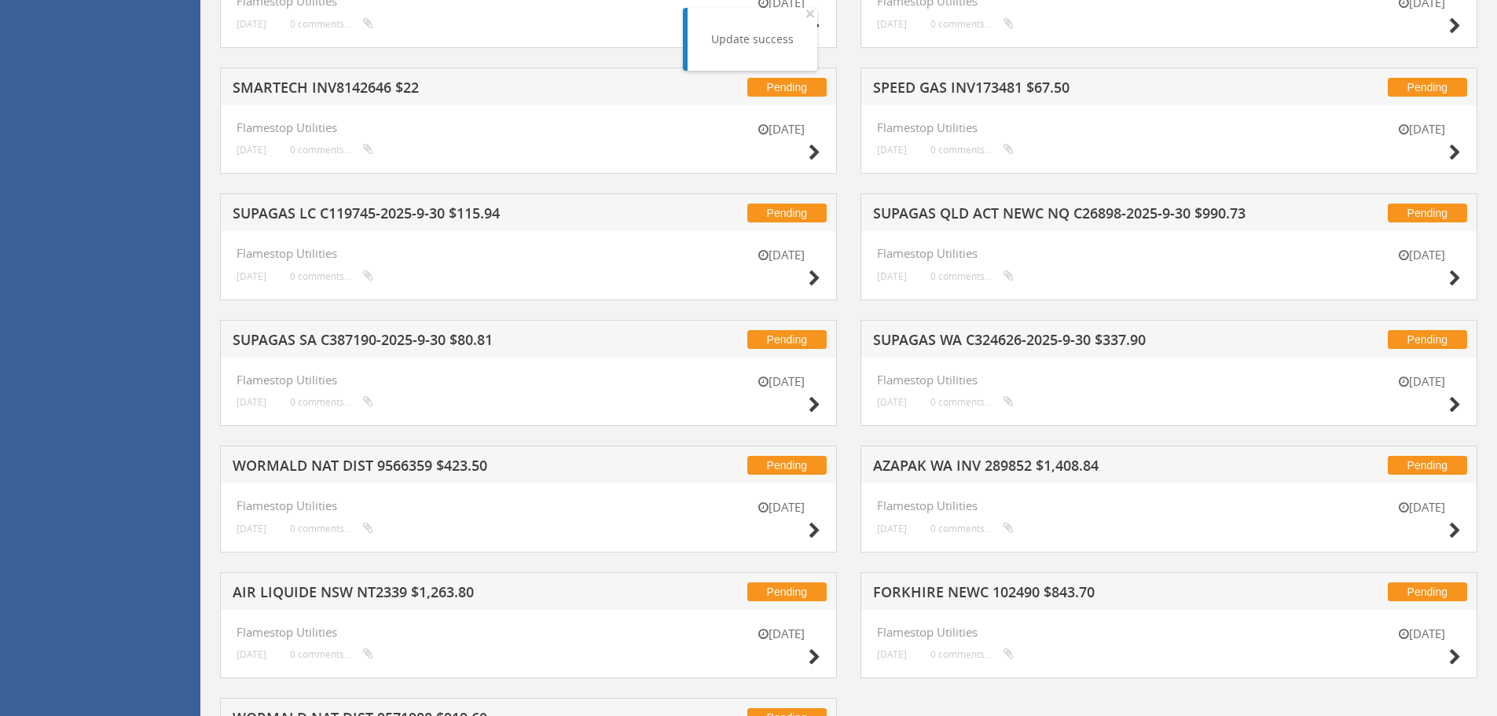
scroll to position [2843, 0]
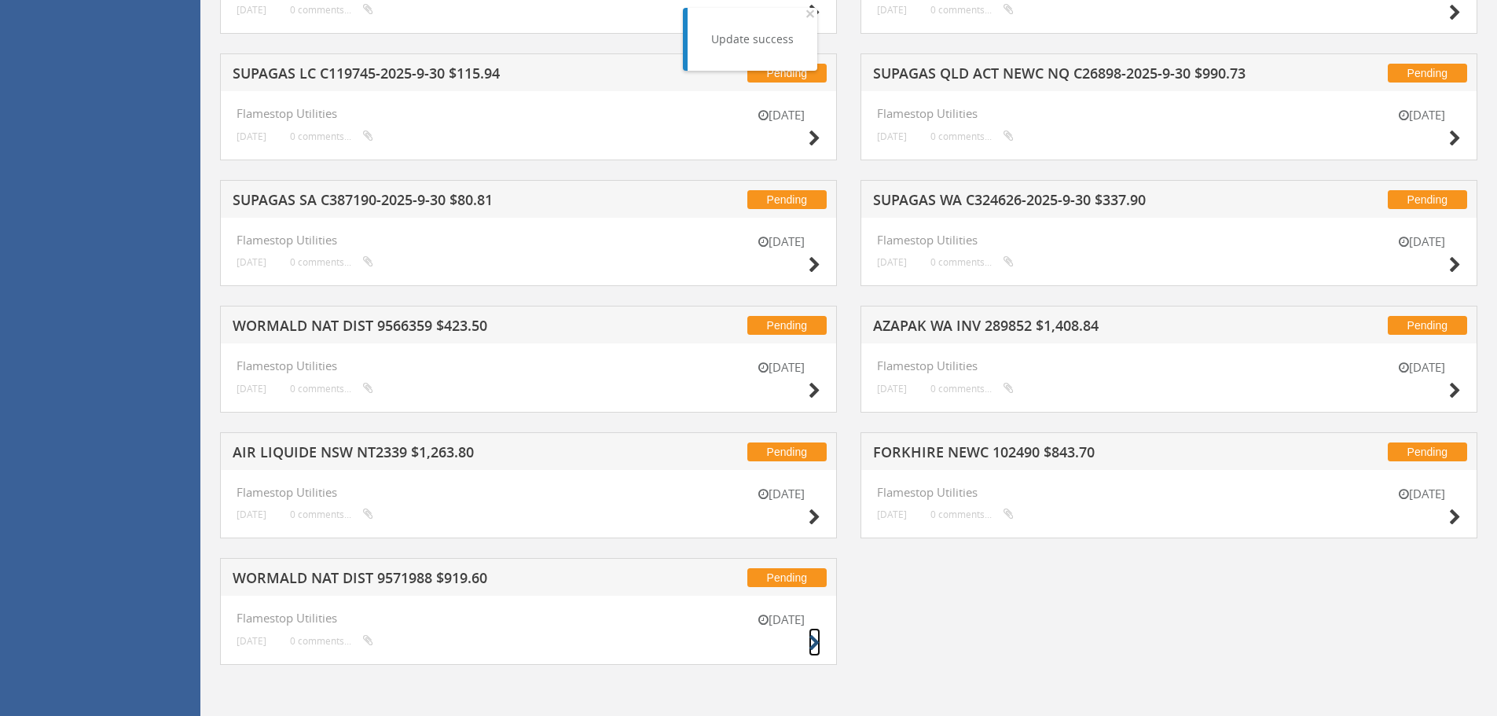
click at [814, 644] on icon at bounding box center [815, 643] width 12 height 17
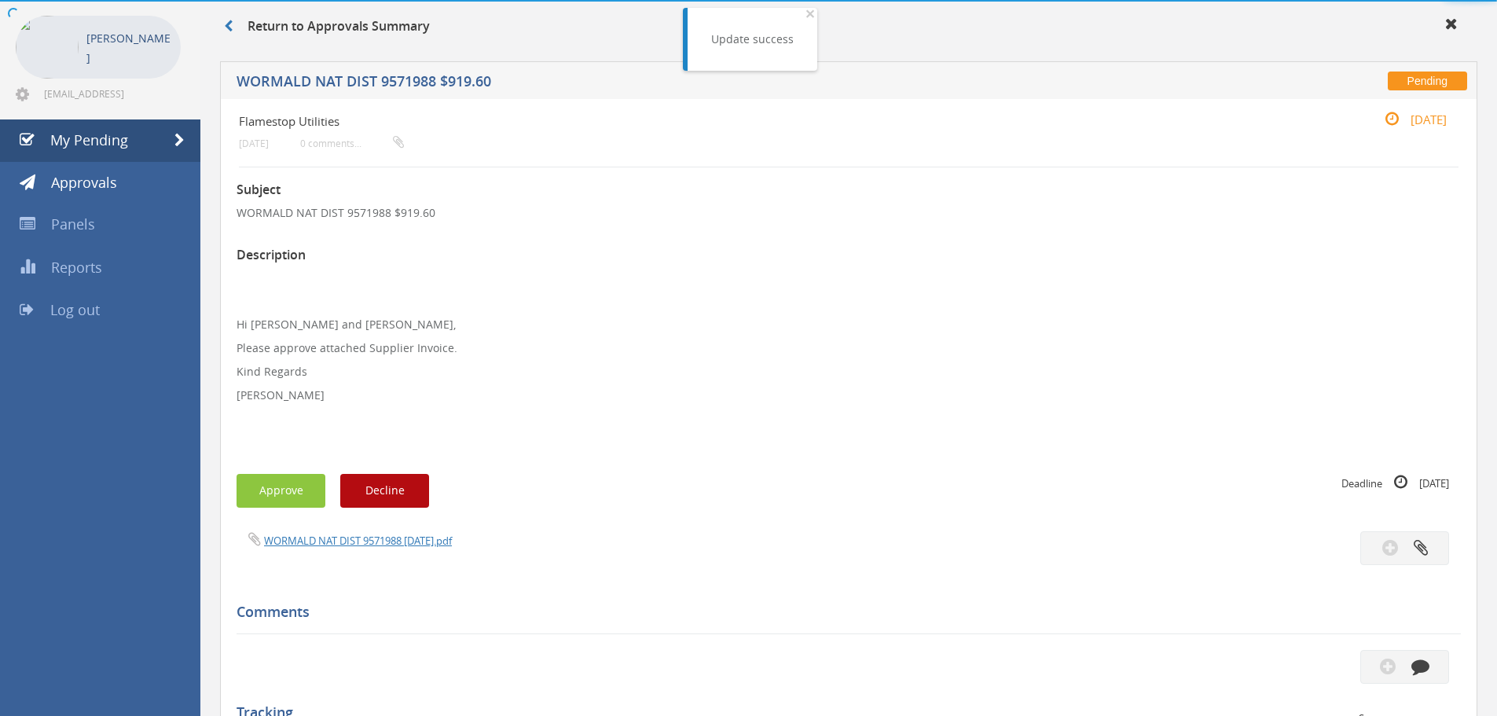
scroll to position [429, 0]
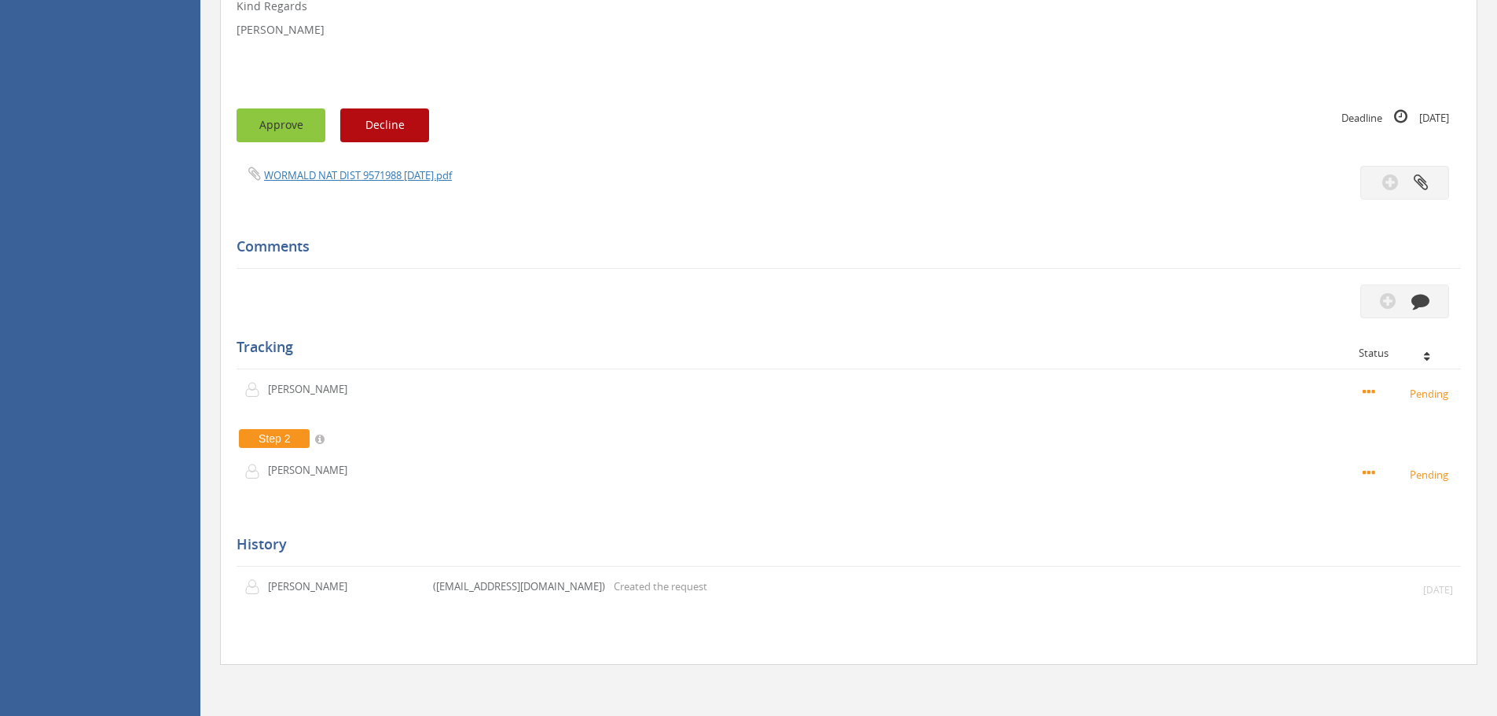
click at [285, 127] on button "Approve" at bounding box center [281, 125] width 89 height 34
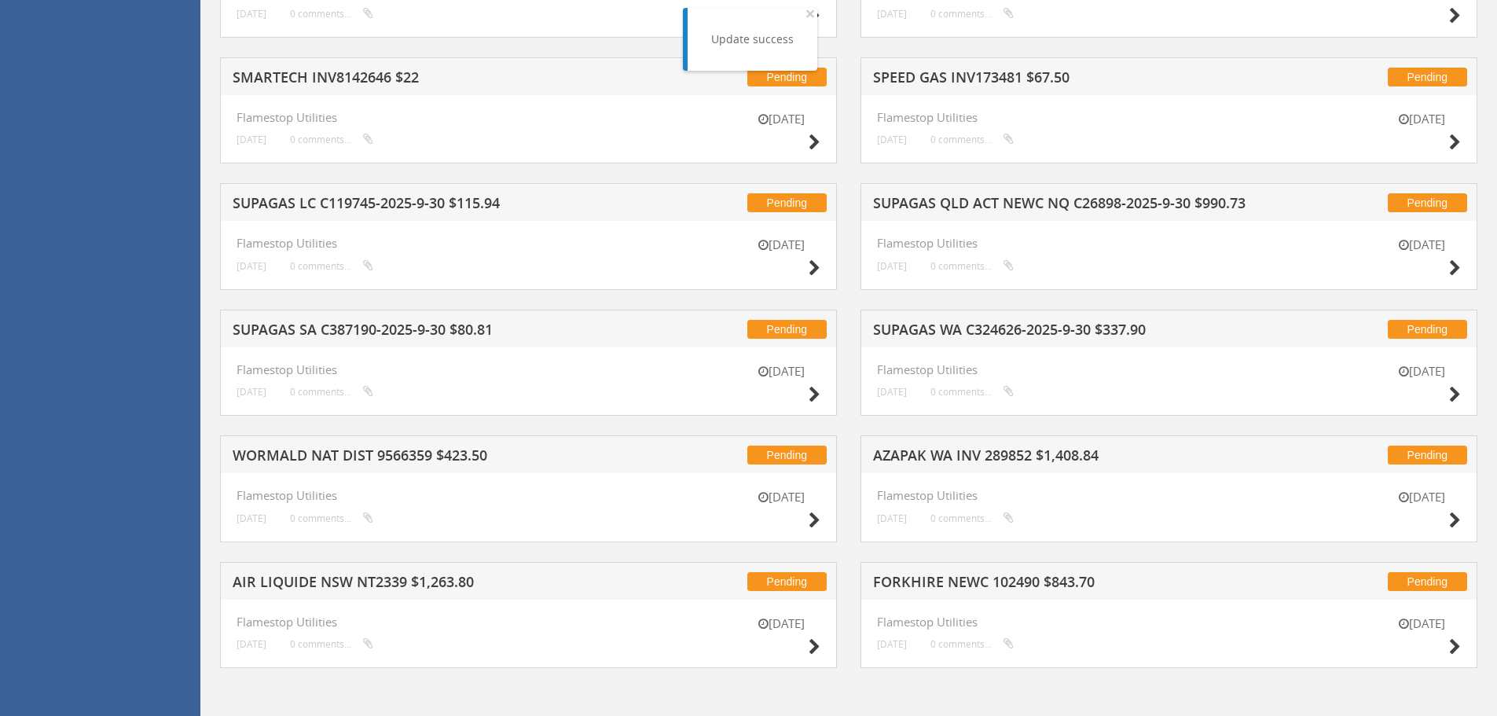
scroll to position [2716, 0]
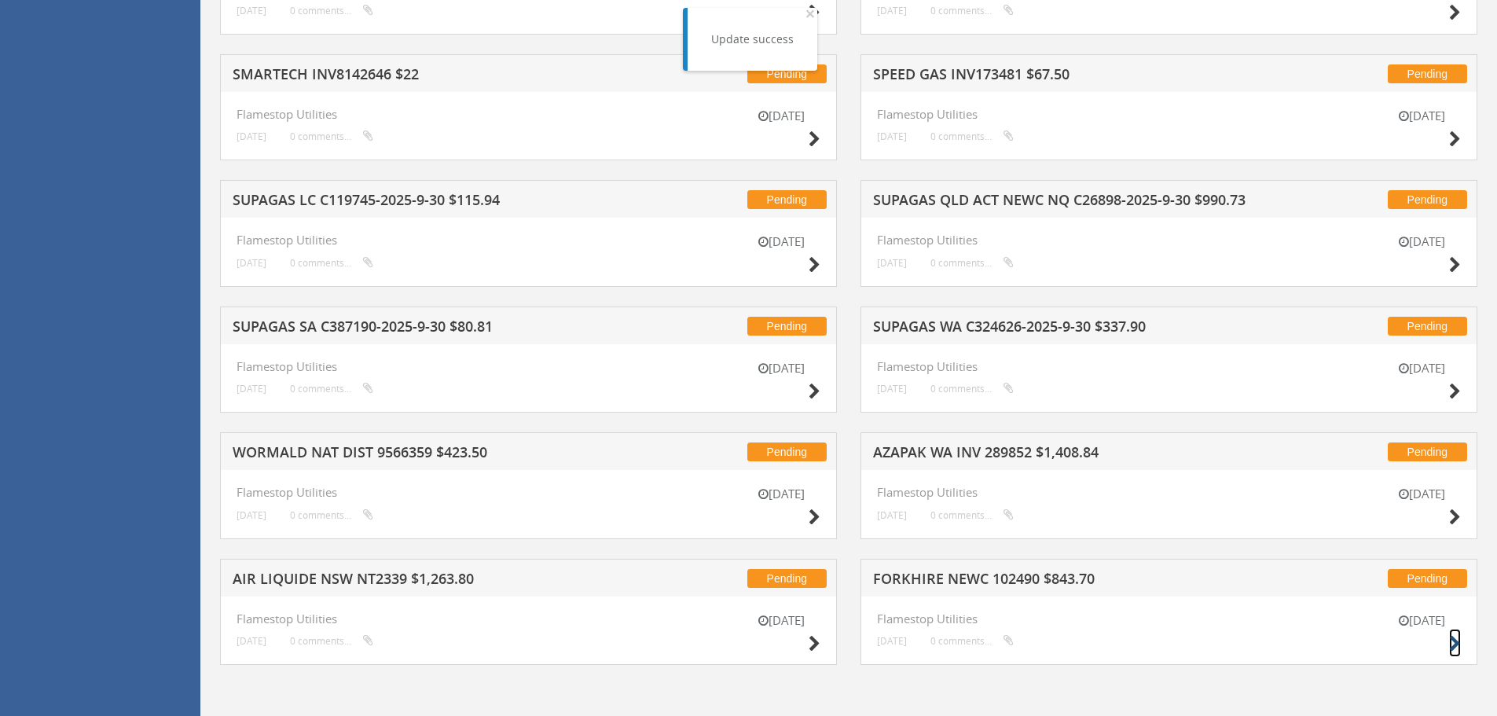
click at [1454, 646] on icon at bounding box center [1455, 644] width 12 height 17
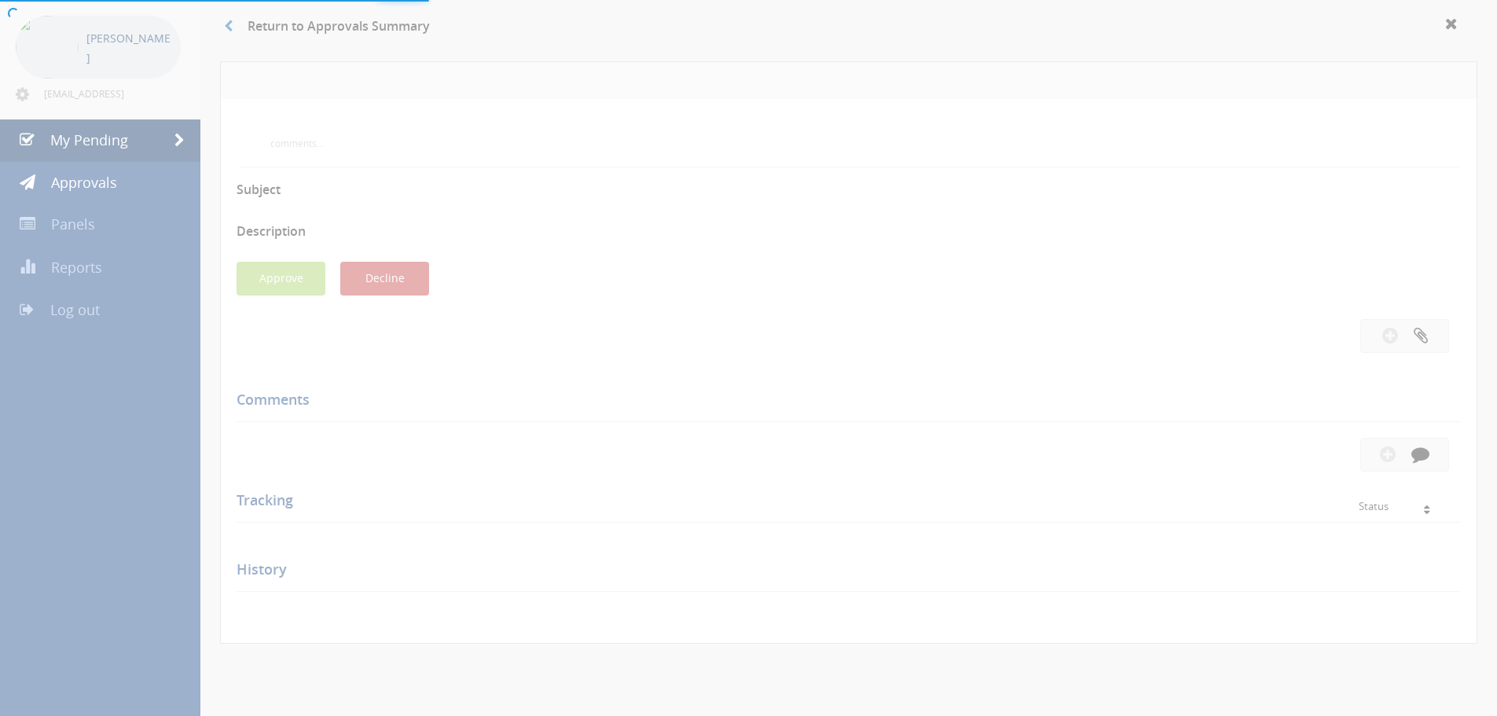
scroll to position [453, 0]
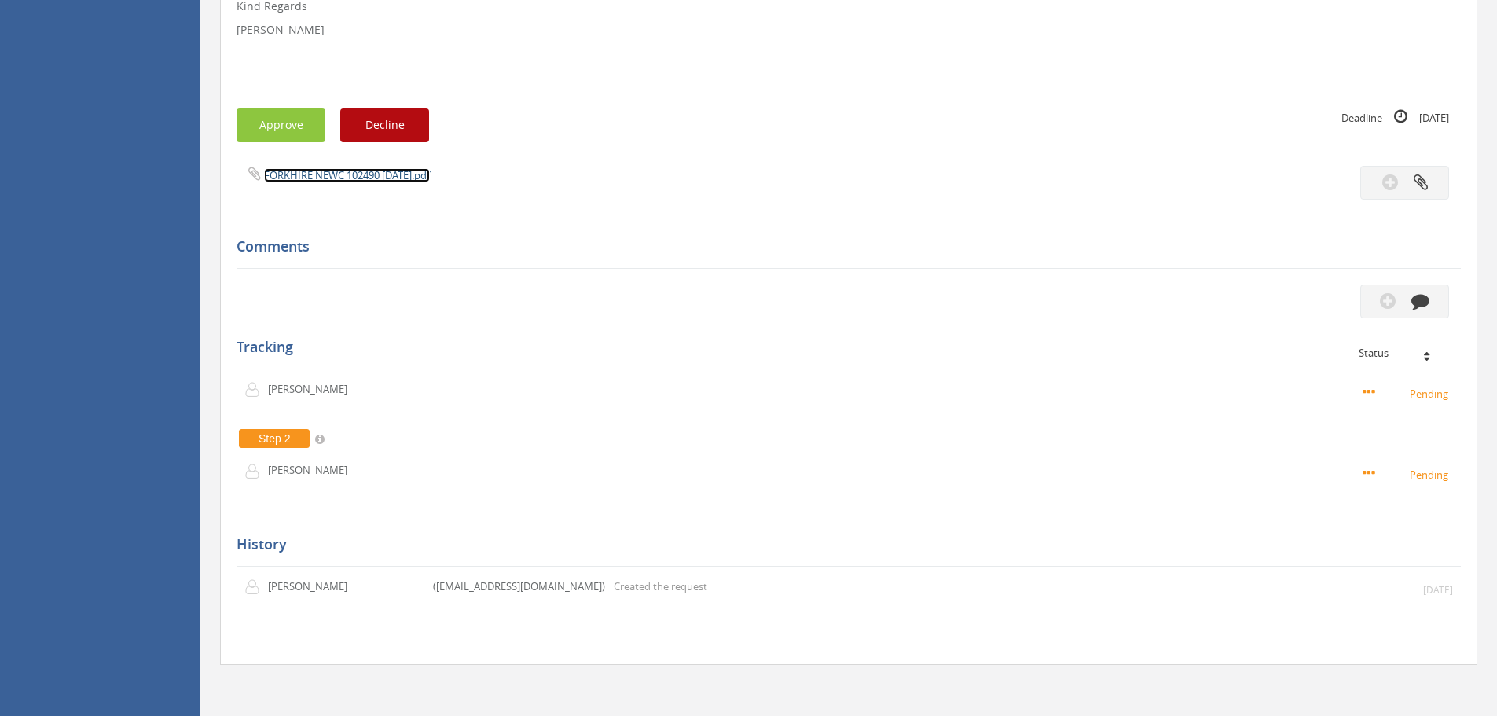
click at [330, 178] on link "FORKHIRE NEWC 102490 [DATE].pdf" at bounding box center [347, 175] width 166 height 14
click at [292, 126] on button "Approve" at bounding box center [281, 125] width 89 height 34
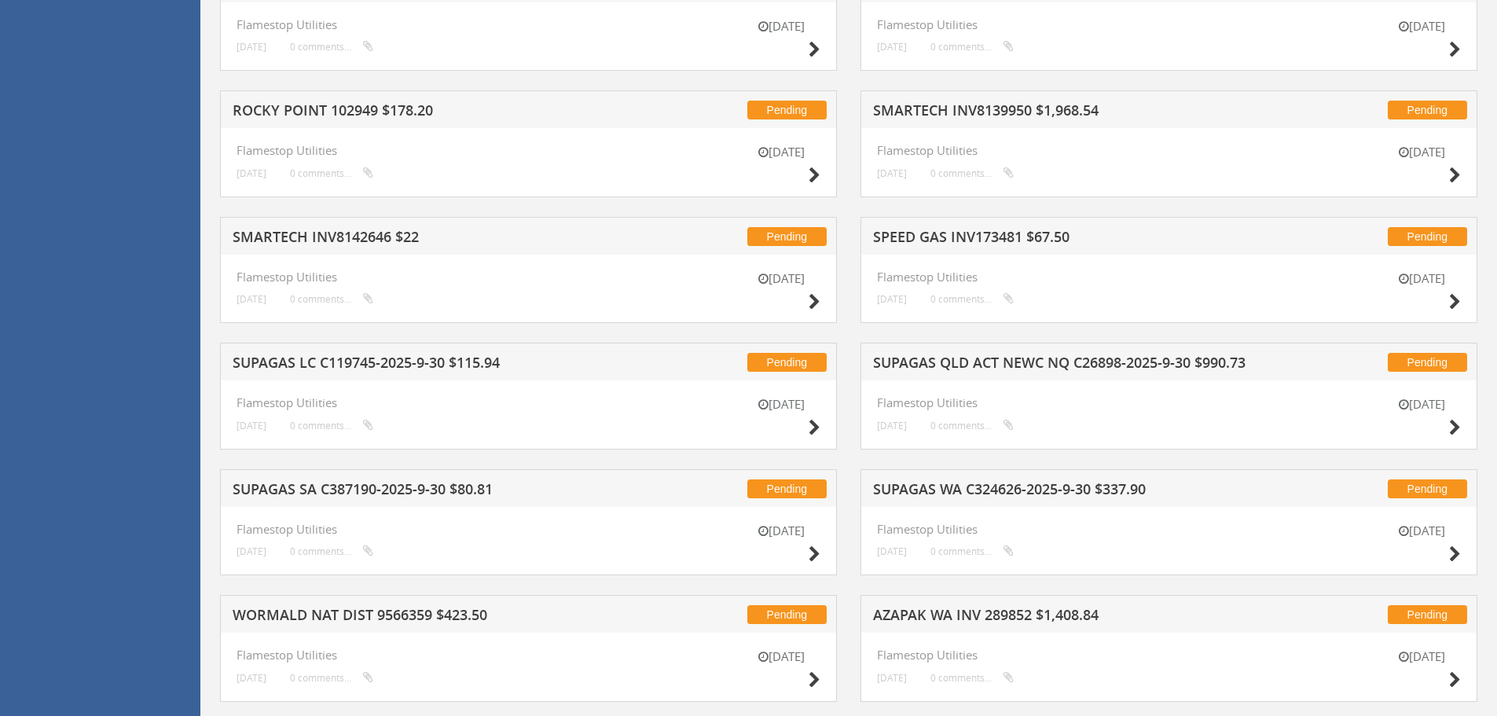
scroll to position [2716, 0]
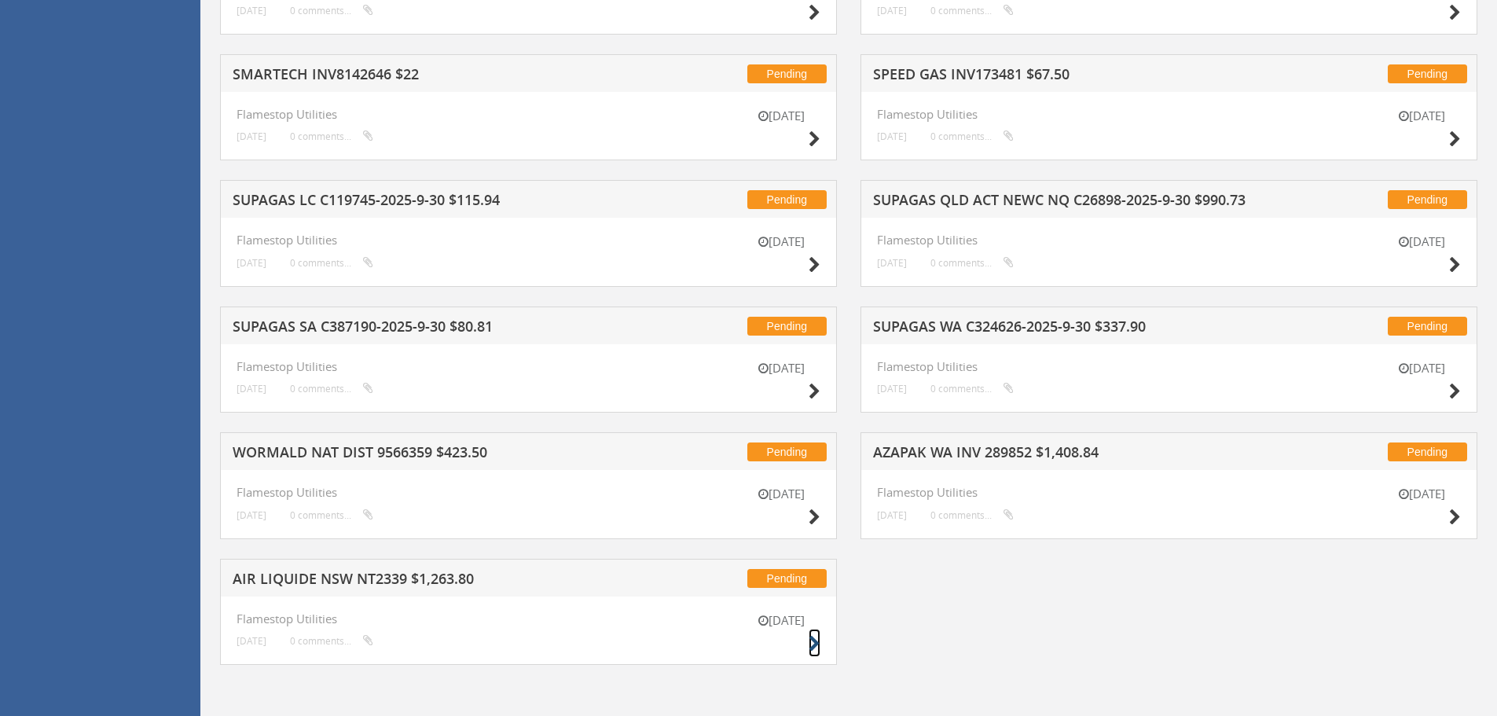
click at [818, 645] on icon at bounding box center [815, 644] width 12 height 17
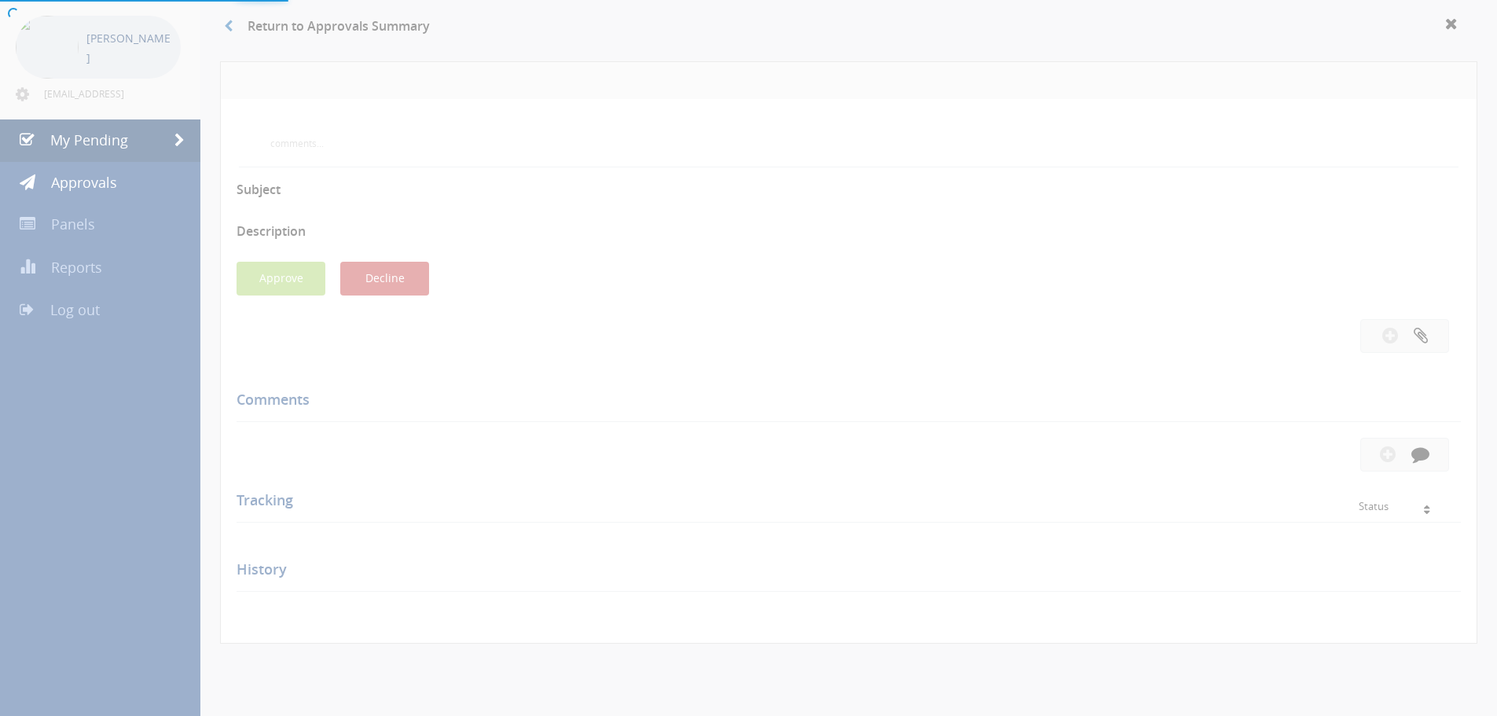
click at [275, 283] on div at bounding box center [748, 358] width 1497 height 716
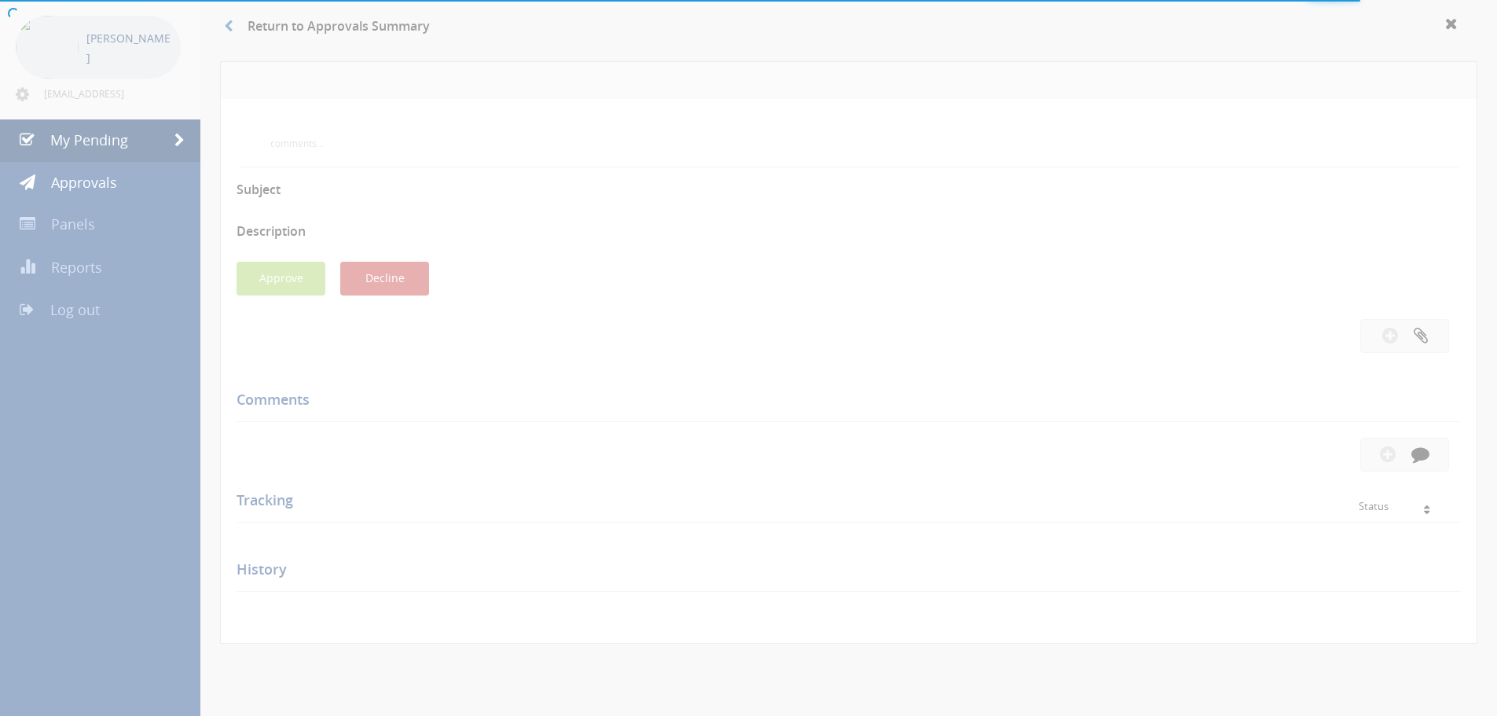
scroll to position [453, 0]
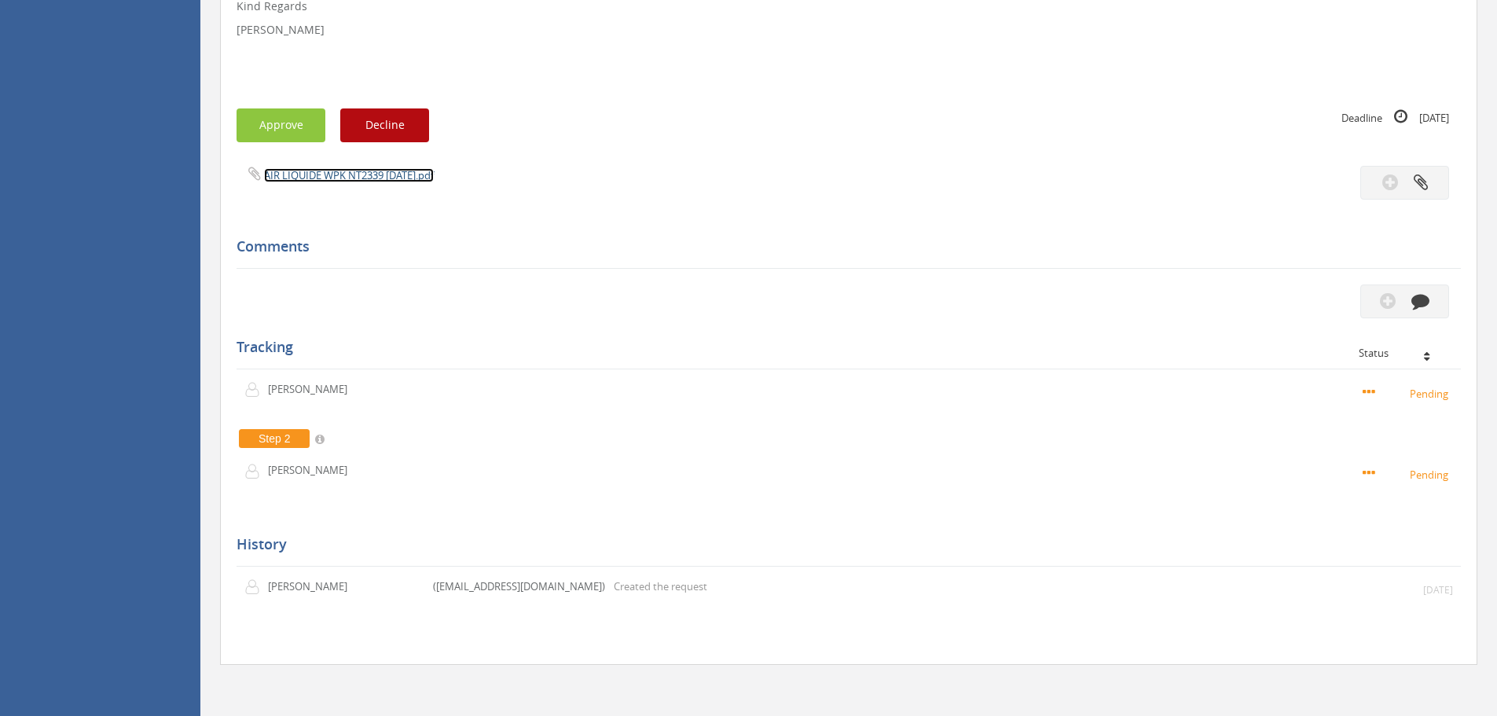
click at [342, 173] on link "AIR LIQUIDE WPK NT2339 [DATE].pdf" at bounding box center [349, 175] width 170 height 14
click at [273, 125] on button "Approve" at bounding box center [281, 125] width 89 height 34
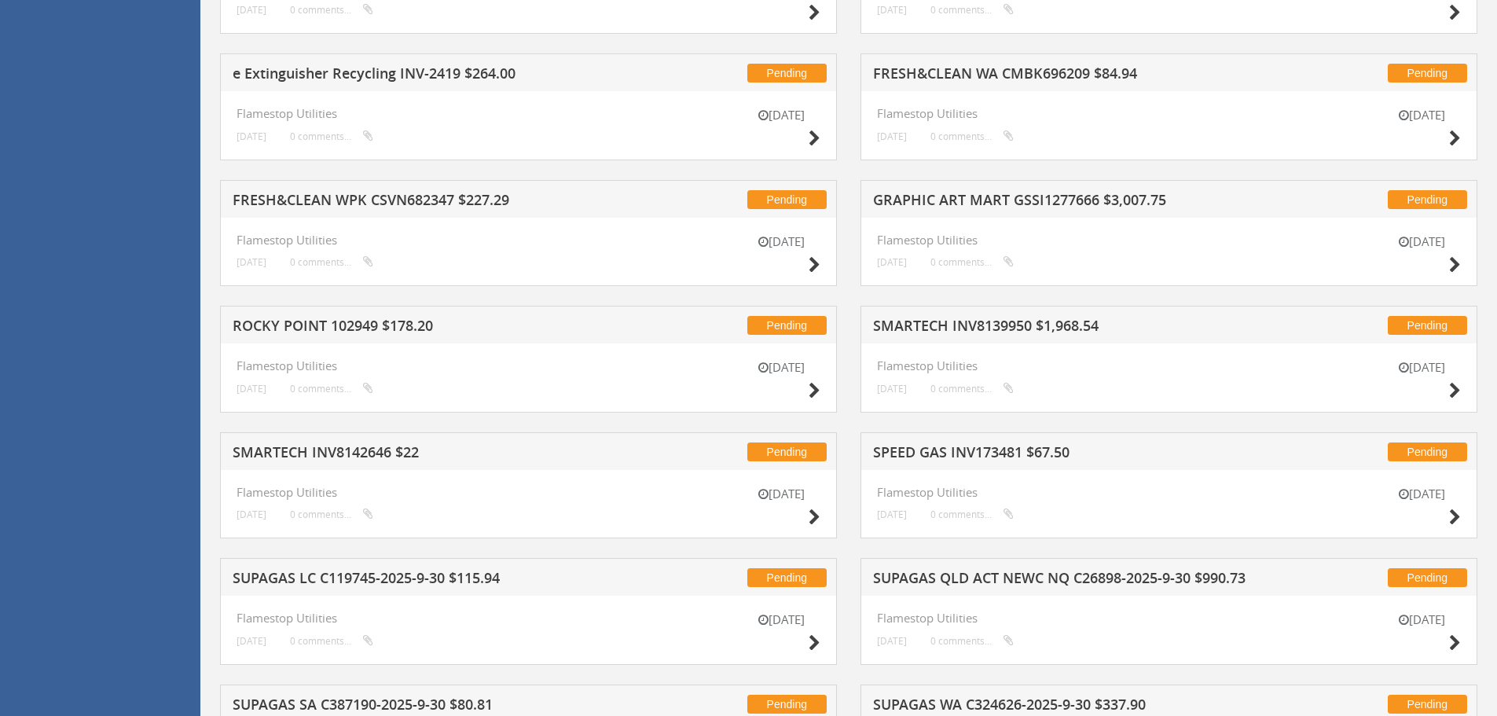
scroll to position [2591, 0]
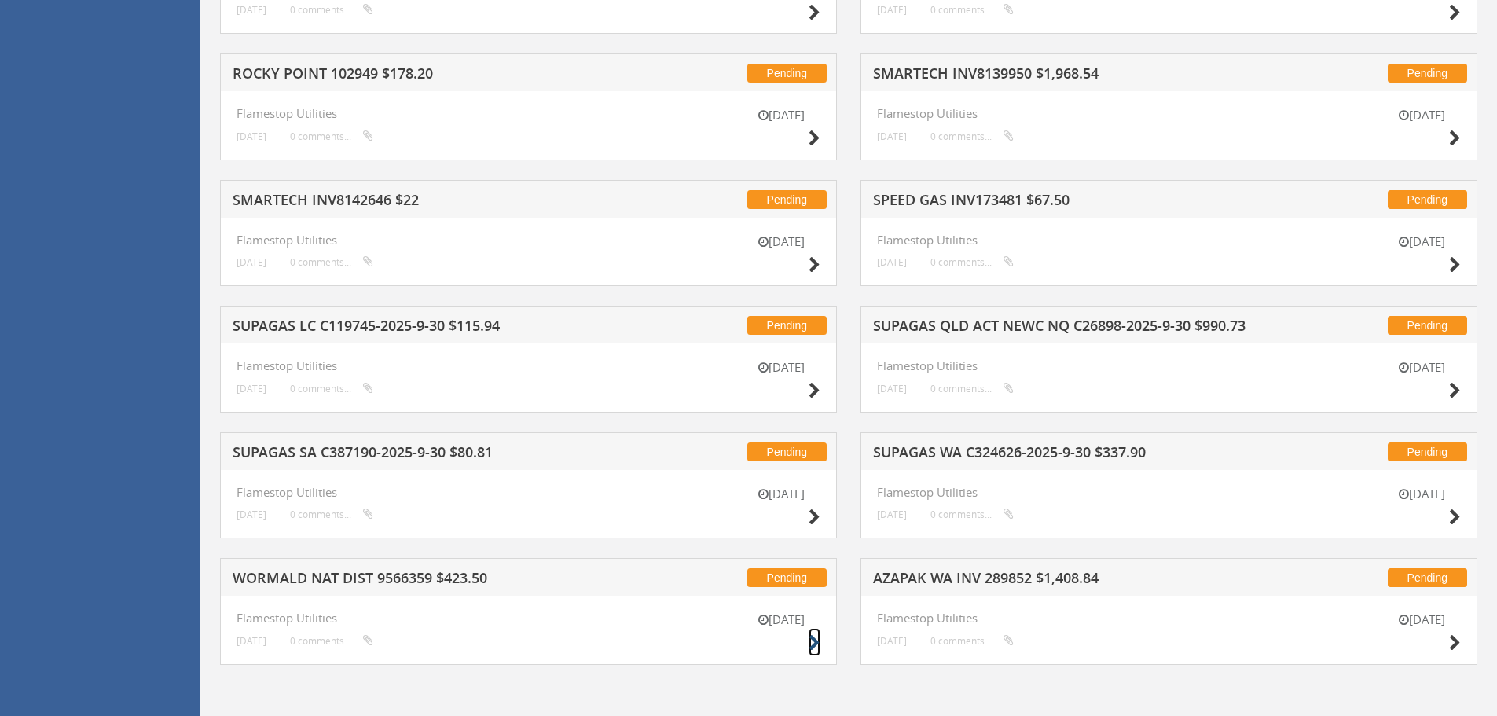
click at [810, 642] on icon at bounding box center [815, 643] width 12 height 17
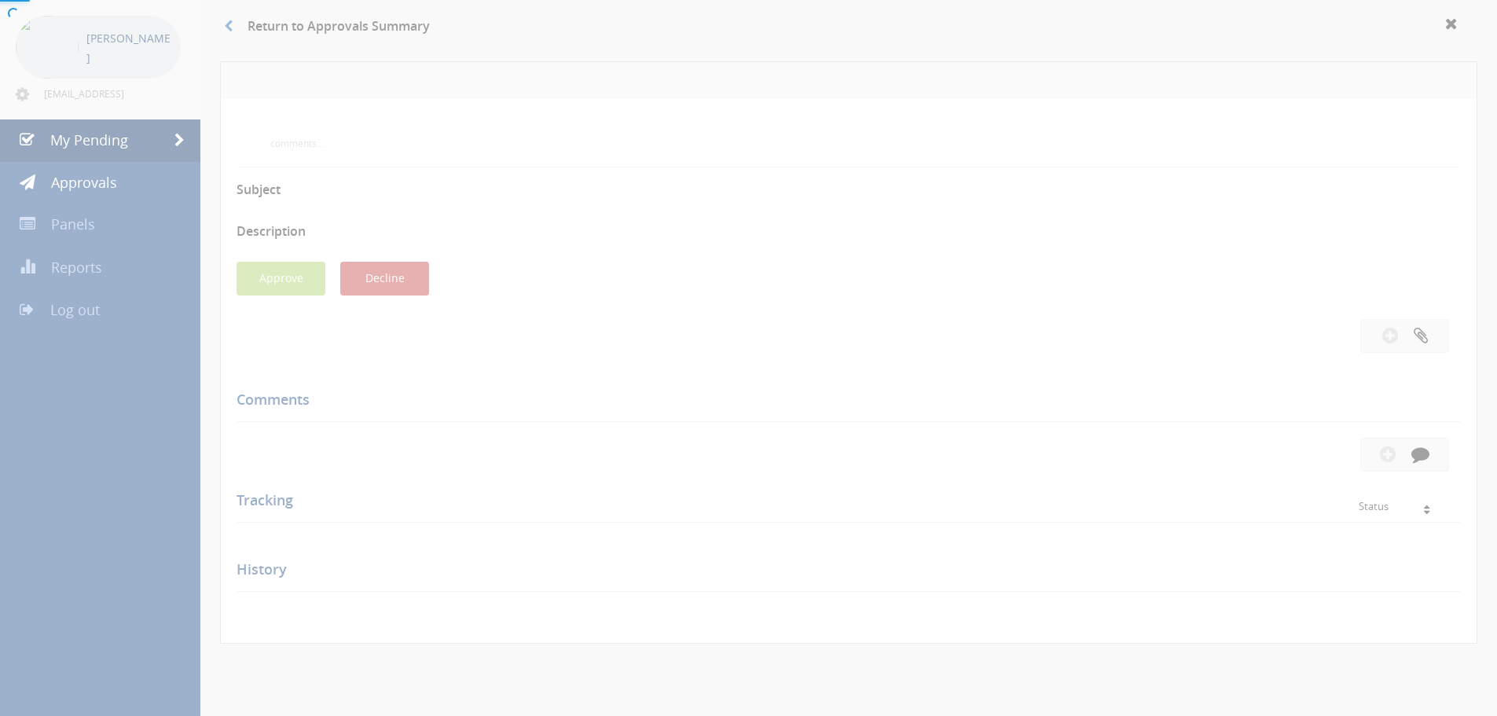
scroll to position [429, 0]
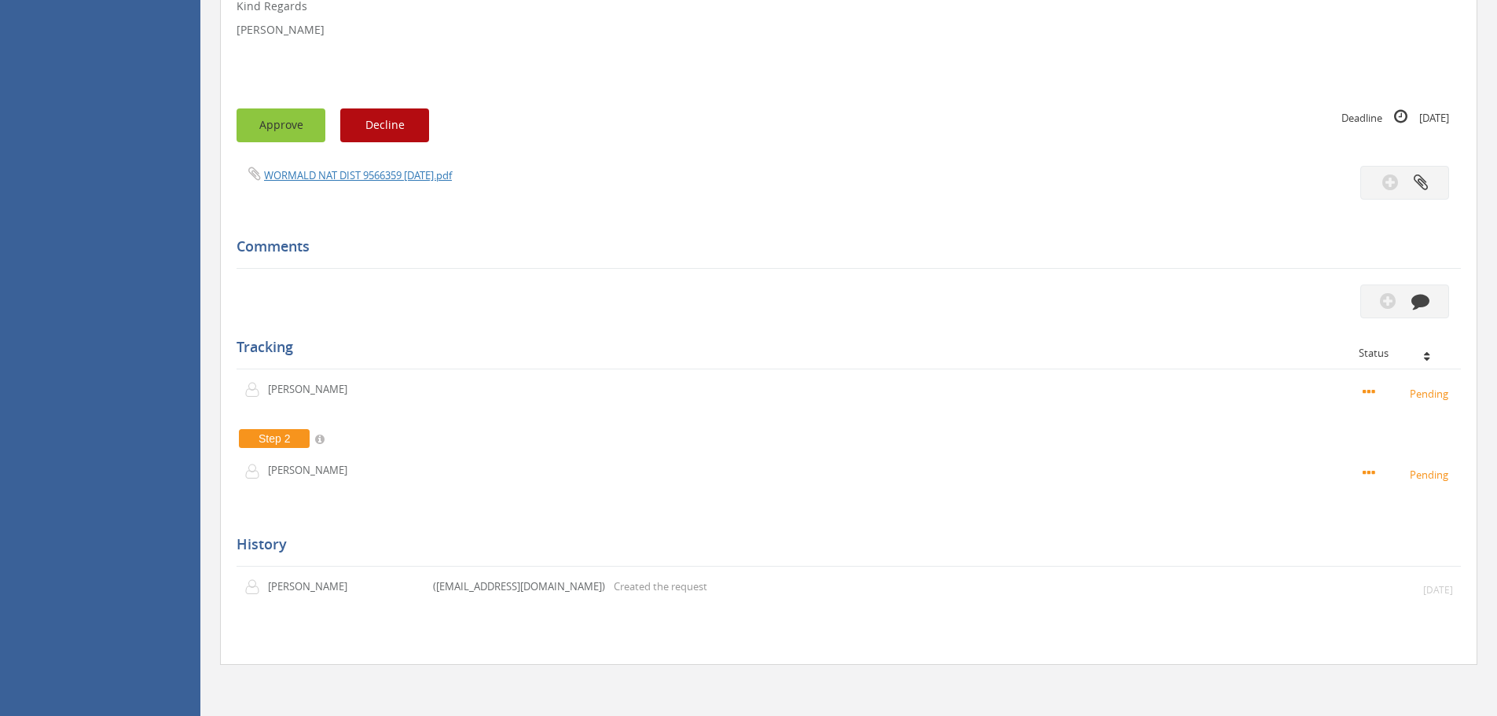
click at [292, 134] on button "Approve" at bounding box center [281, 125] width 89 height 34
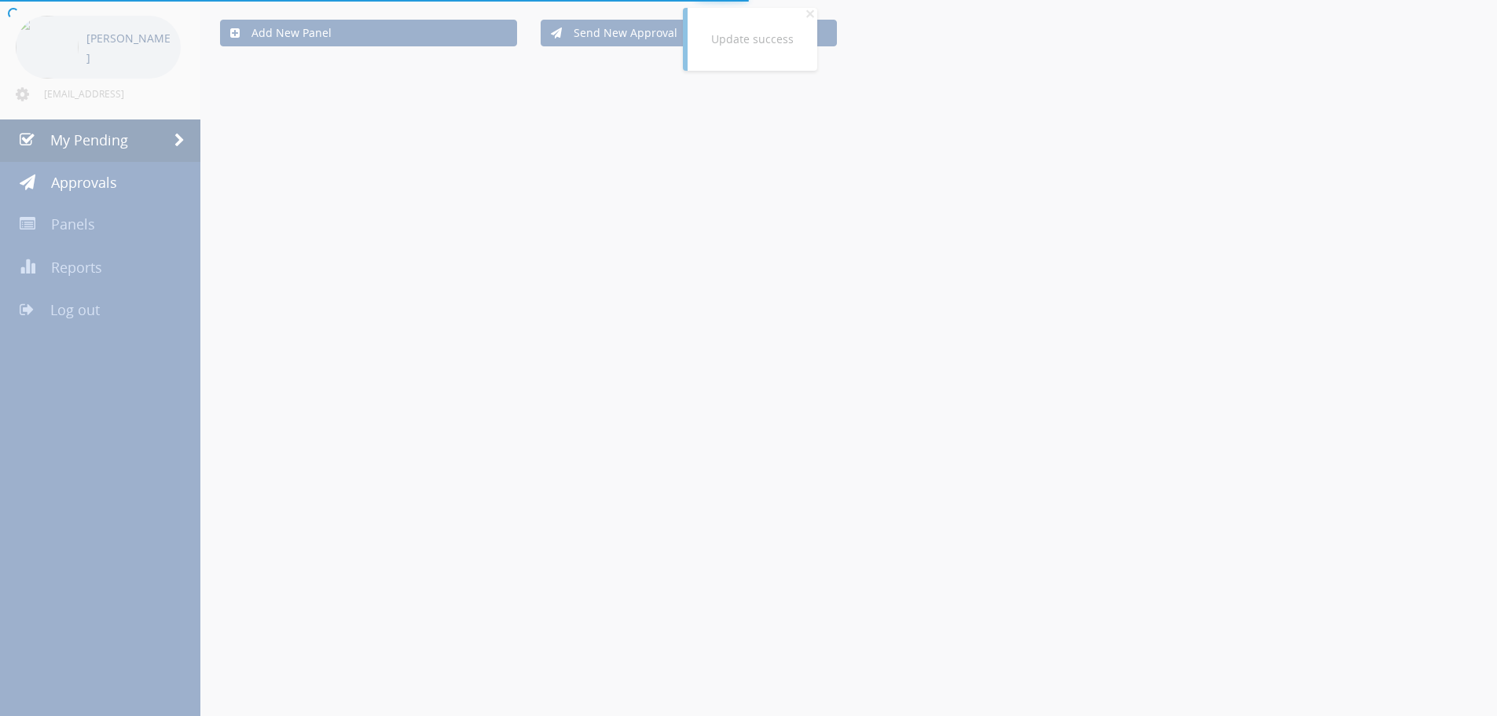
scroll to position [429, 0]
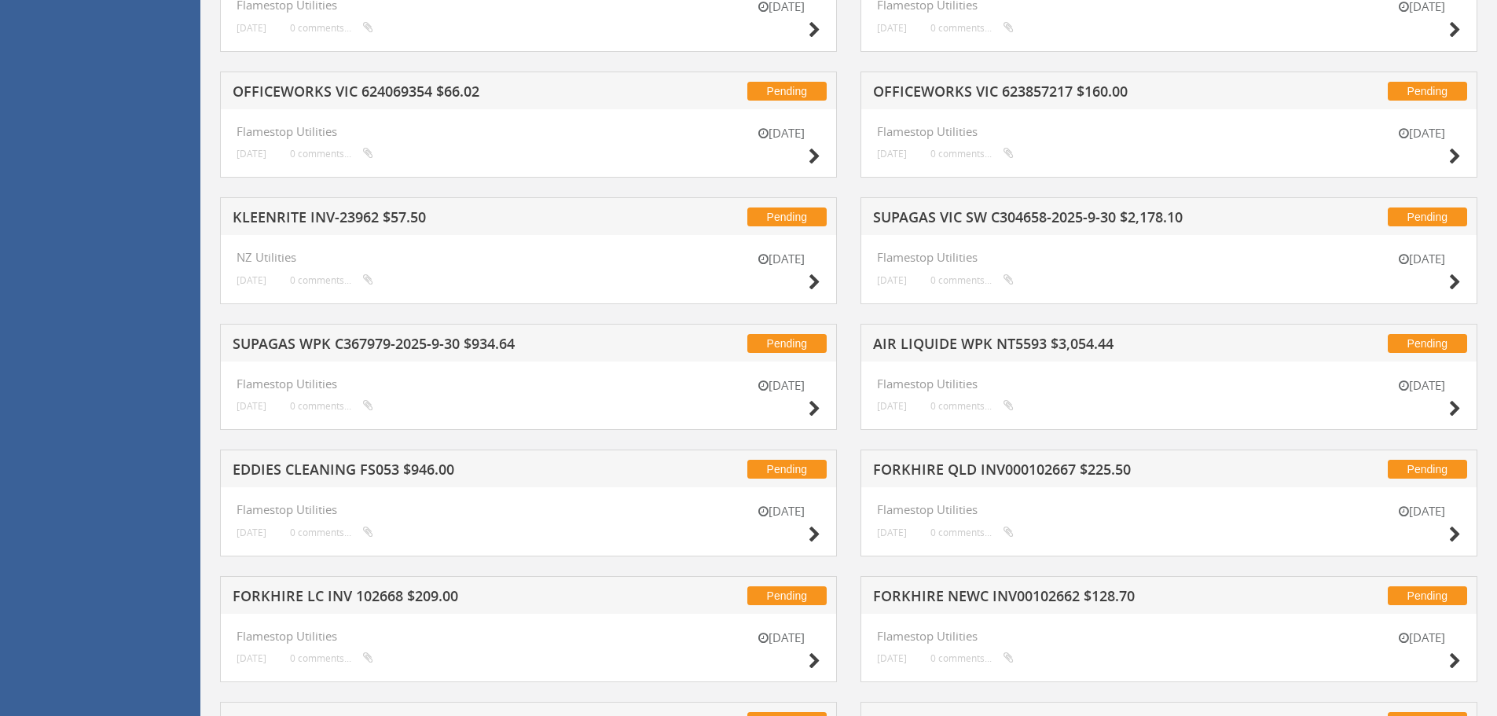
click at [1089, 377] on h4 "Flamestop Utilities" at bounding box center [1169, 383] width 584 height 13
